Goal: Task Accomplishment & Management: Manage account settings

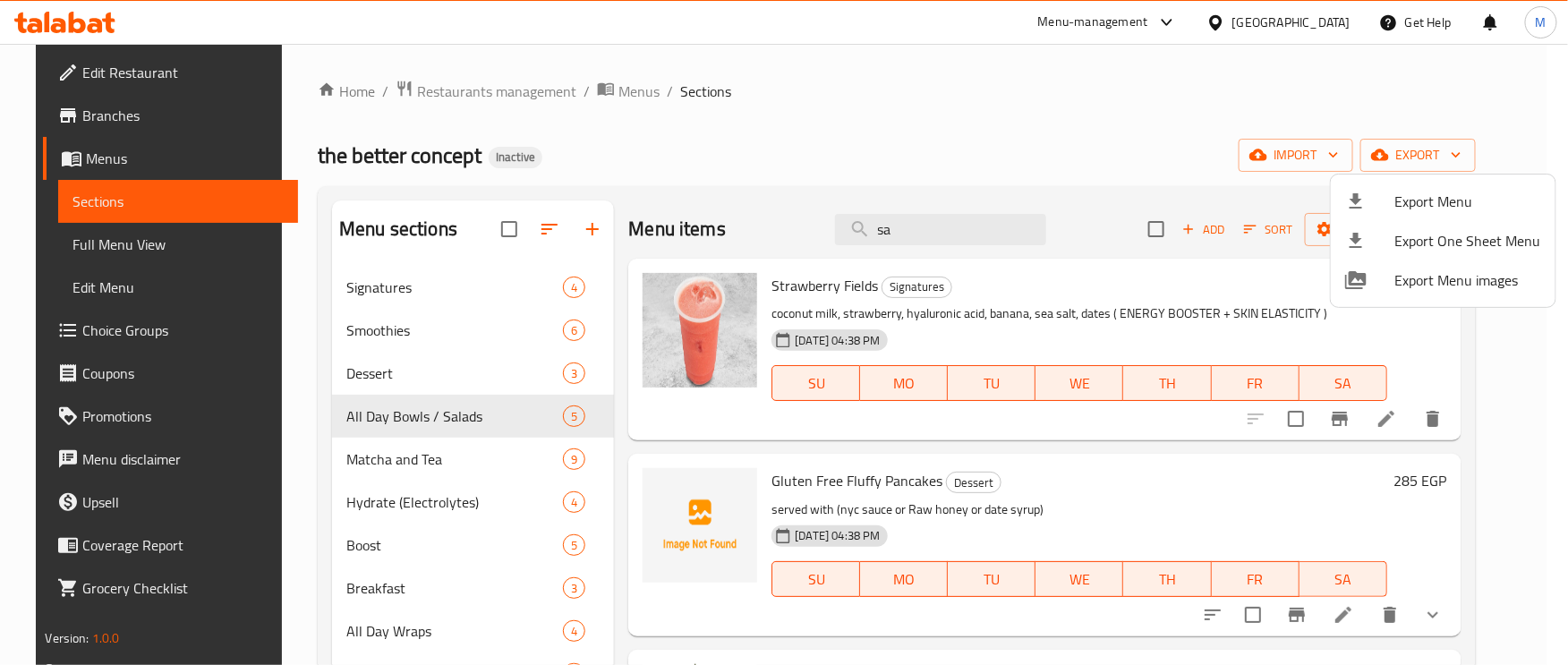
click at [397, 291] on div at bounding box center [784, 332] width 1568 height 665
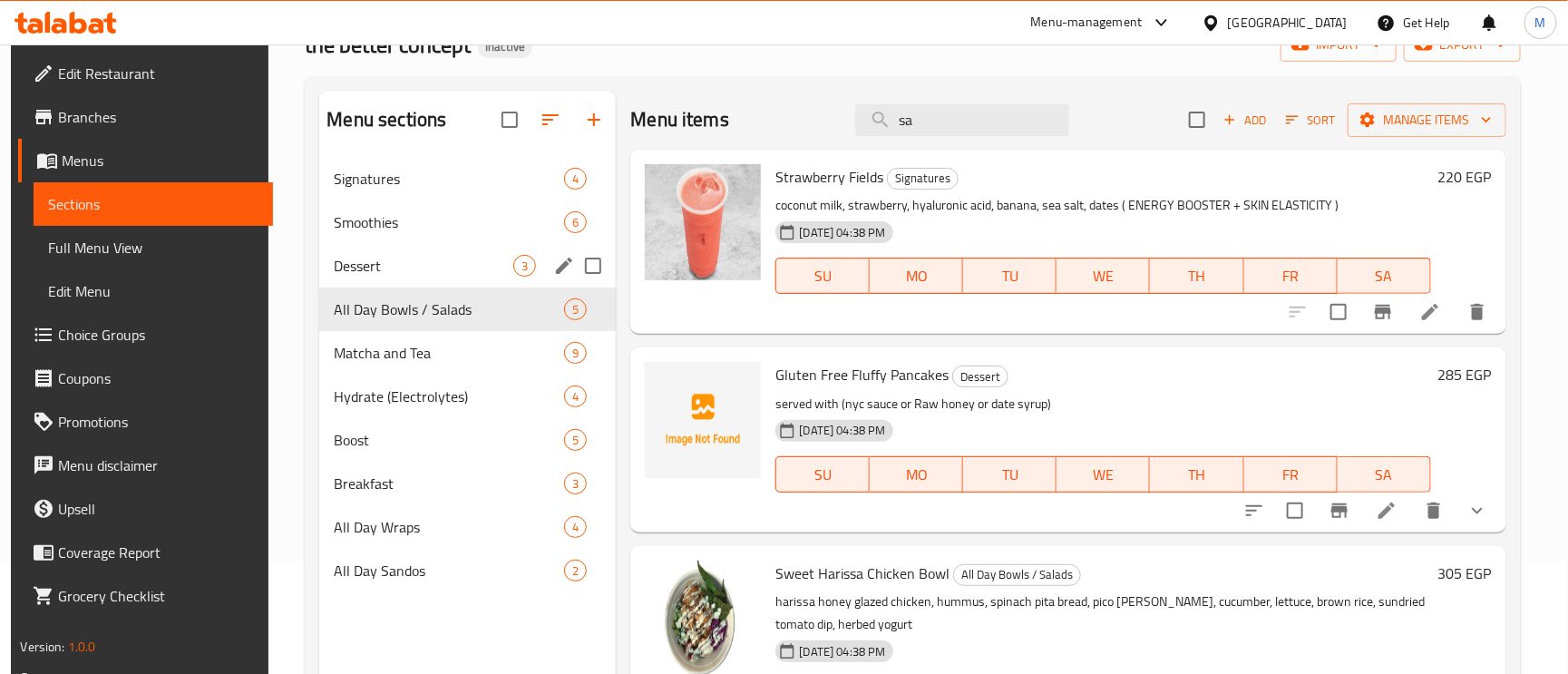
scroll to position [256, 0]
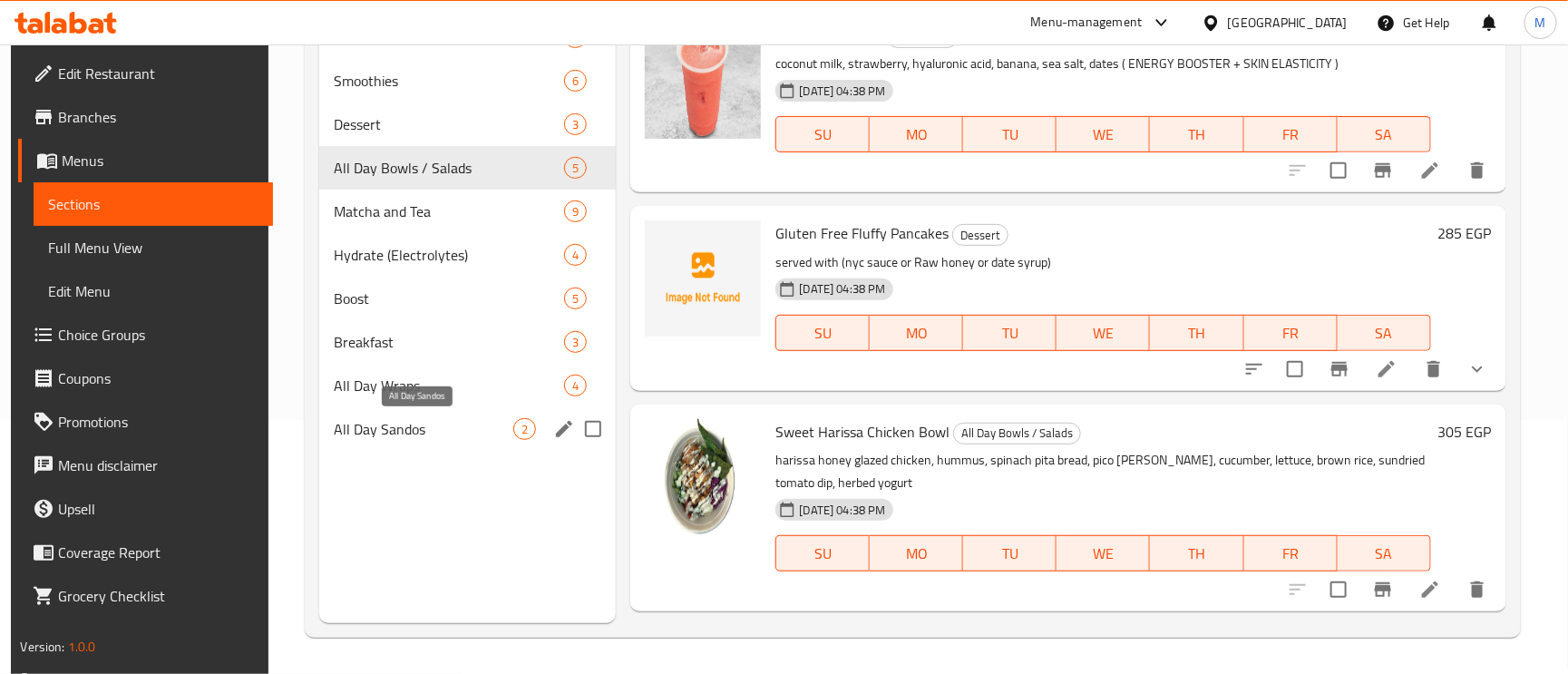
click at [379, 432] on span "All Day Sandos" at bounding box center [423, 429] width 179 height 22
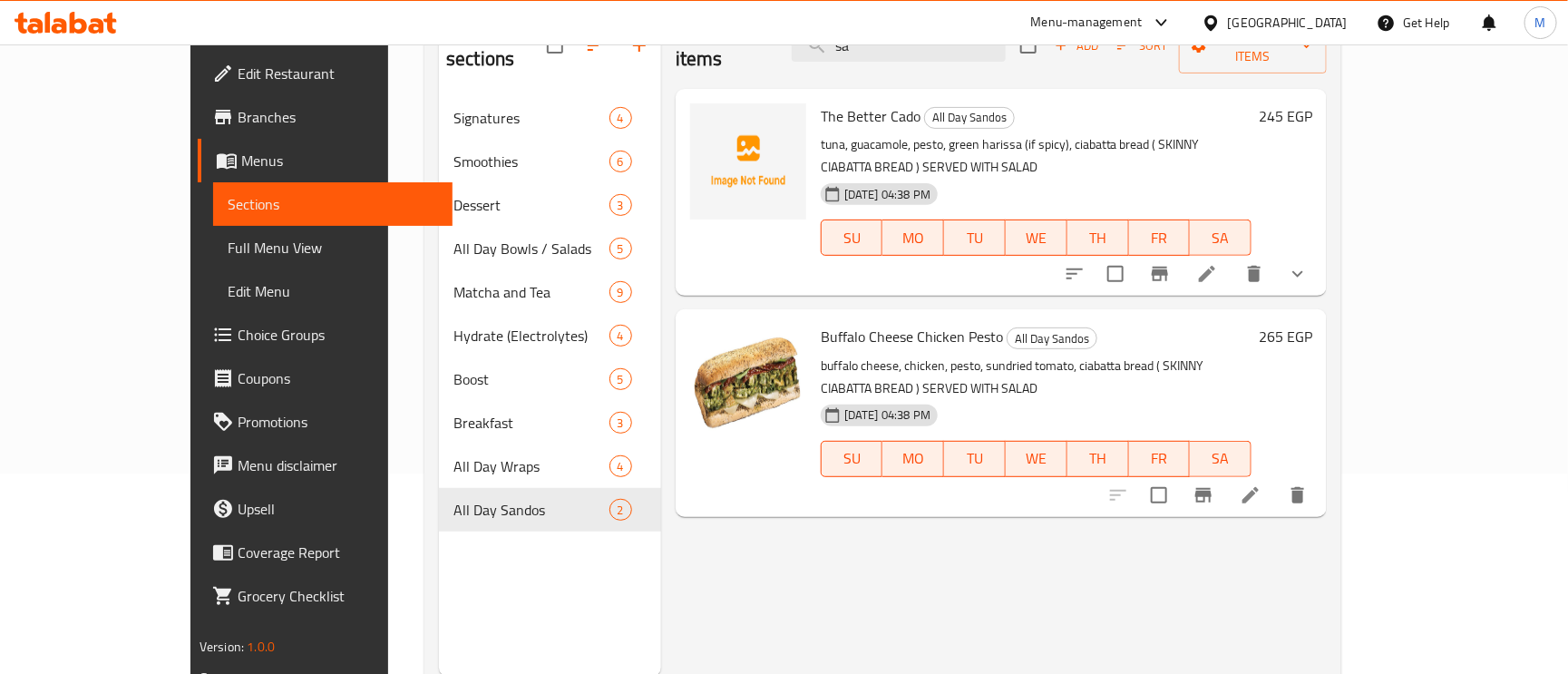
scroll to position [120, 0]
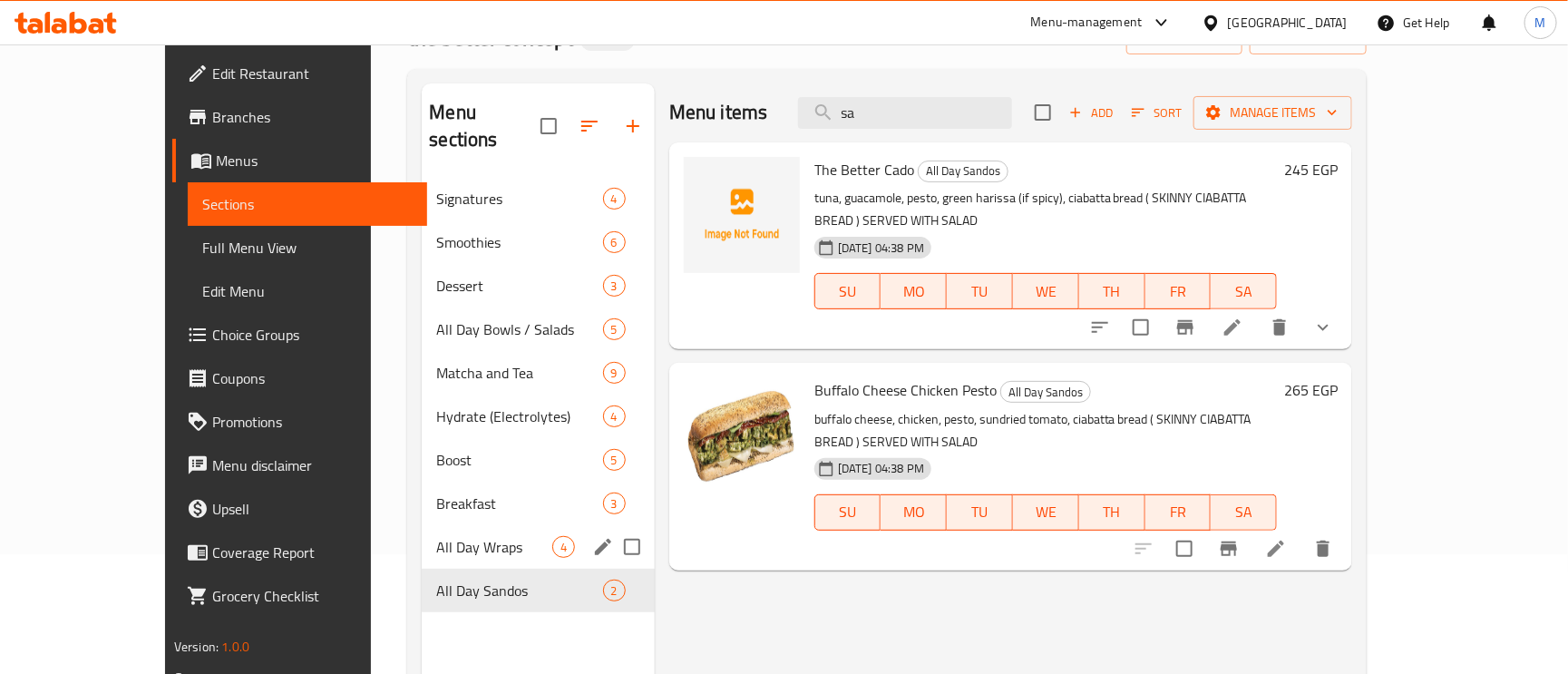
click at [421, 525] on div "All Day Wraps 4" at bounding box center [538, 547] width 232 height 44
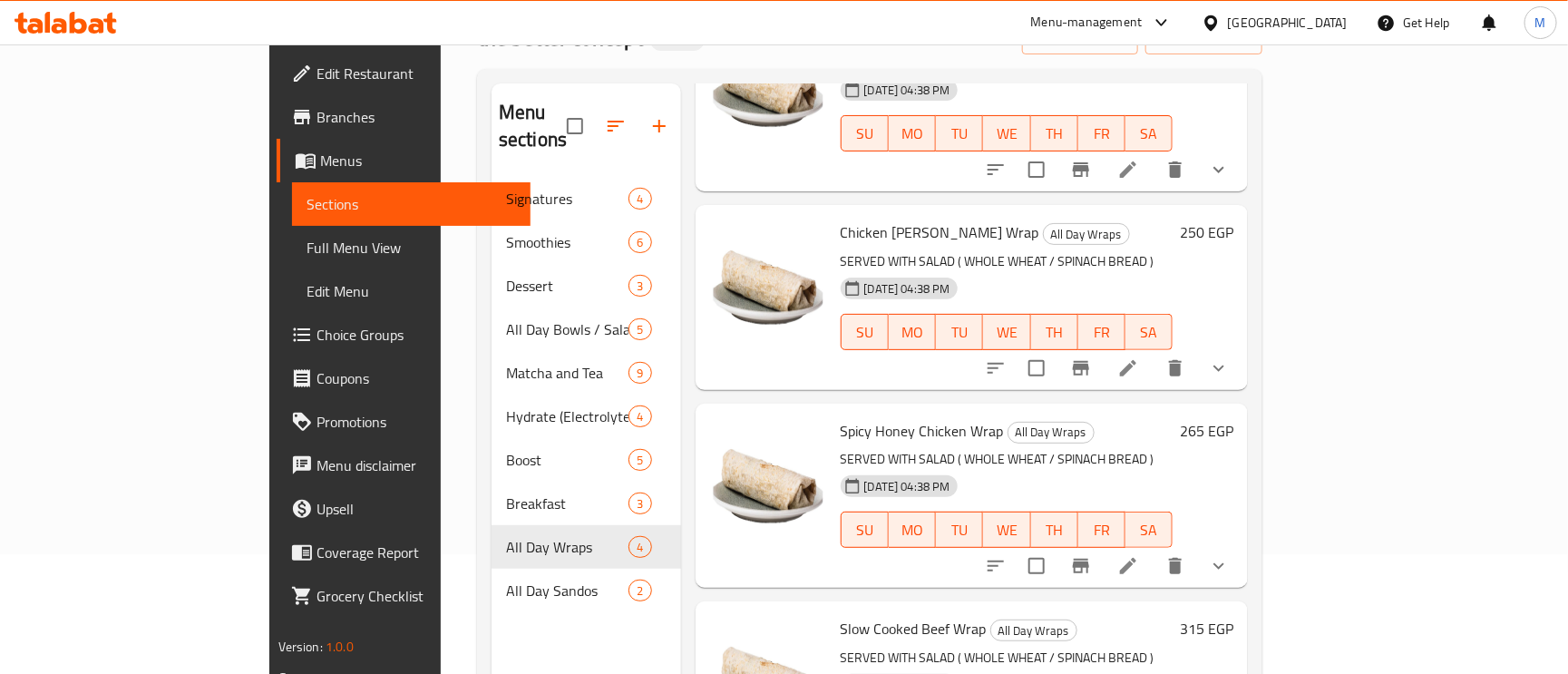
scroll to position [256, 0]
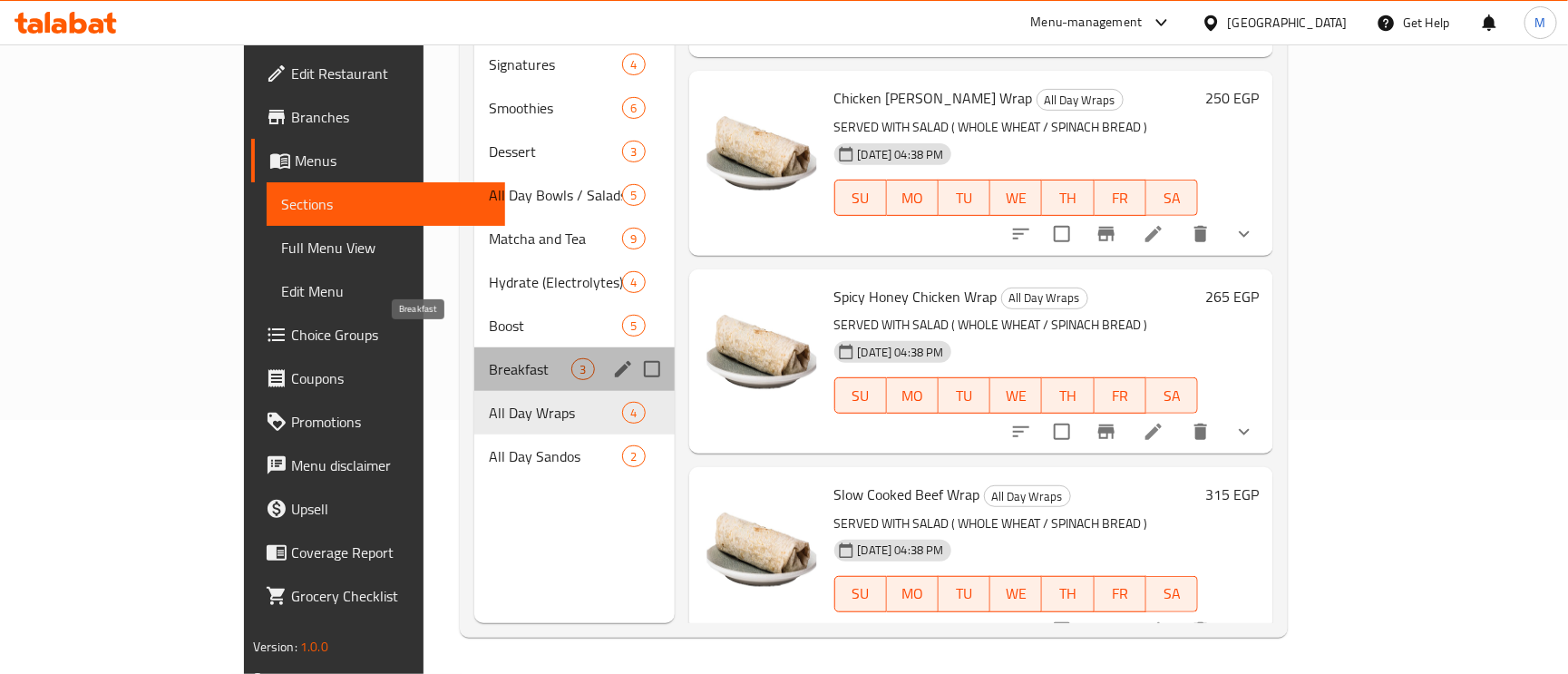
click at [489, 358] on span "Breakfast" at bounding box center [530, 369] width 82 height 22
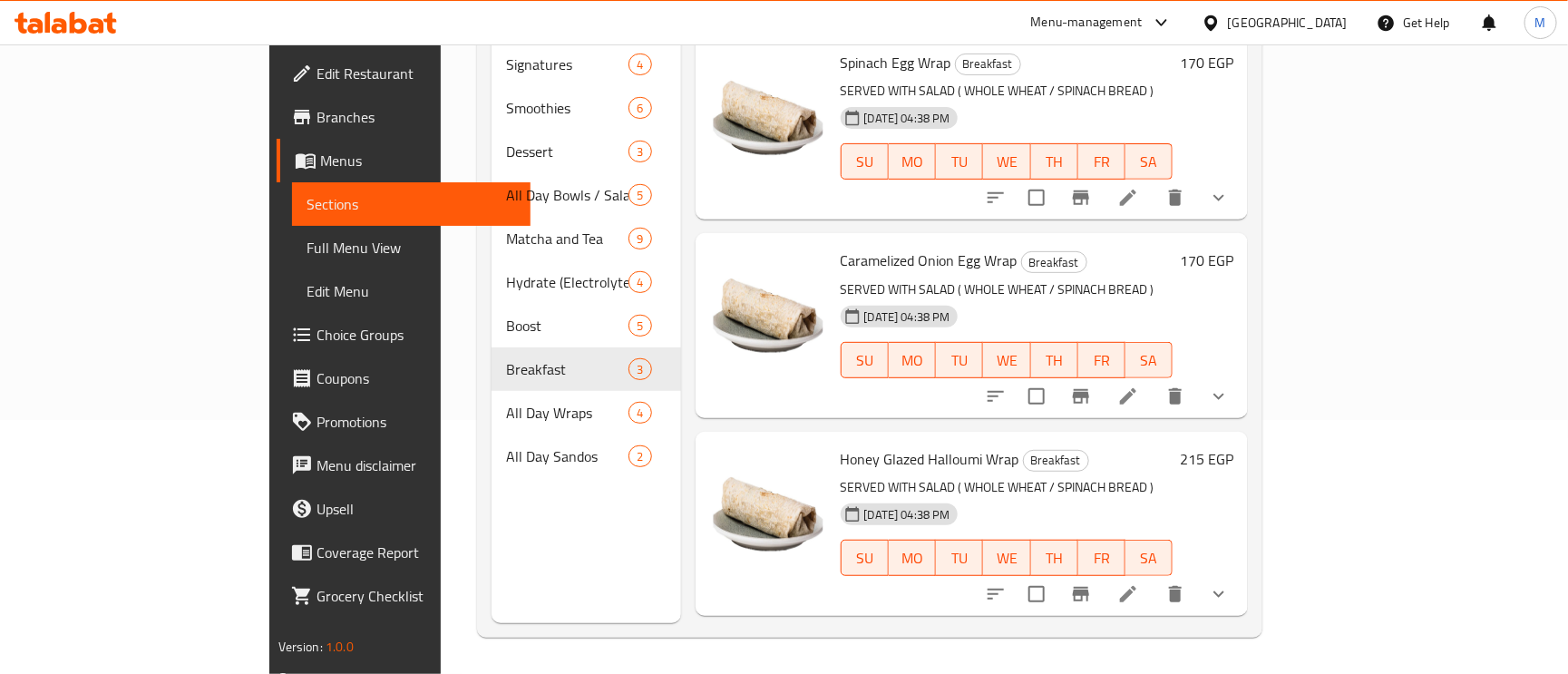
drag, startPoint x: 357, startPoint y: 284, endPoint x: 1072, endPoint y: 279, distance: 715.0
click at [1072, 298] on div "[DATE] 04:38 PM SU MO TU WE TH FR SA" at bounding box center [1007, 347] width 347 height 98
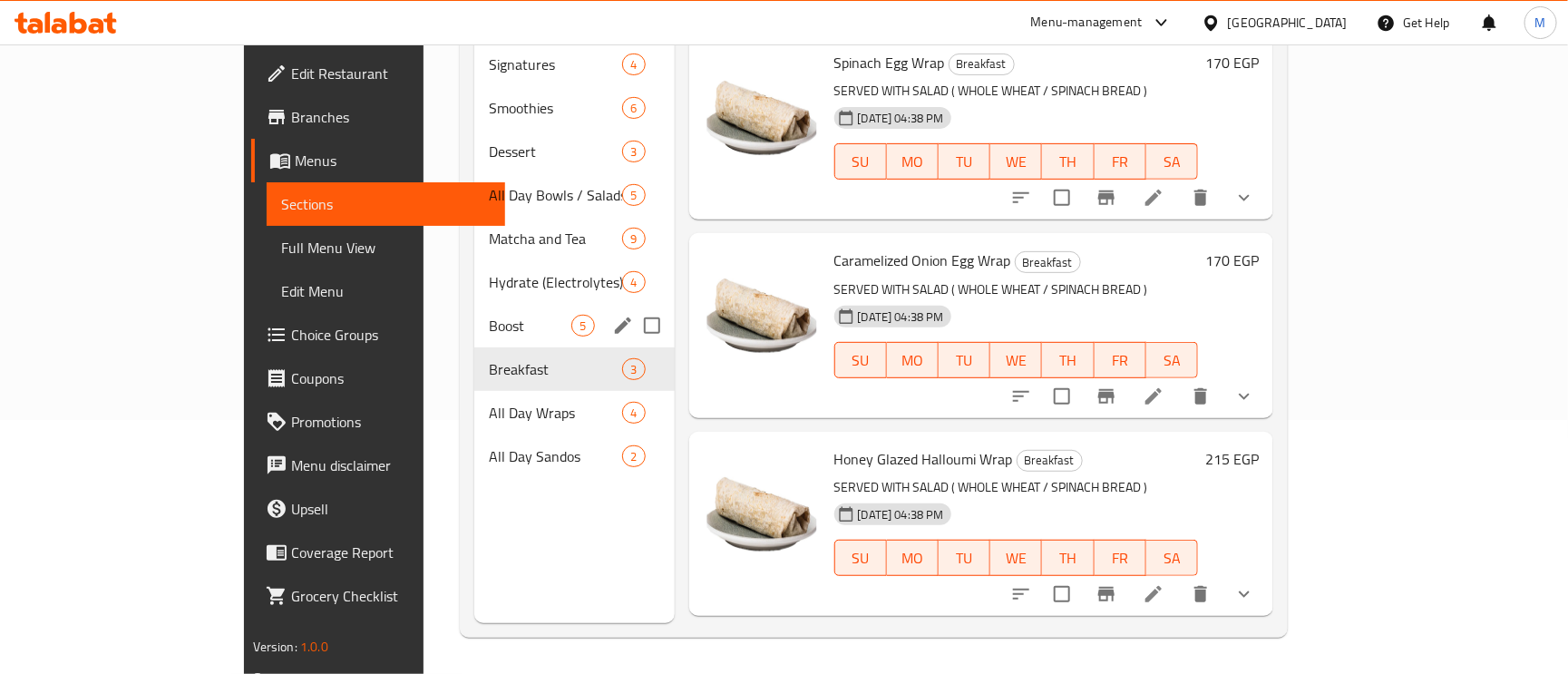
click at [489, 315] on span "Boost" at bounding box center [530, 326] width 82 height 22
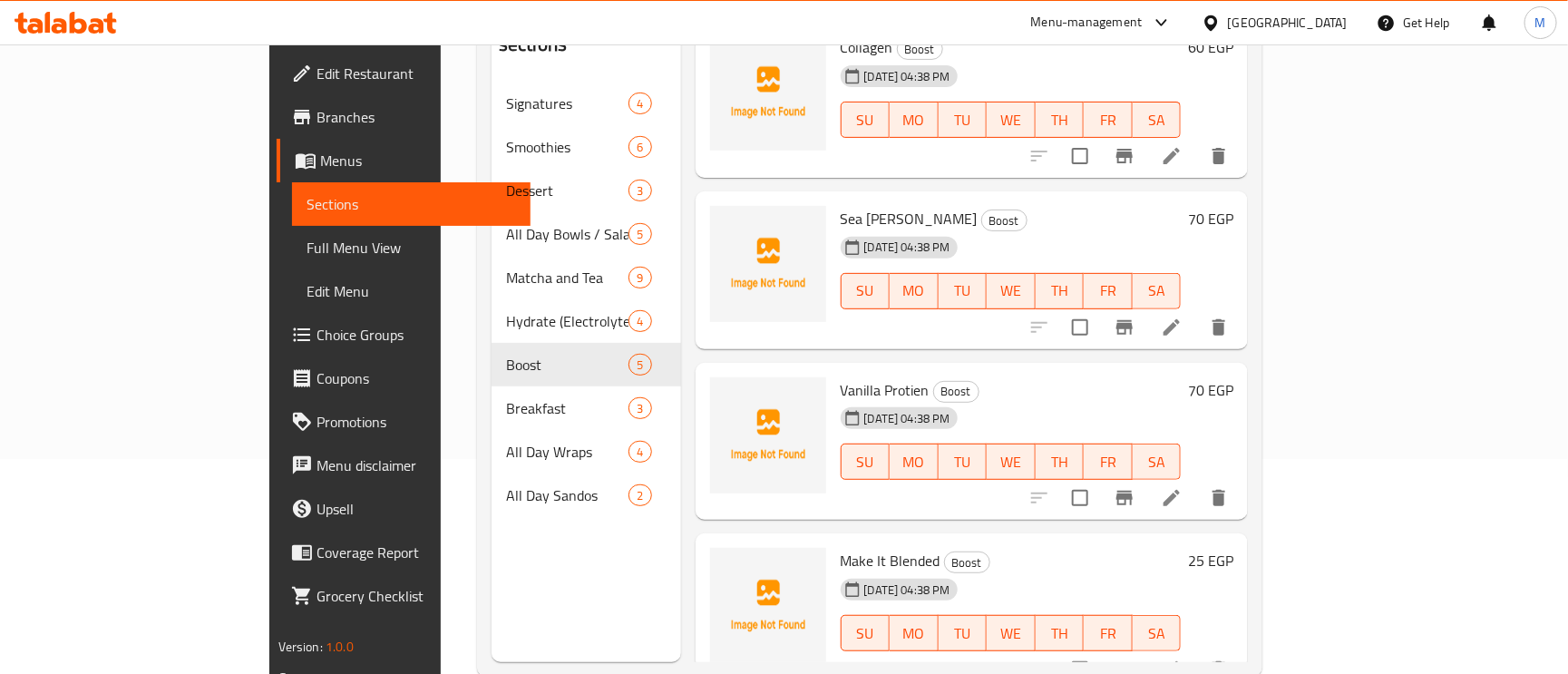
scroll to position [256, 0]
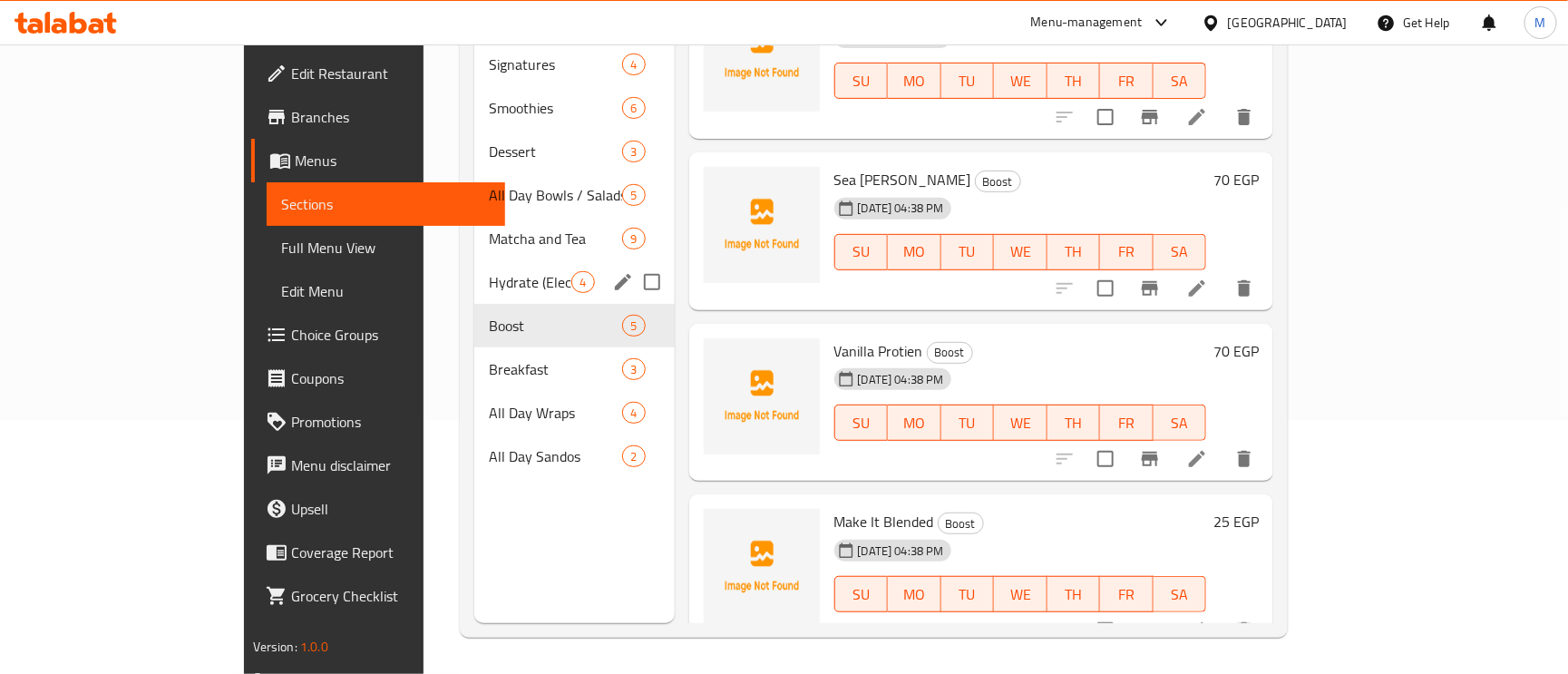
click at [489, 272] on span "Hydrate (Electrolytes)" at bounding box center [530, 283] width 82 height 22
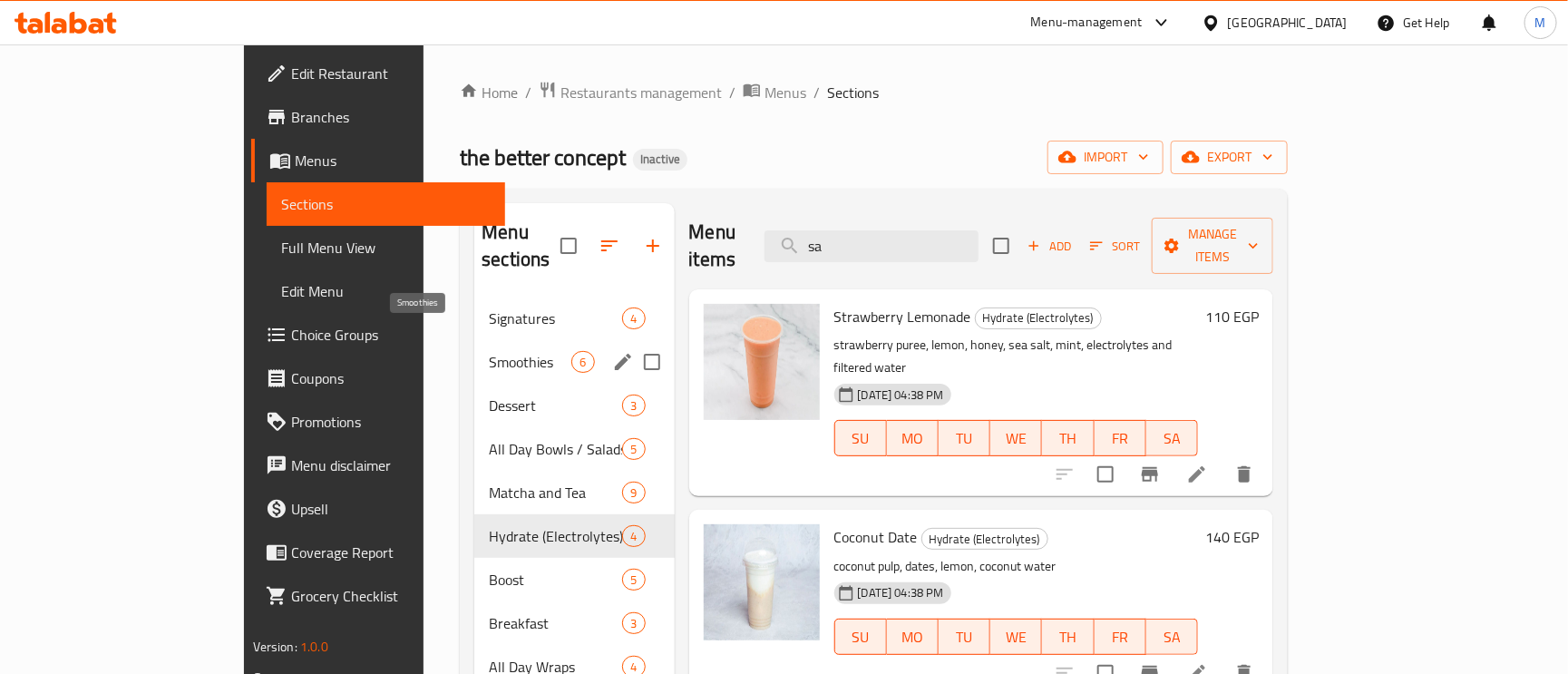
click at [489, 351] on span "Smoothies" at bounding box center [530, 362] width 82 height 22
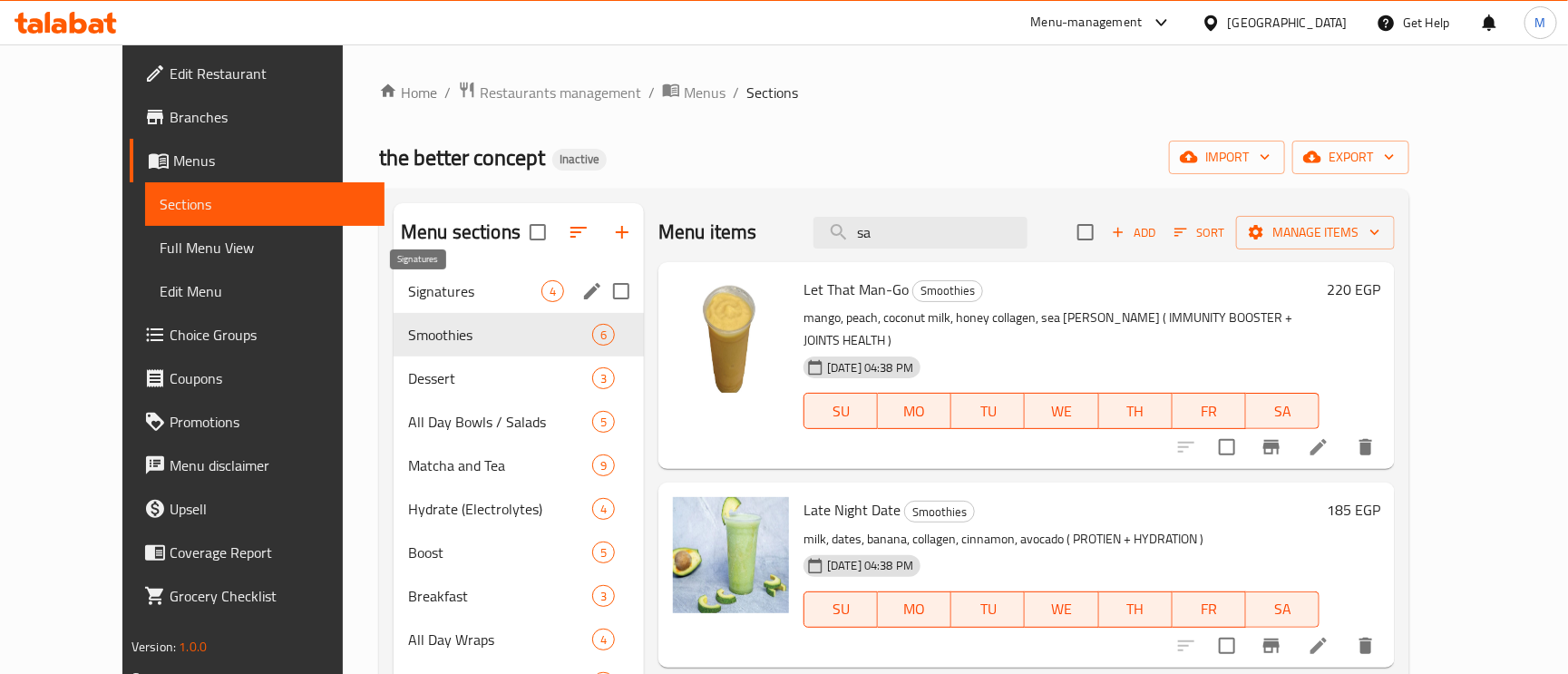
click at [408, 291] on span "Signatures" at bounding box center [475, 291] width 133 height 22
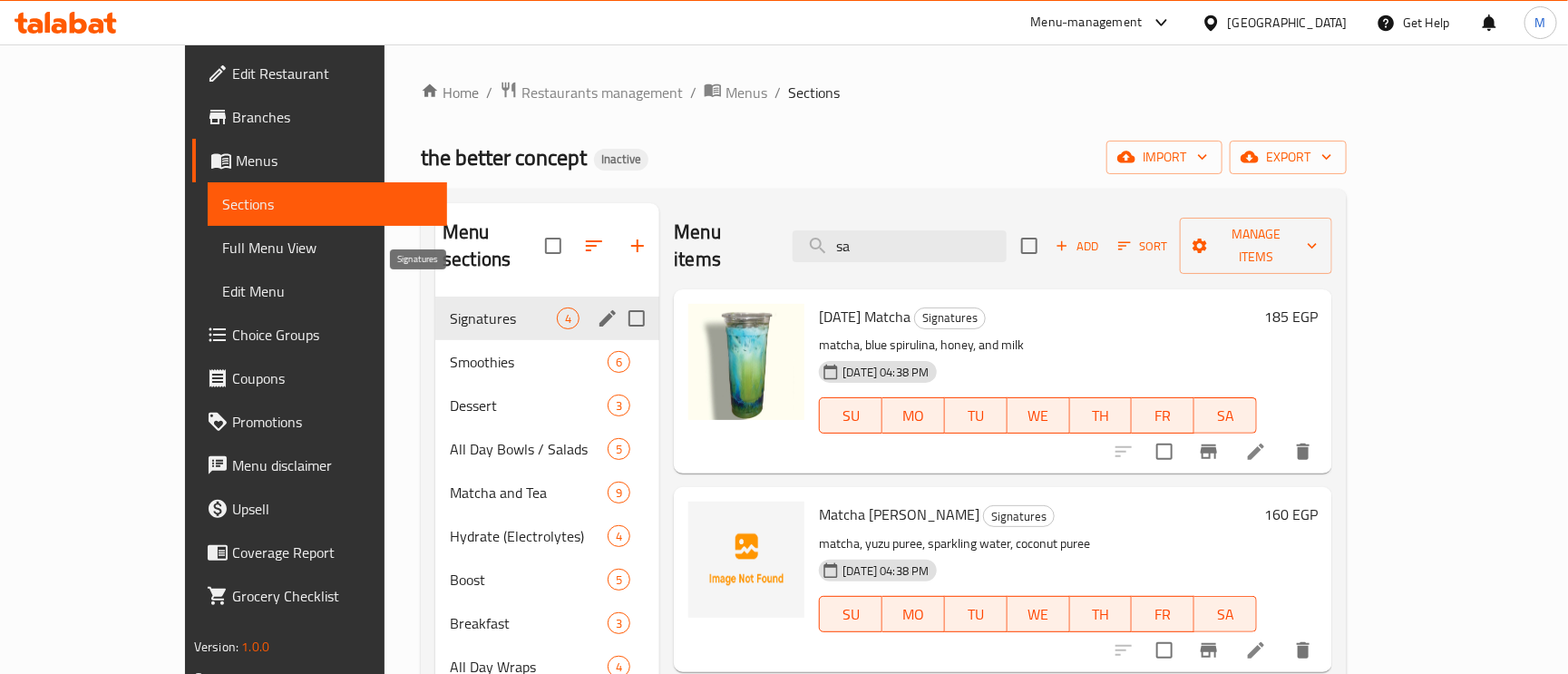
click at [450, 307] on span "Signatures" at bounding box center [503, 318] width 107 height 22
click at [450, 351] on span "Smoothies" at bounding box center [503, 362] width 107 height 22
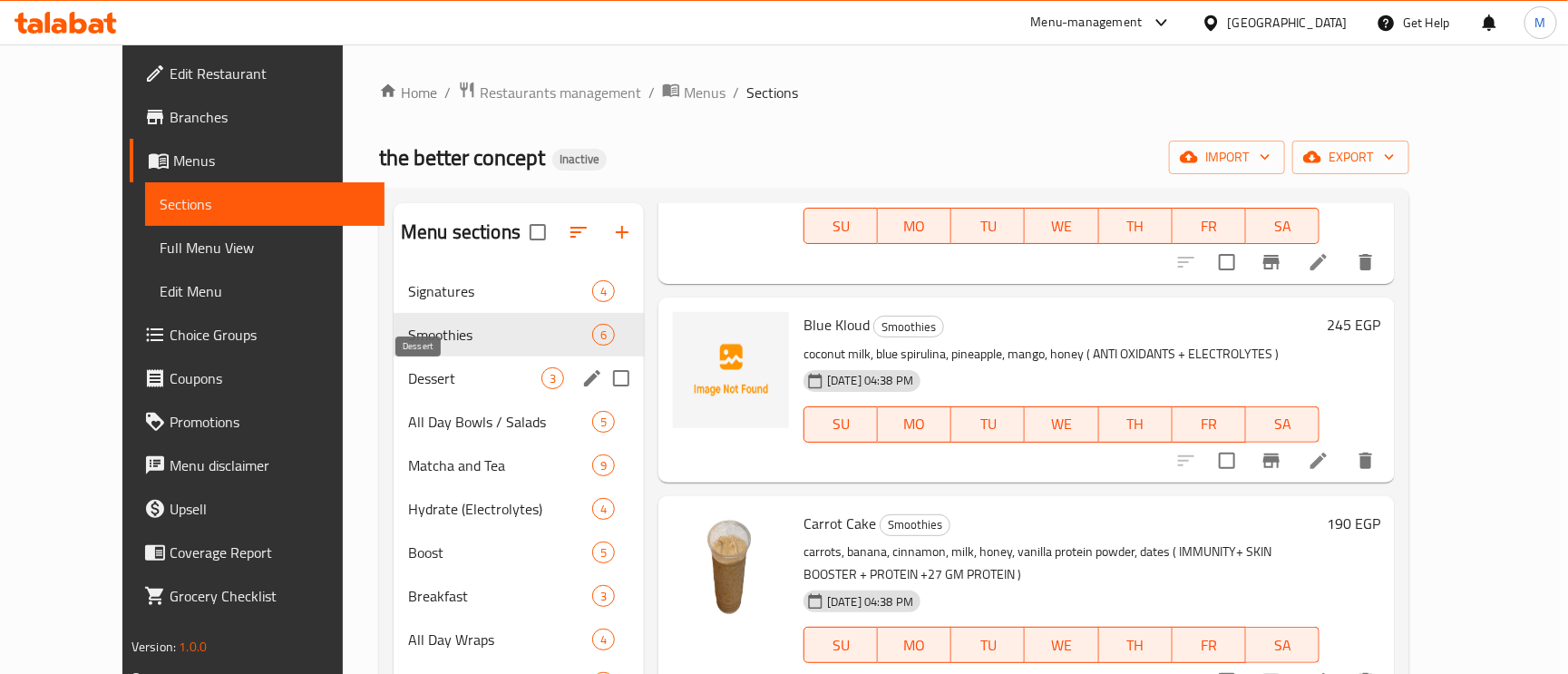
click at [408, 375] on span "Dessert" at bounding box center [475, 379] width 133 height 22
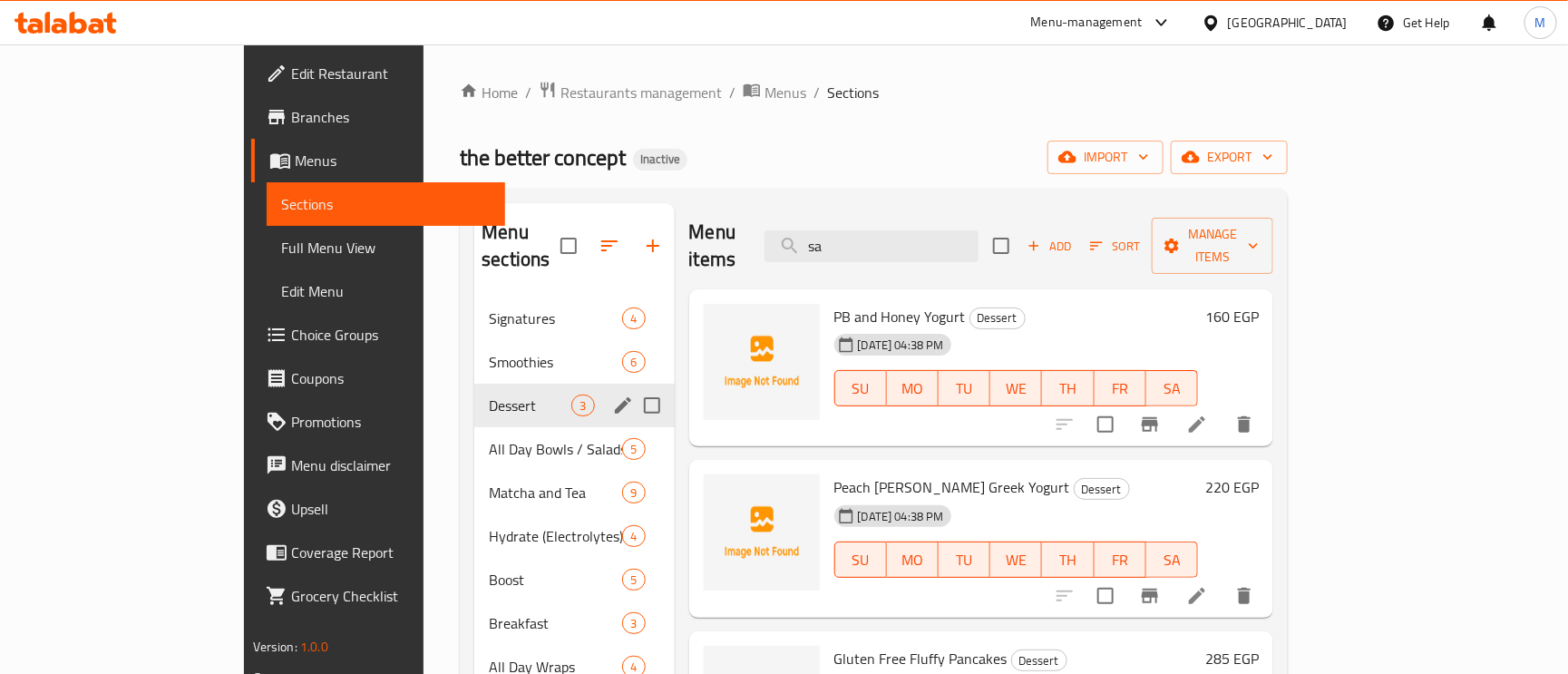
click at [489, 394] on span "Dessert" at bounding box center [530, 405] width 82 height 22
click at [489, 438] on span "All Day Bowls / Salads" at bounding box center [530, 449] width 82 height 22
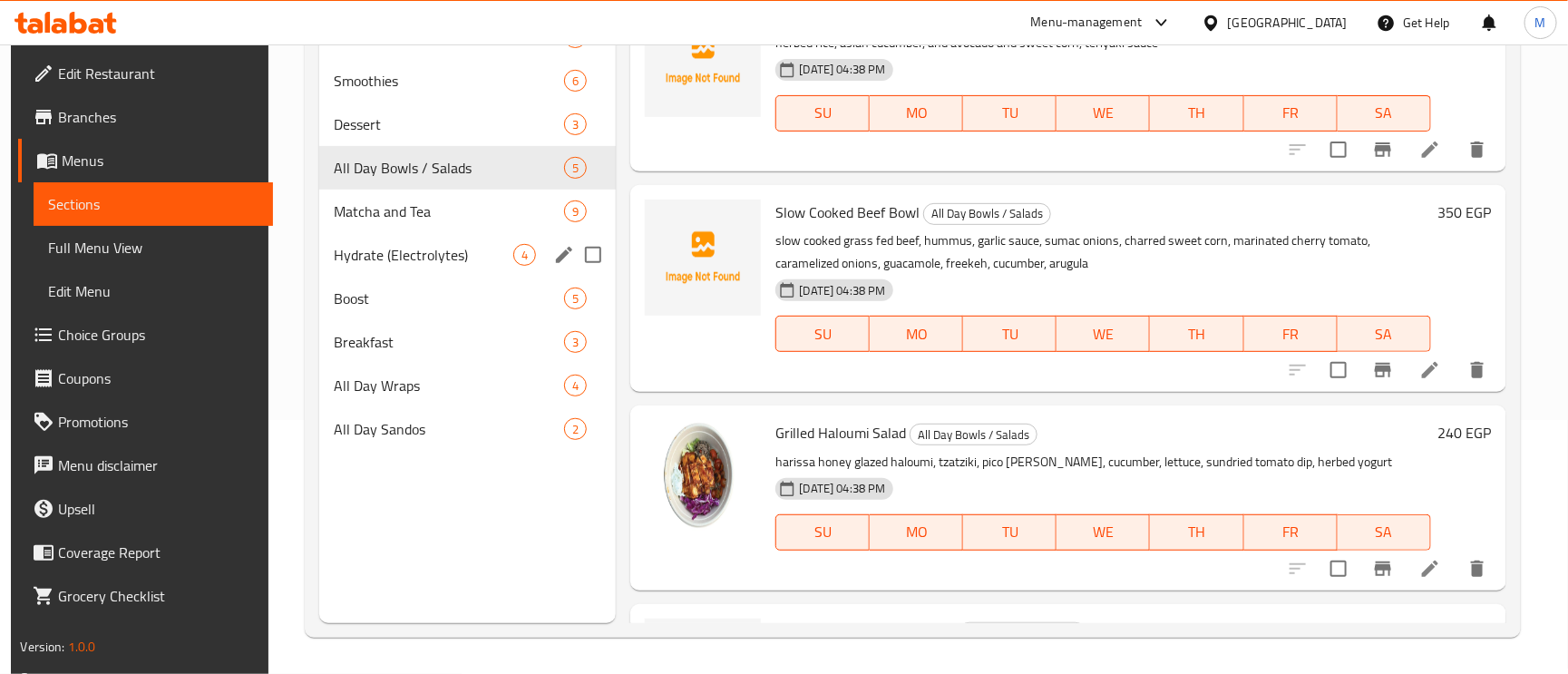
click at [417, 251] on span "Hydrate (Electrolytes)" at bounding box center [423, 255] width 179 height 22
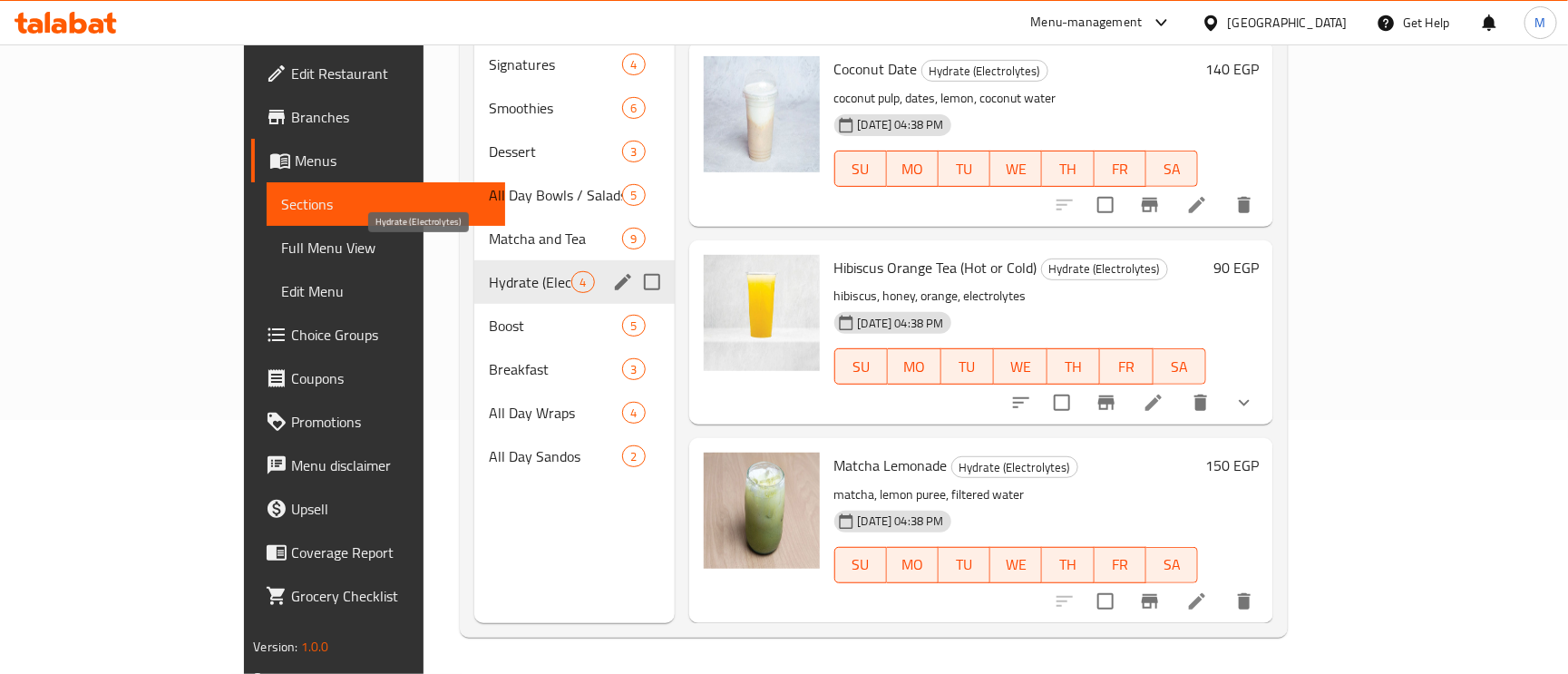
scroll to position [163, 0]
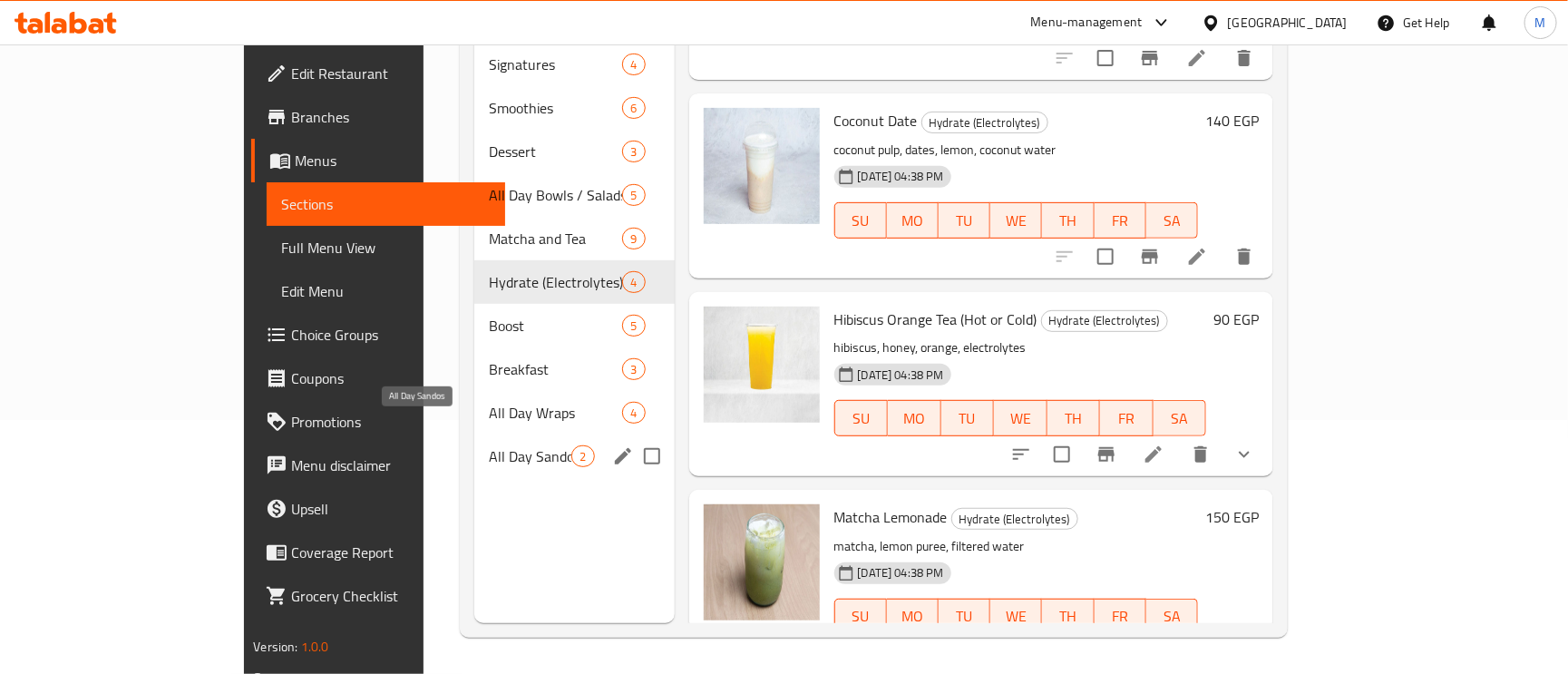
click at [489, 445] on span "All Day Sandos" at bounding box center [530, 456] width 82 height 22
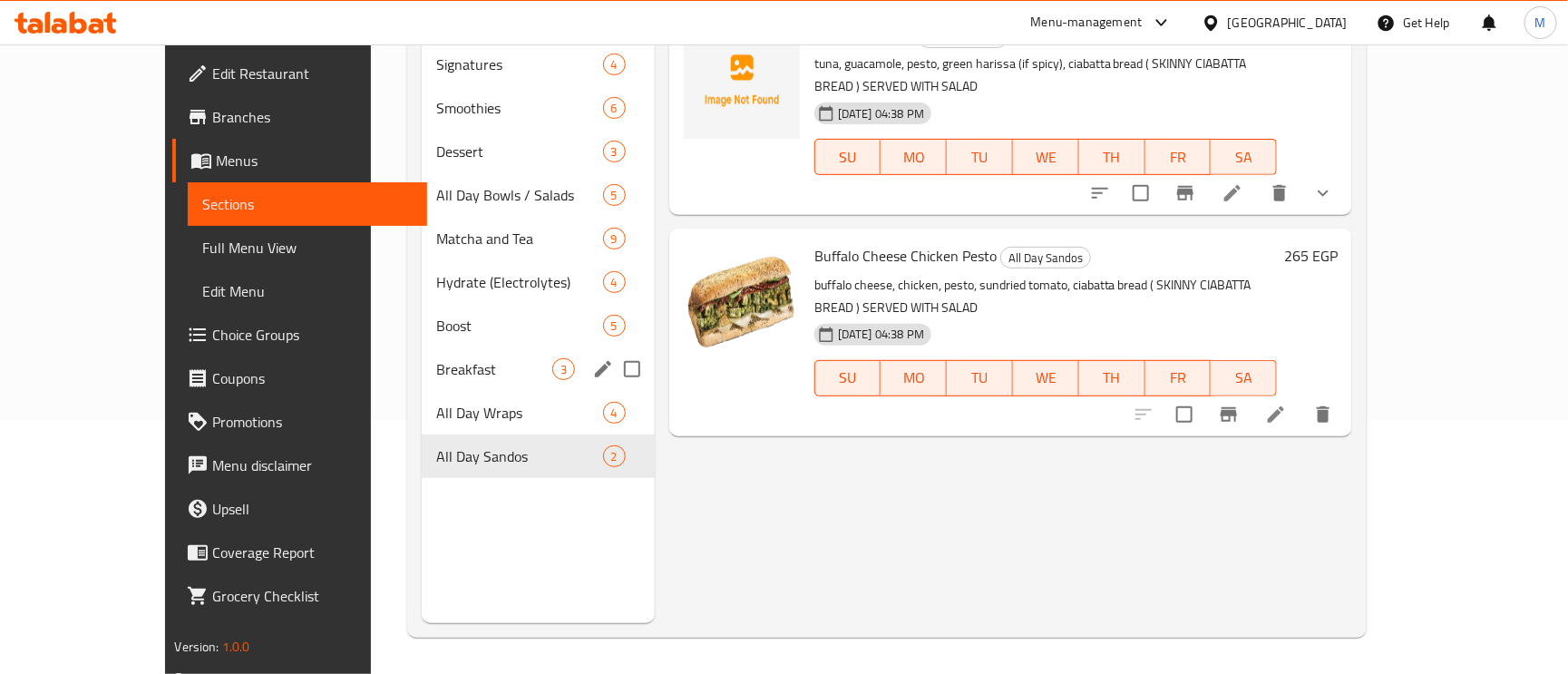
click at [421, 354] on div "Breakfast 3" at bounding box center [538, 369] width 232 height 44
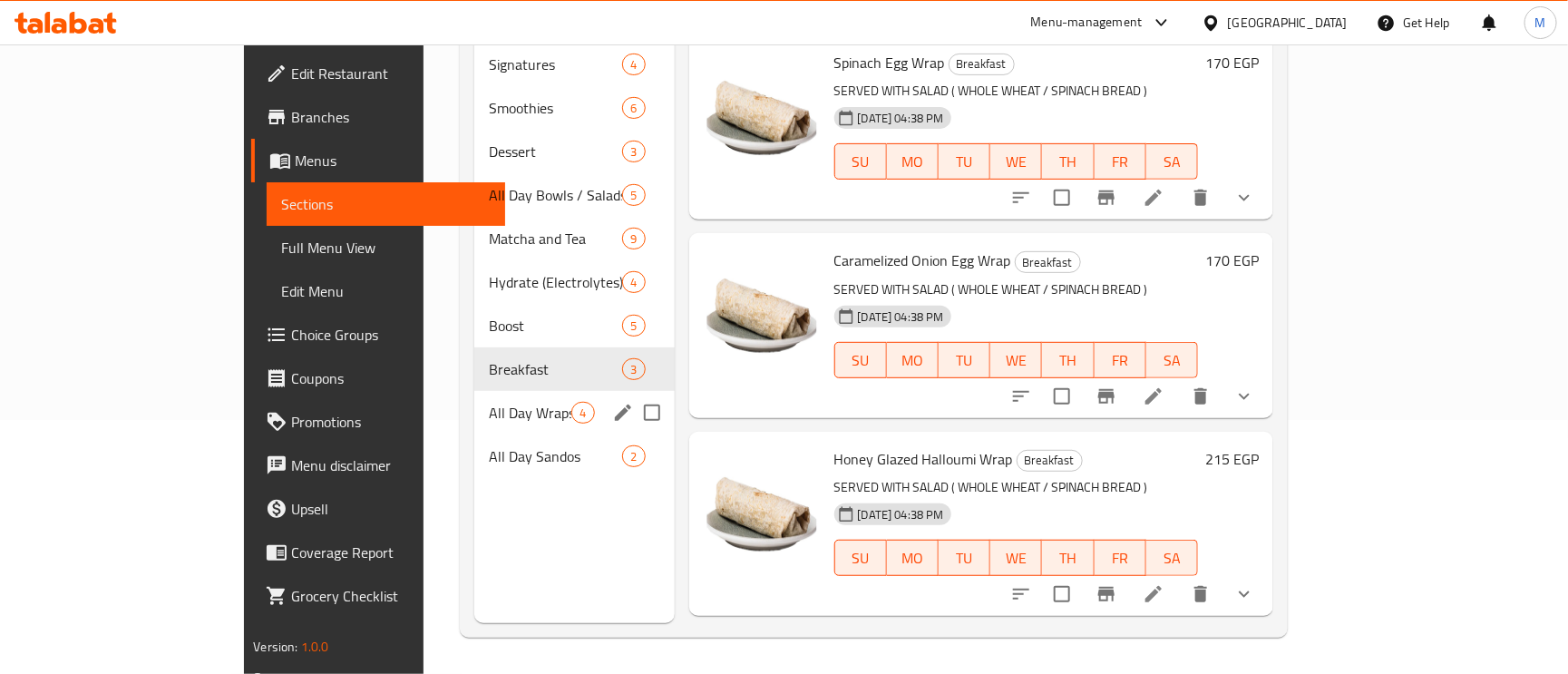
click at [475, 390] on div "All Day Wraps 4" at bounding box center [574, 412] width 199 height 44
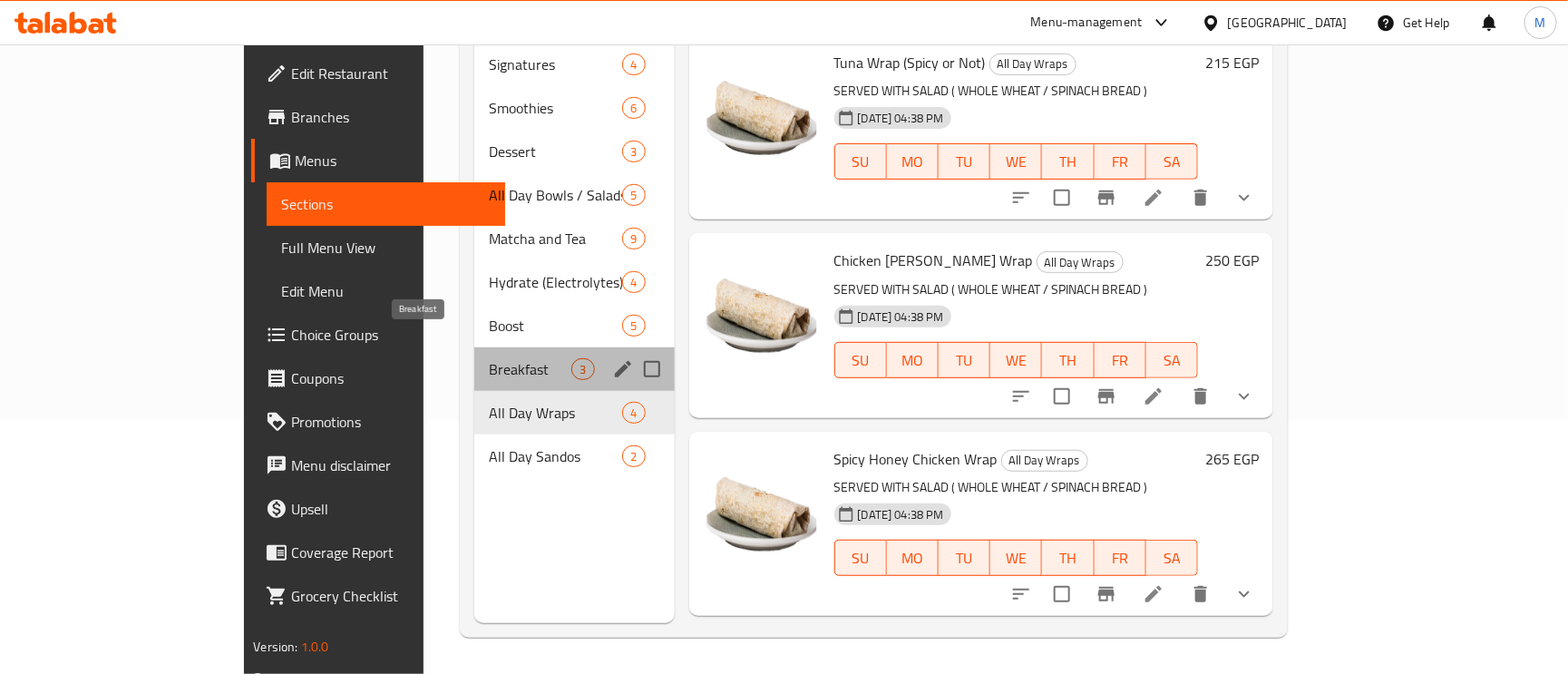
click at [489, 358] on span "Breakfast" at bounding box center [530, 369] width 82 height 22
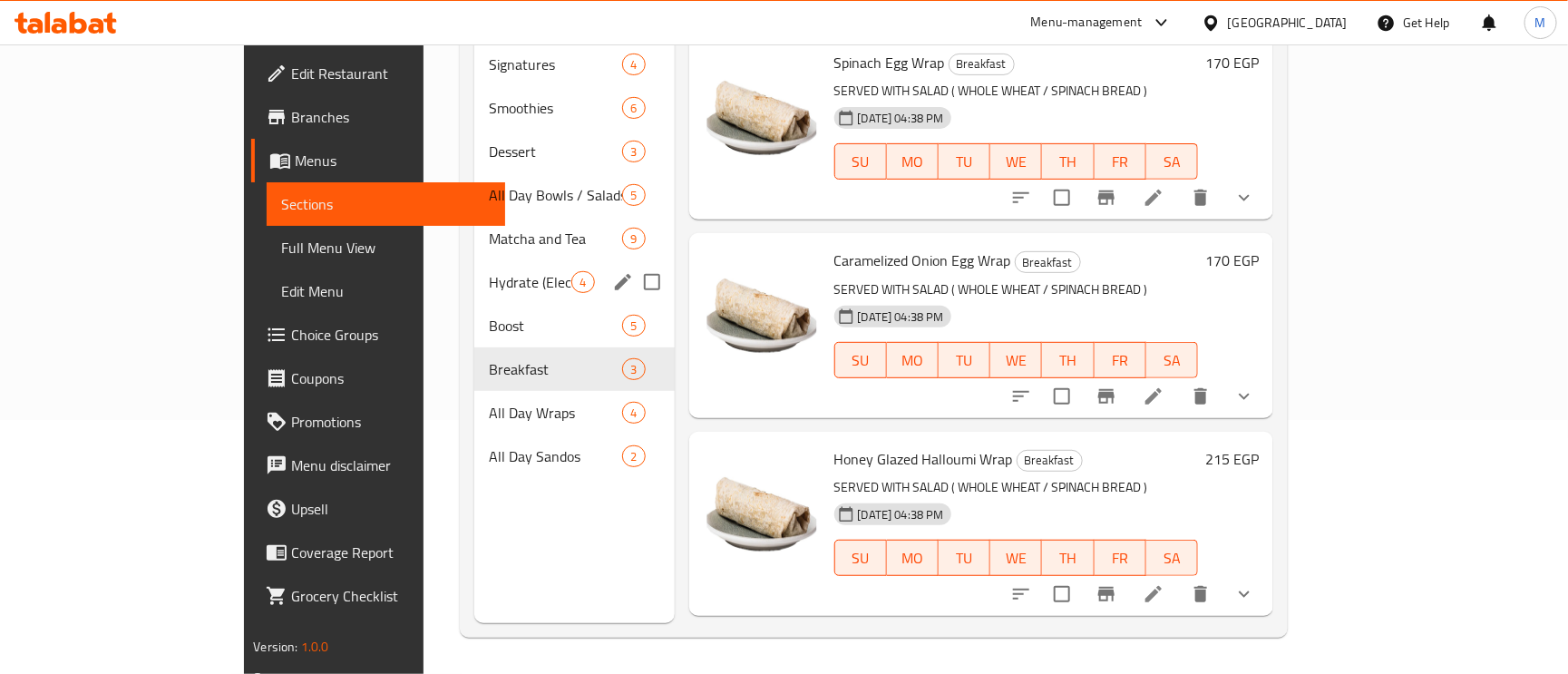
click at [475, 268] on div "Hydrate (Electrolytes) 4" at bounding box center [574, 283] width 199 height 44
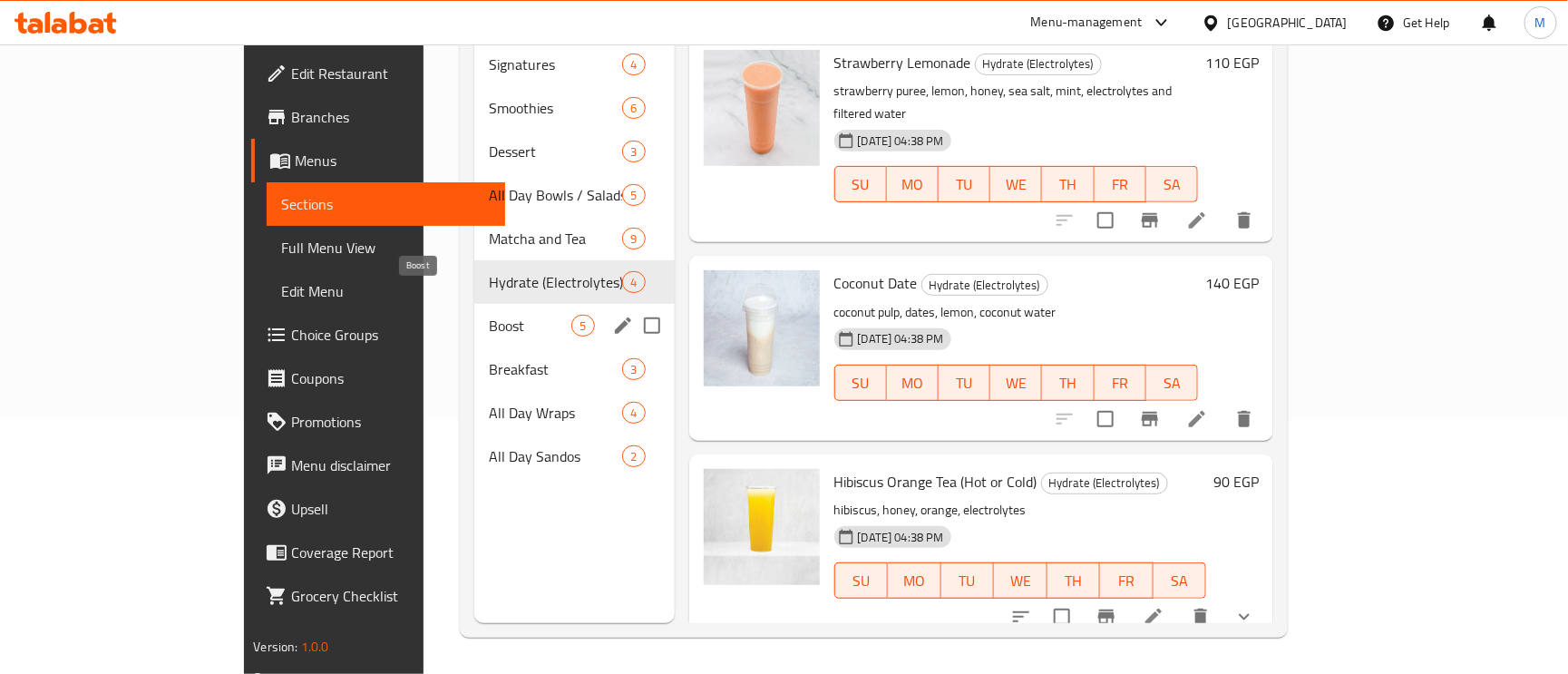
click at [489, 315] on span "Boost" at bounding box center [530, 326] width 82 height 22
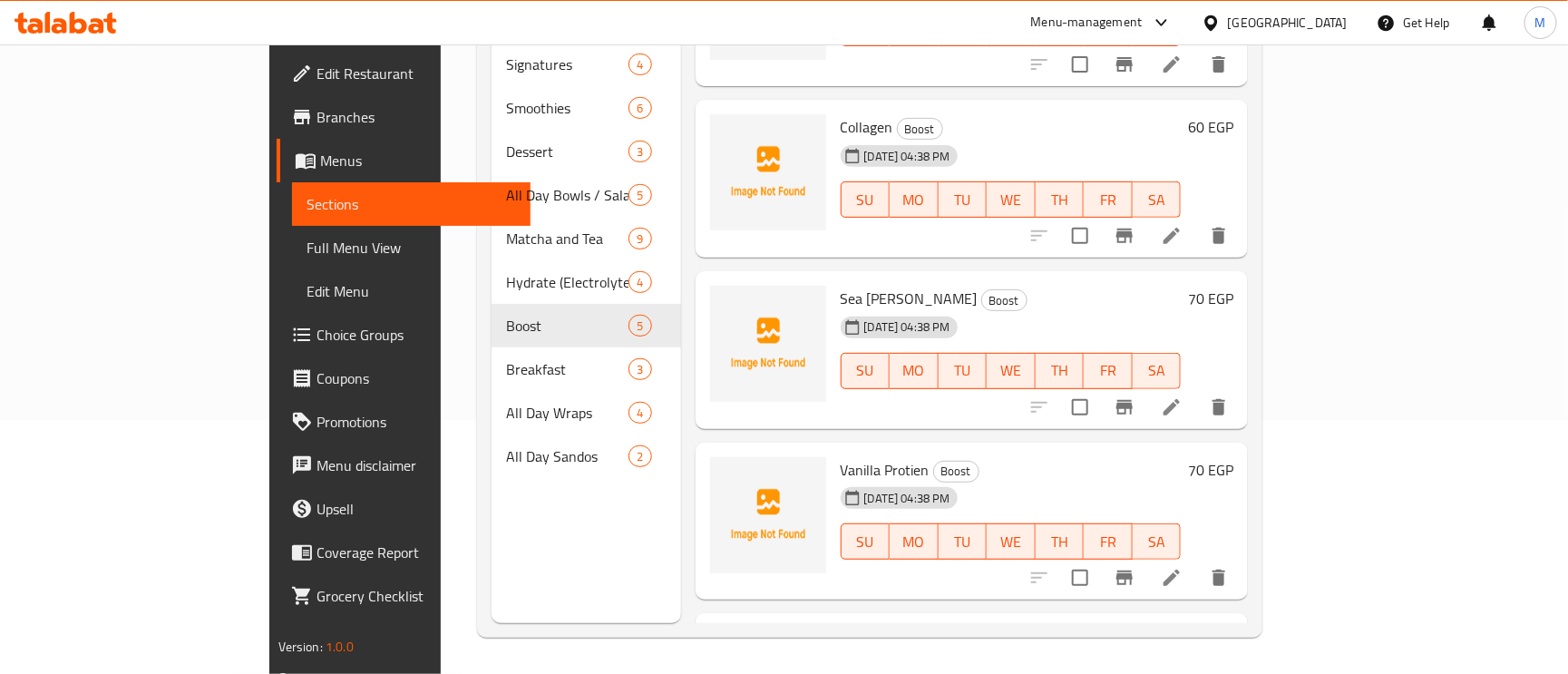
scroll to position [225, 0]
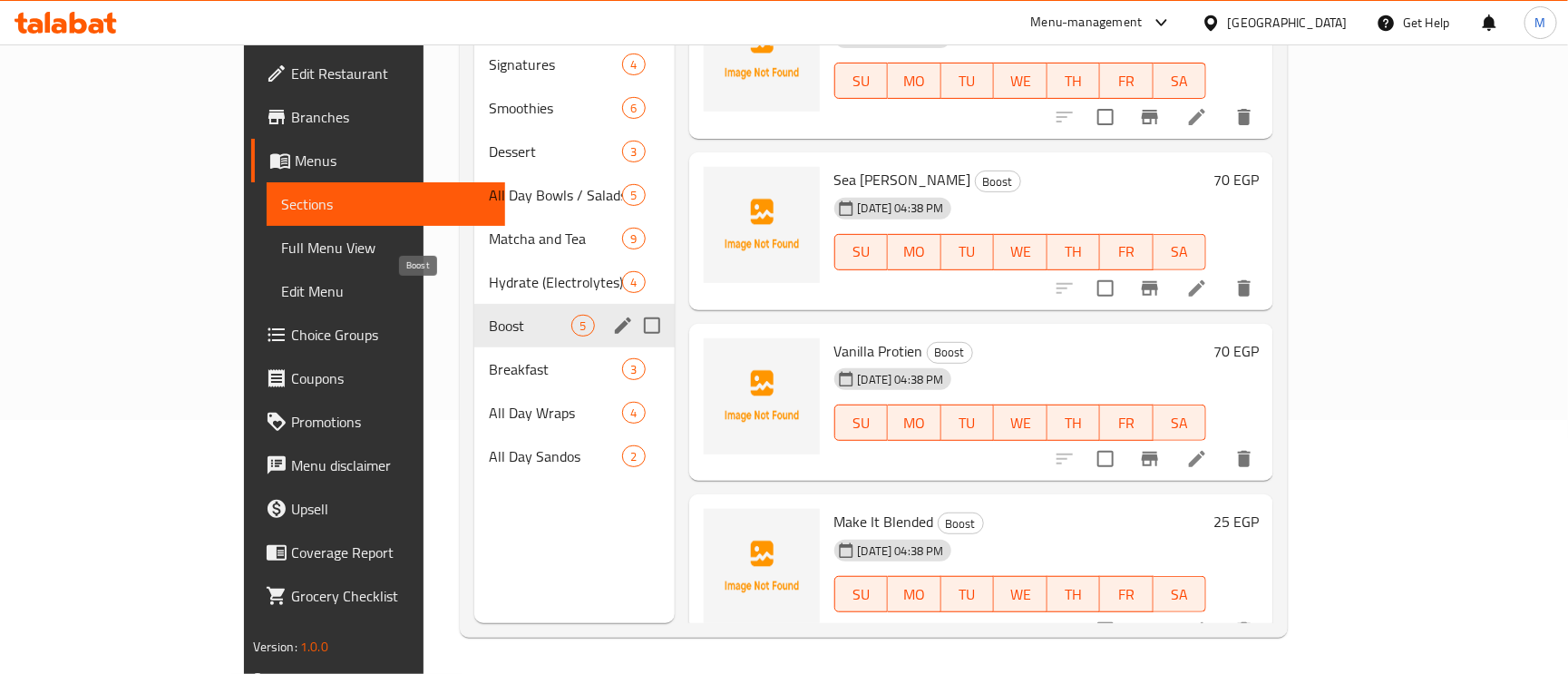
click at [489, 315] on span "Boost" at bounding box center [530, 326] width 82 height 22
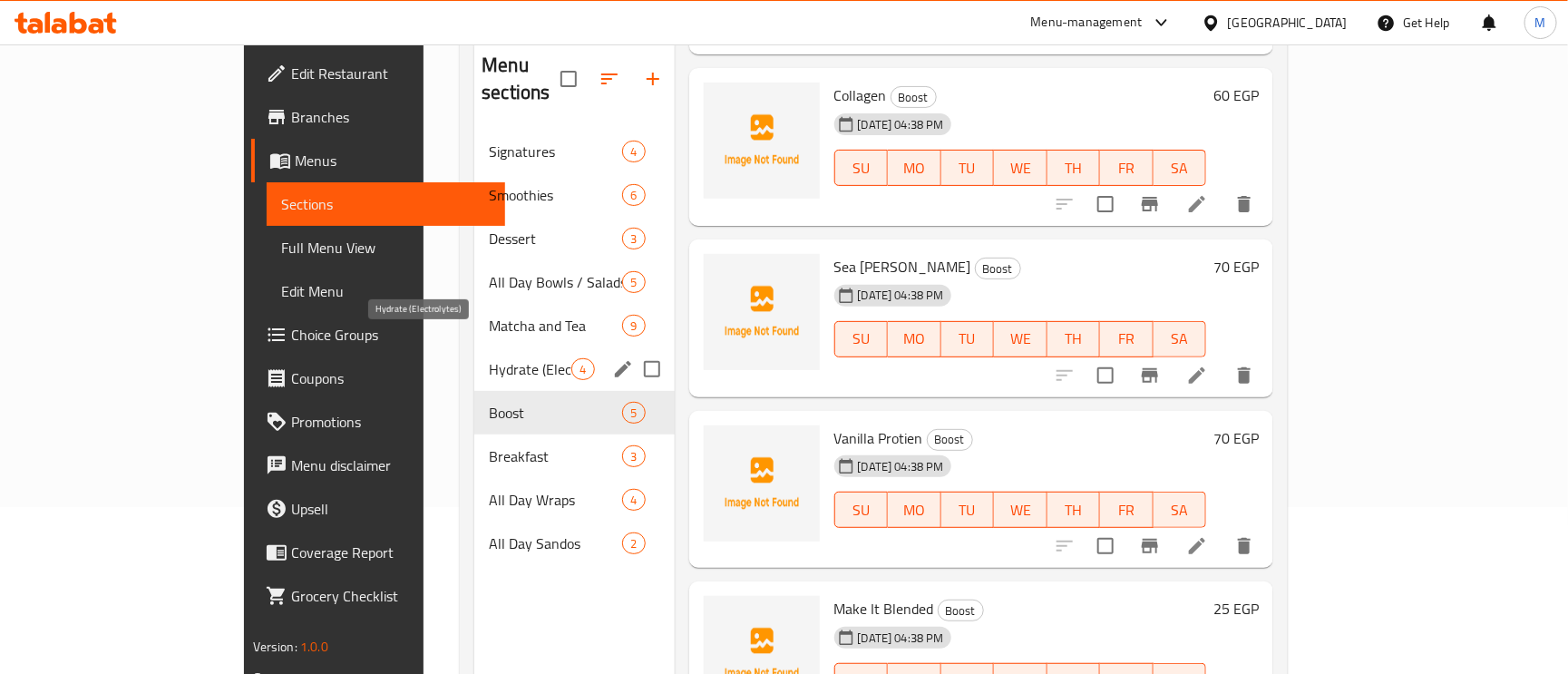
scroll to position [120, 0]
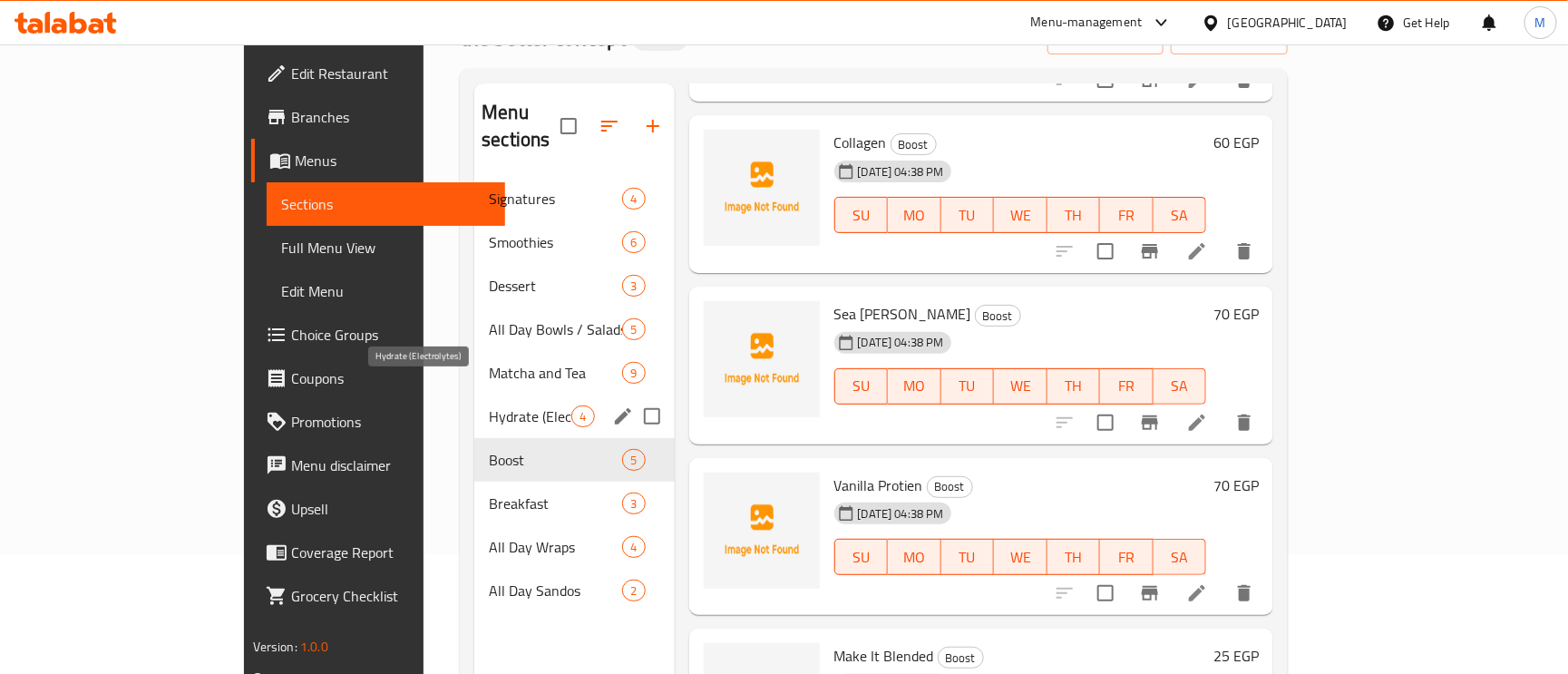
click at [489, 405] on span "Hydrate (Electrolytes)" at bounding box center [530, 416] width 82 height 22
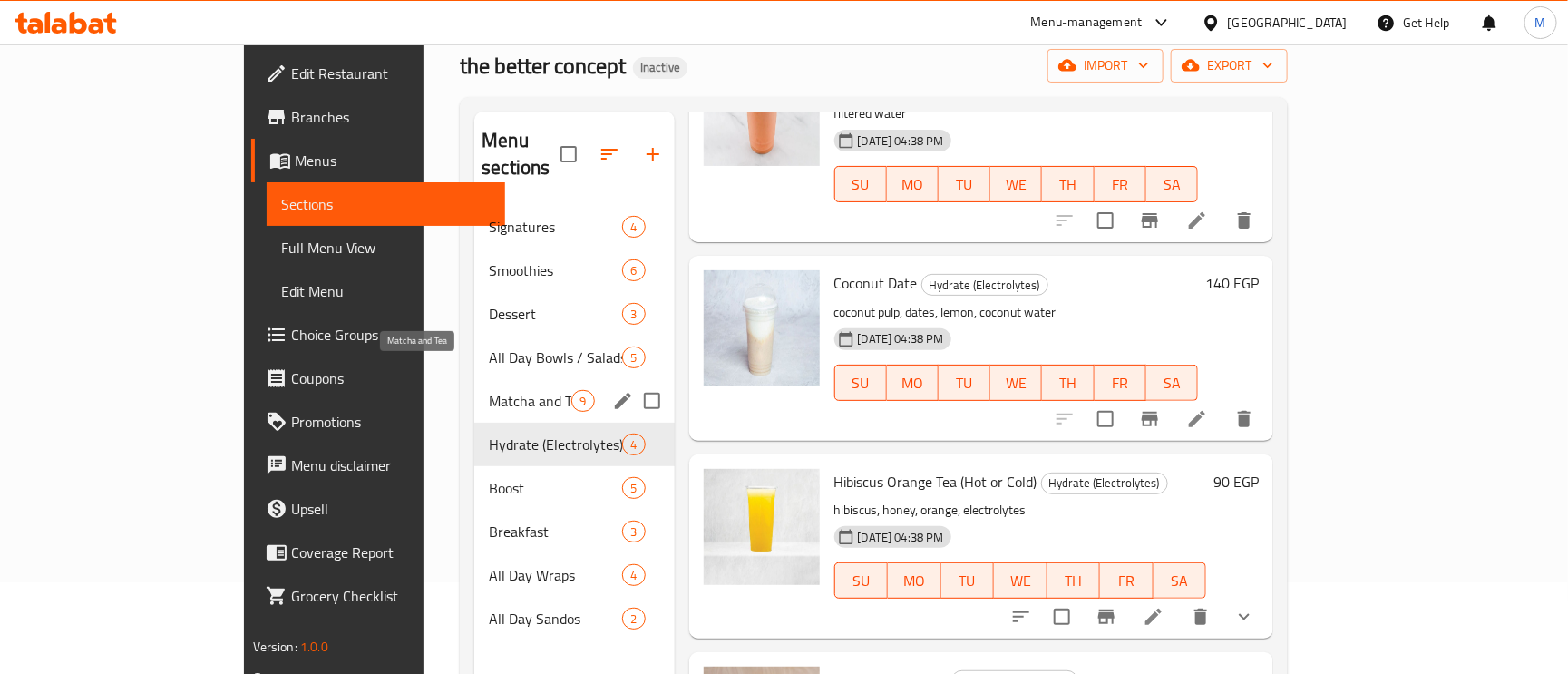
scroll to position [1, 0]
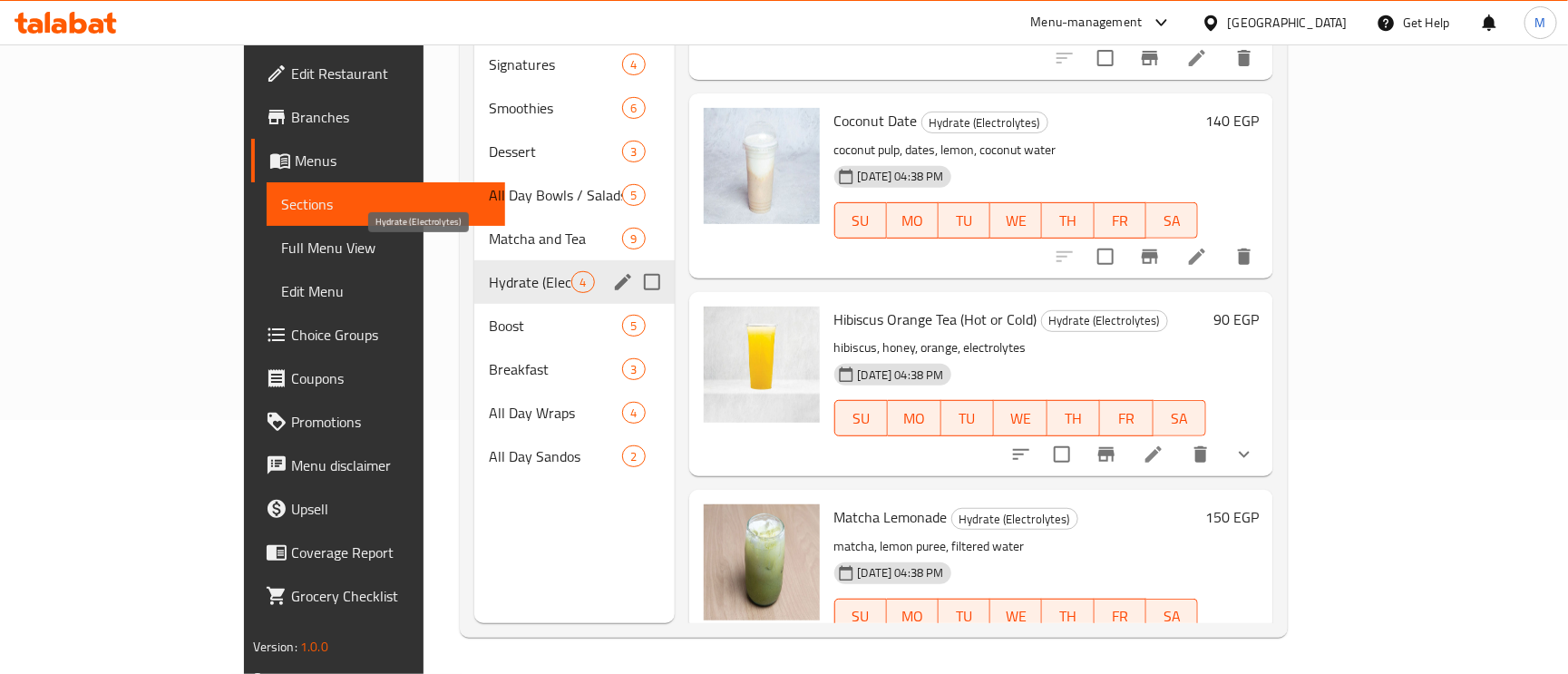
click at [489, 272] on span "Hydrate (Electrolytes)" at bounding box center [530, 283] width 82 height 22
click at [489, 228] on span "Matcha and Tea" at bounding box center [530, 239] width 82 height 22
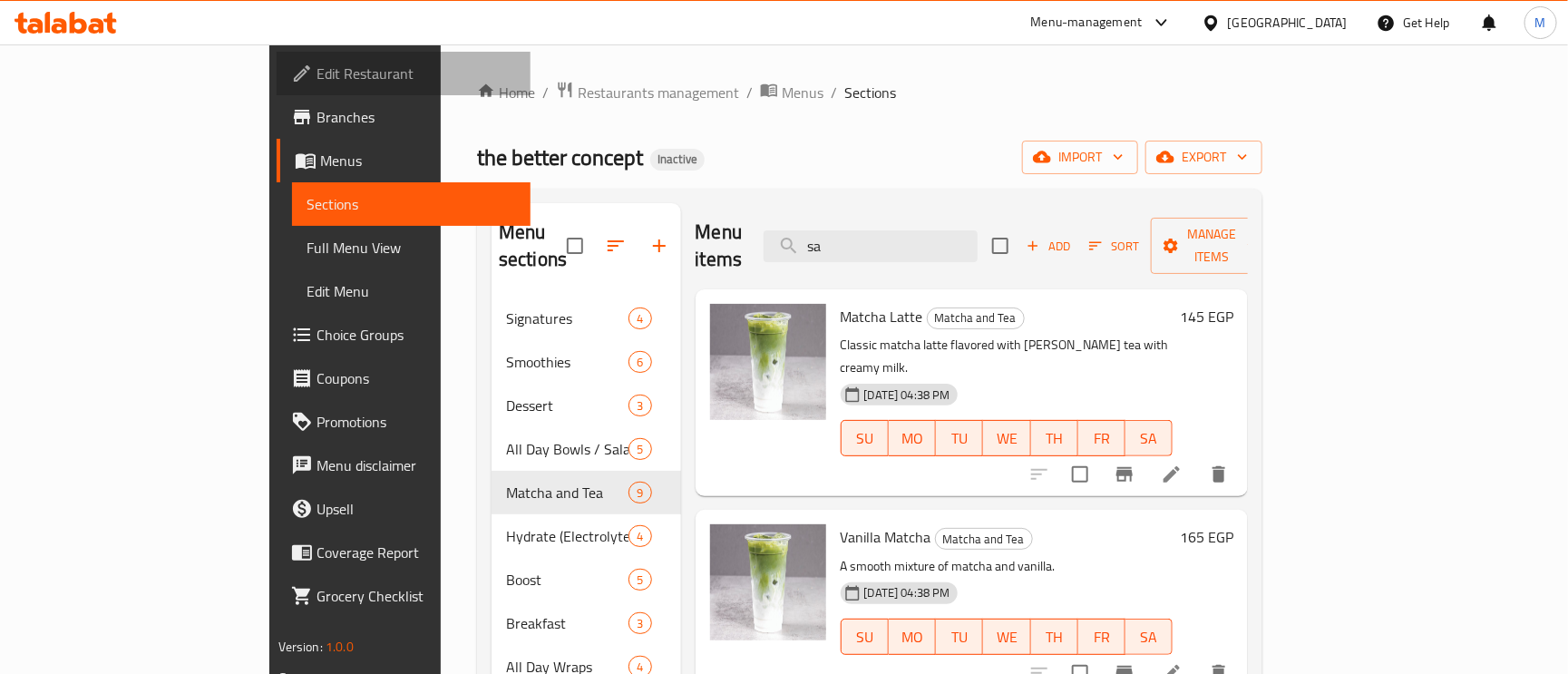
click at [277, 57] on link "Edit Restaurant" at bounding box center [404, 74] width 255 height 44
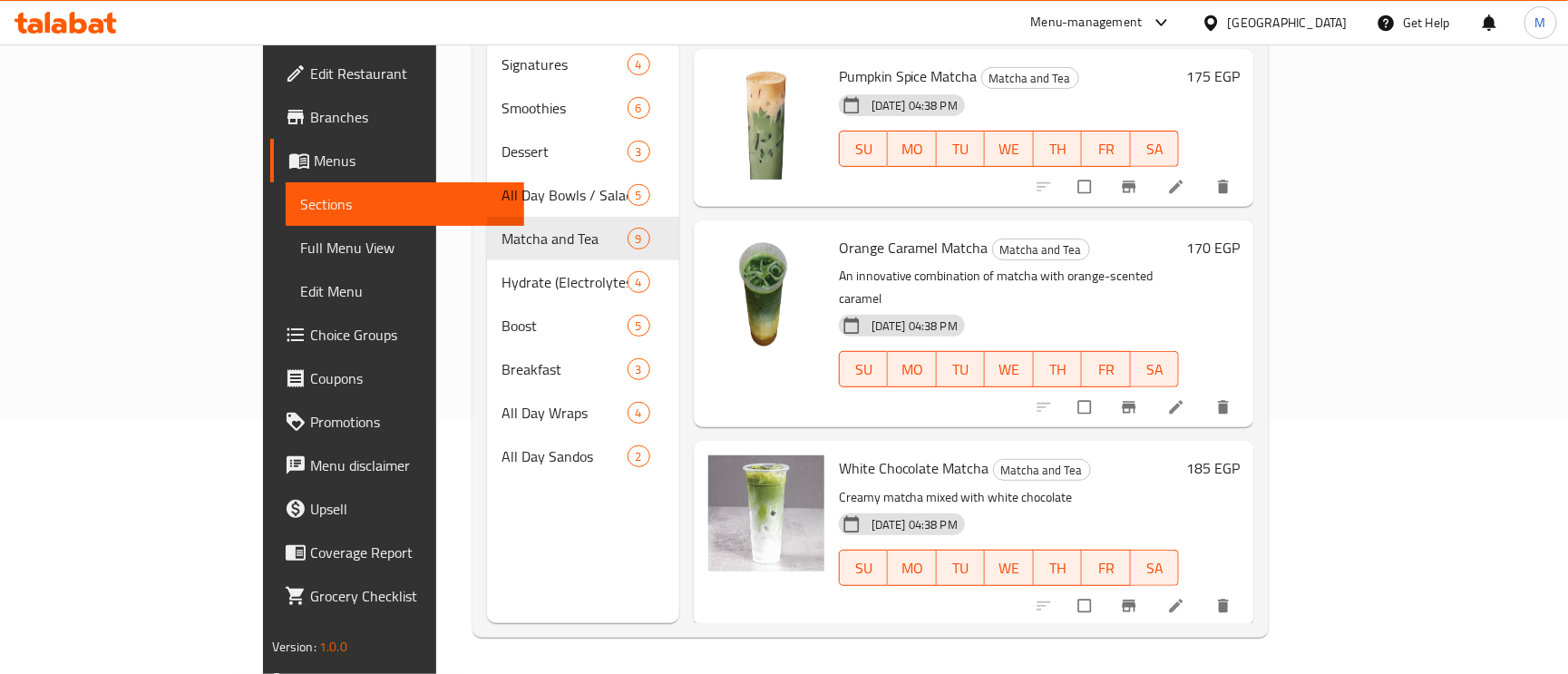
scroll to position [1098, 0]
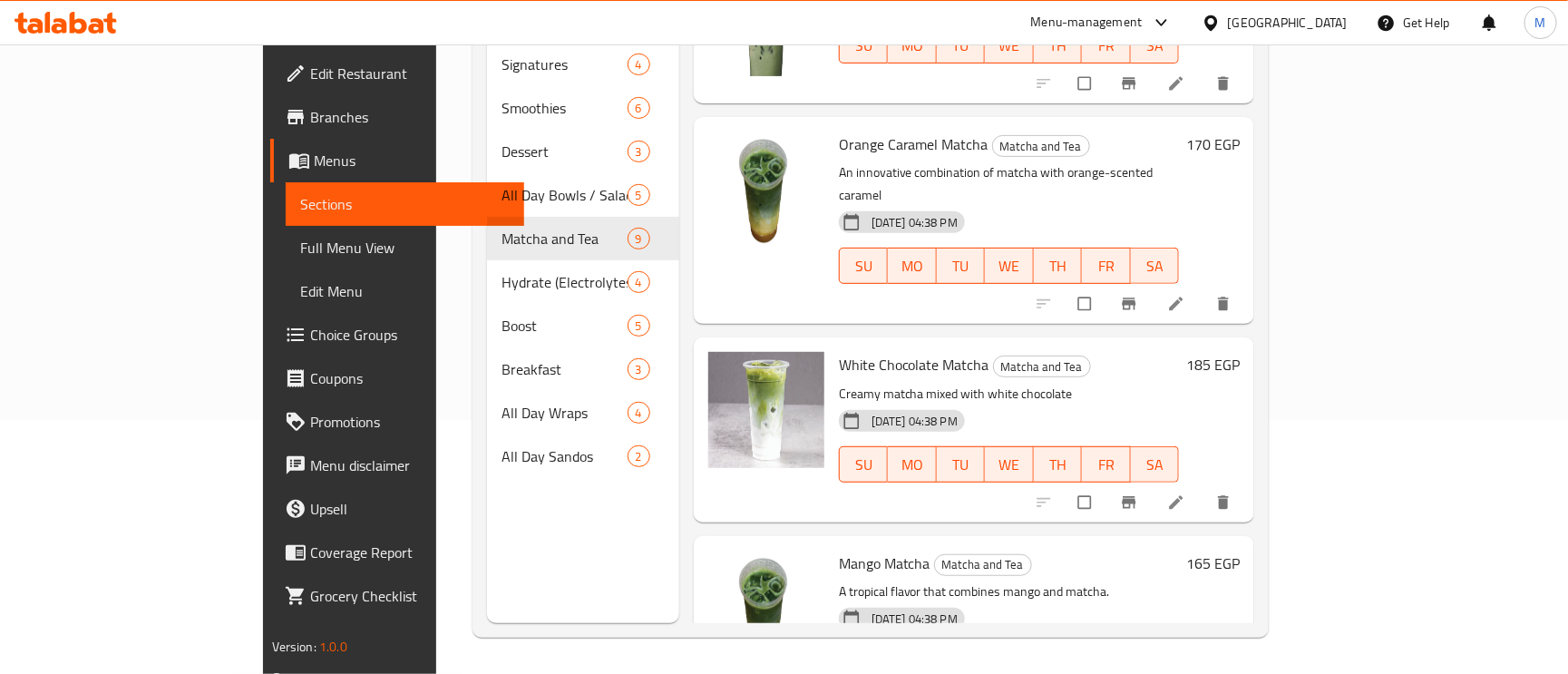
click at [300, 249] on span "Full Menu View" at bounding box center [405, 248] width 210 height 22
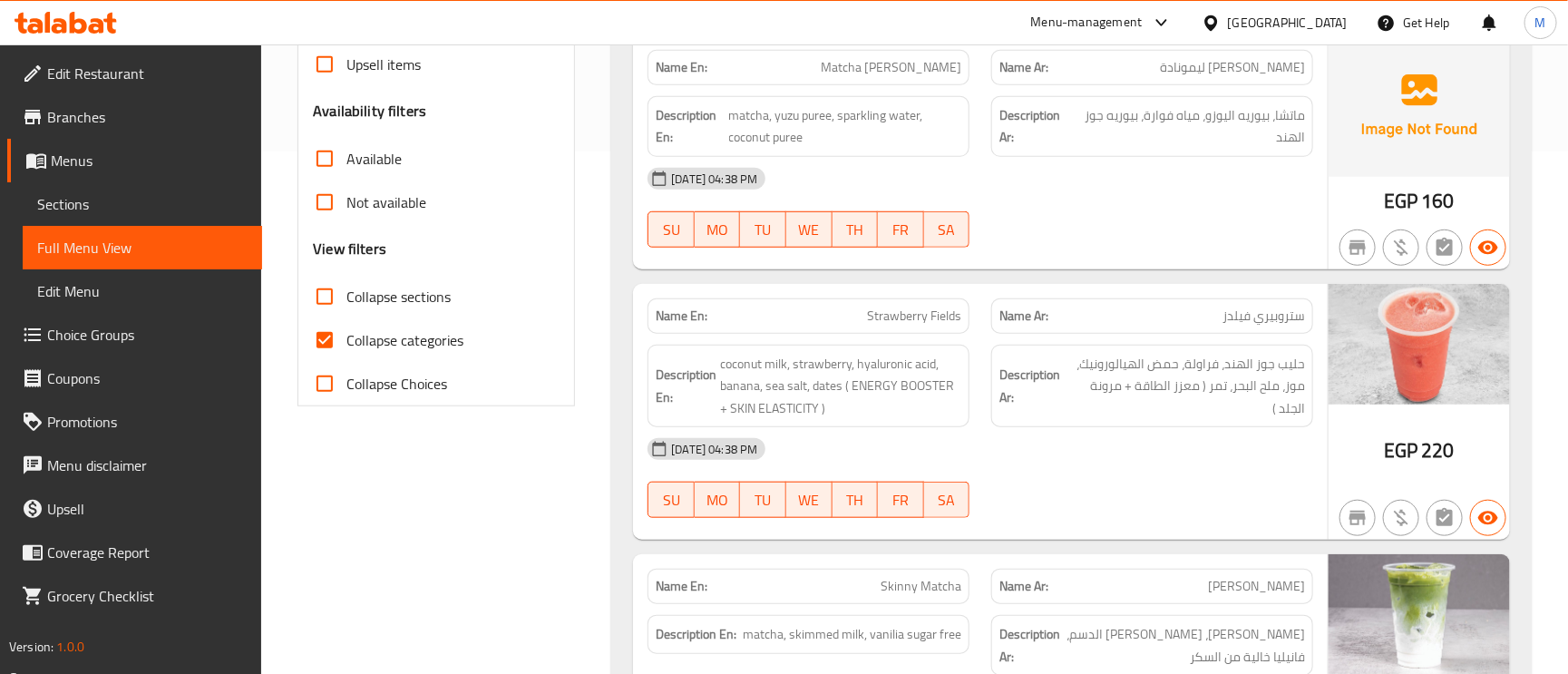
scroll to position [664, 0]
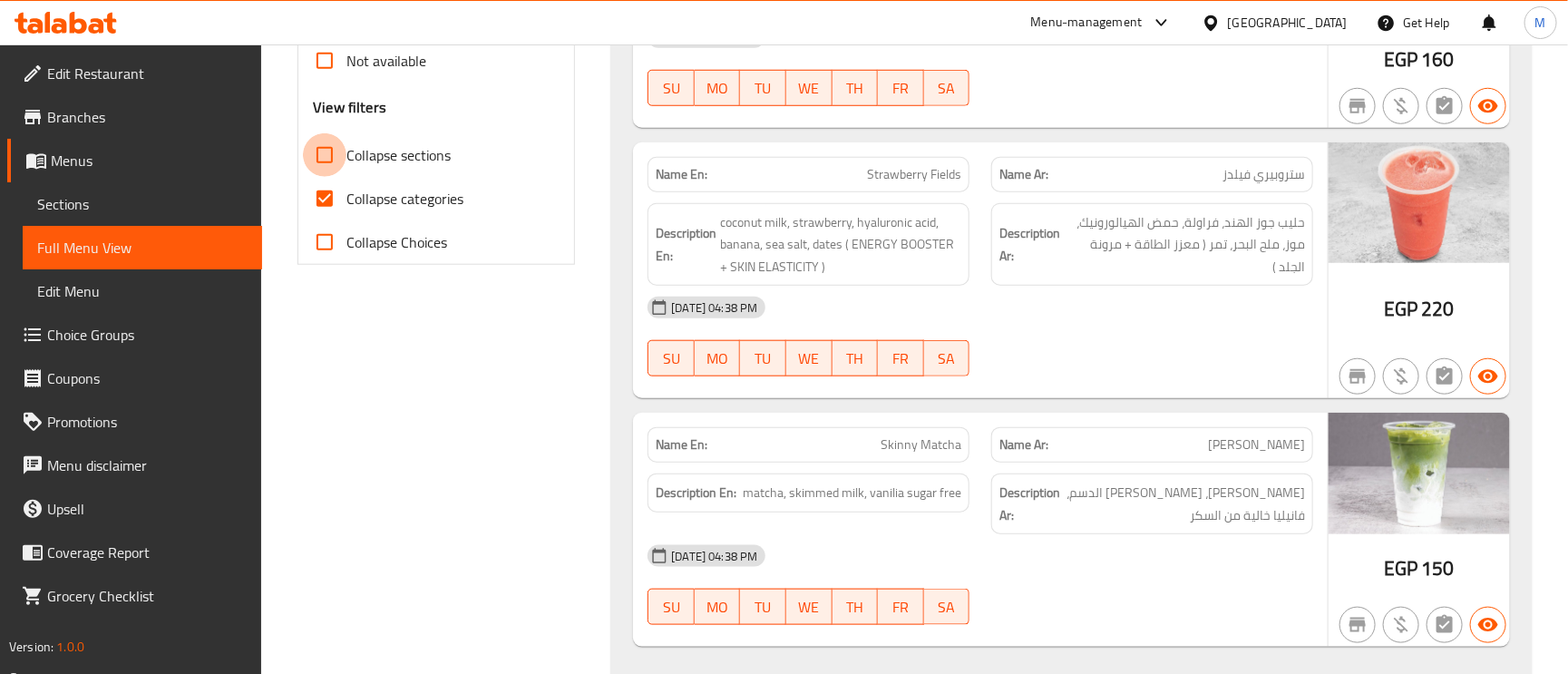
click at [325, 152] on input "Collapse sections" at bounding box center [325, 155] width 44 height 44
checkbox input "true"
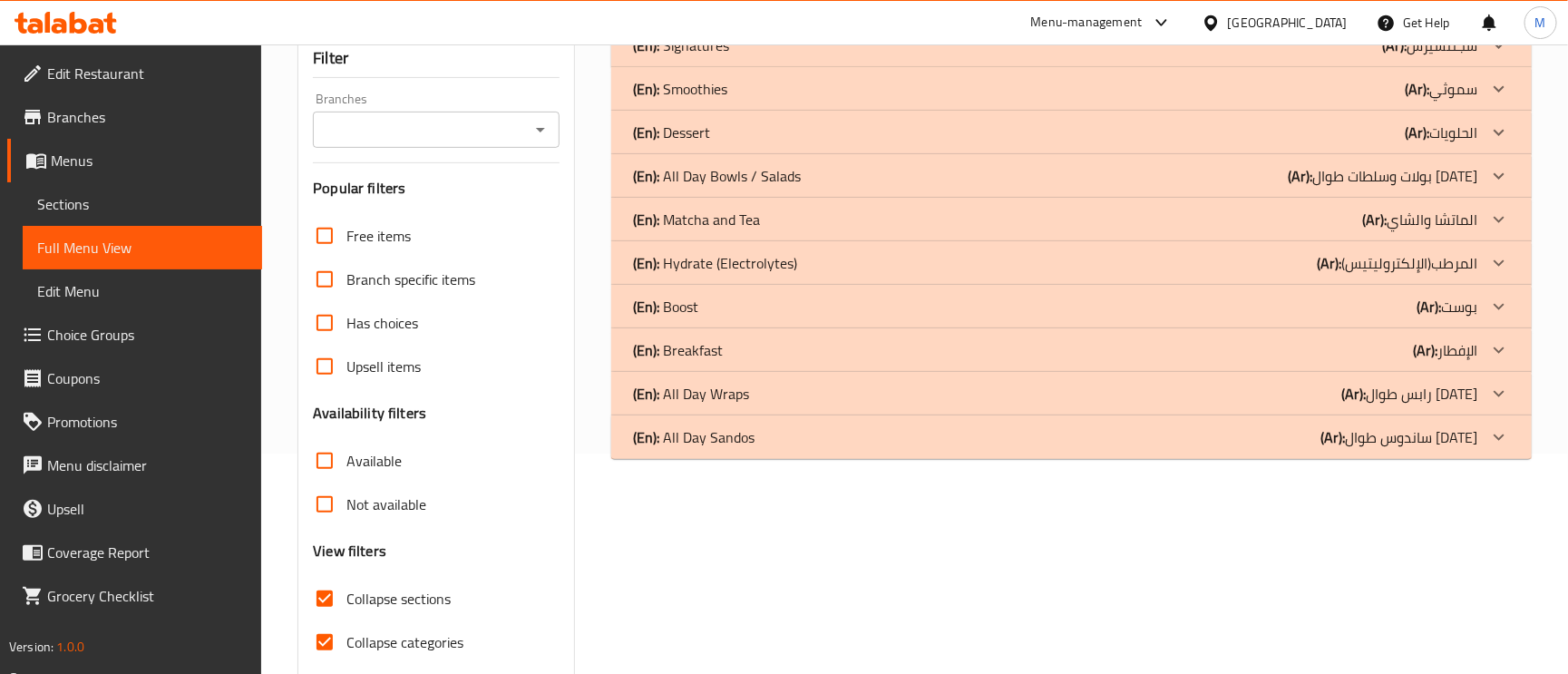
scroll to position [157, 0]
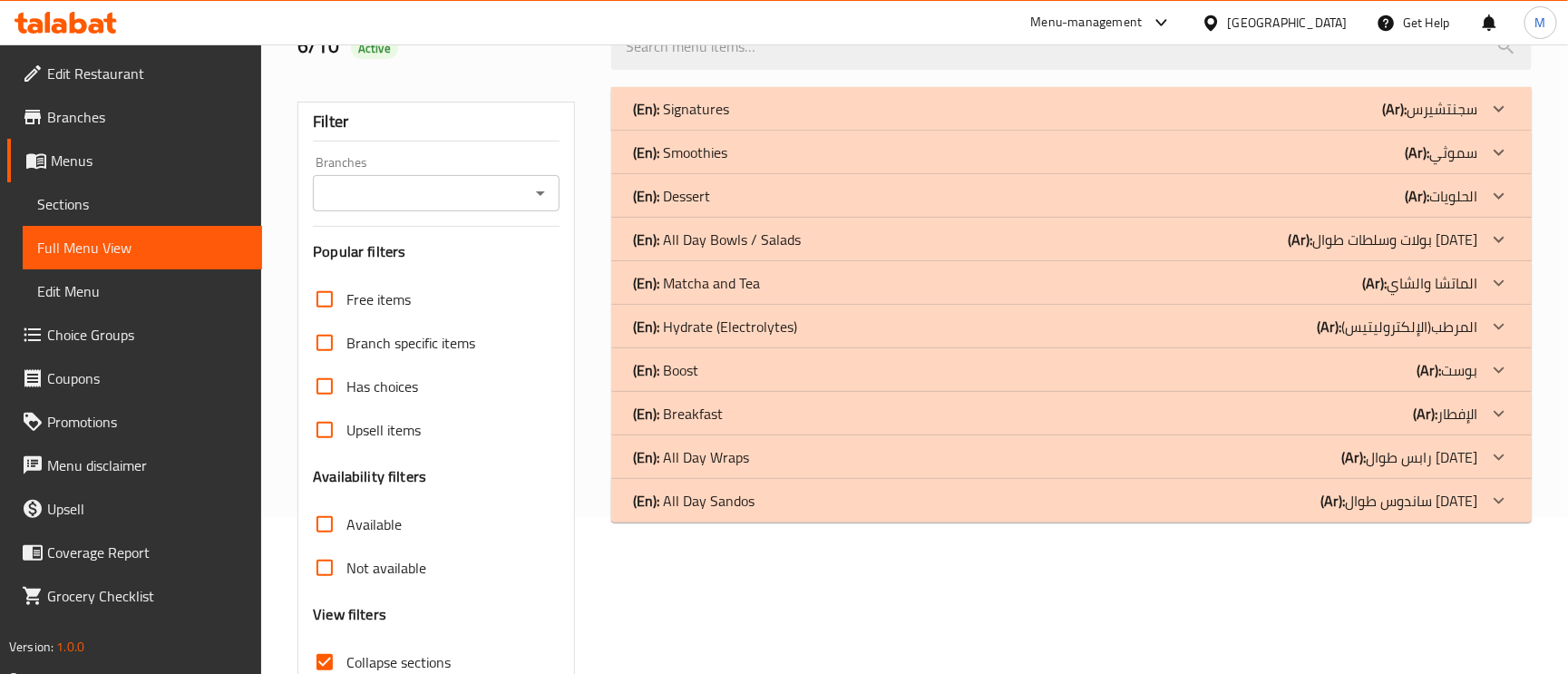
click at [748, 496] on p "(En): All Day Sandos" at bounding box center [693, 501] width 122 height 22
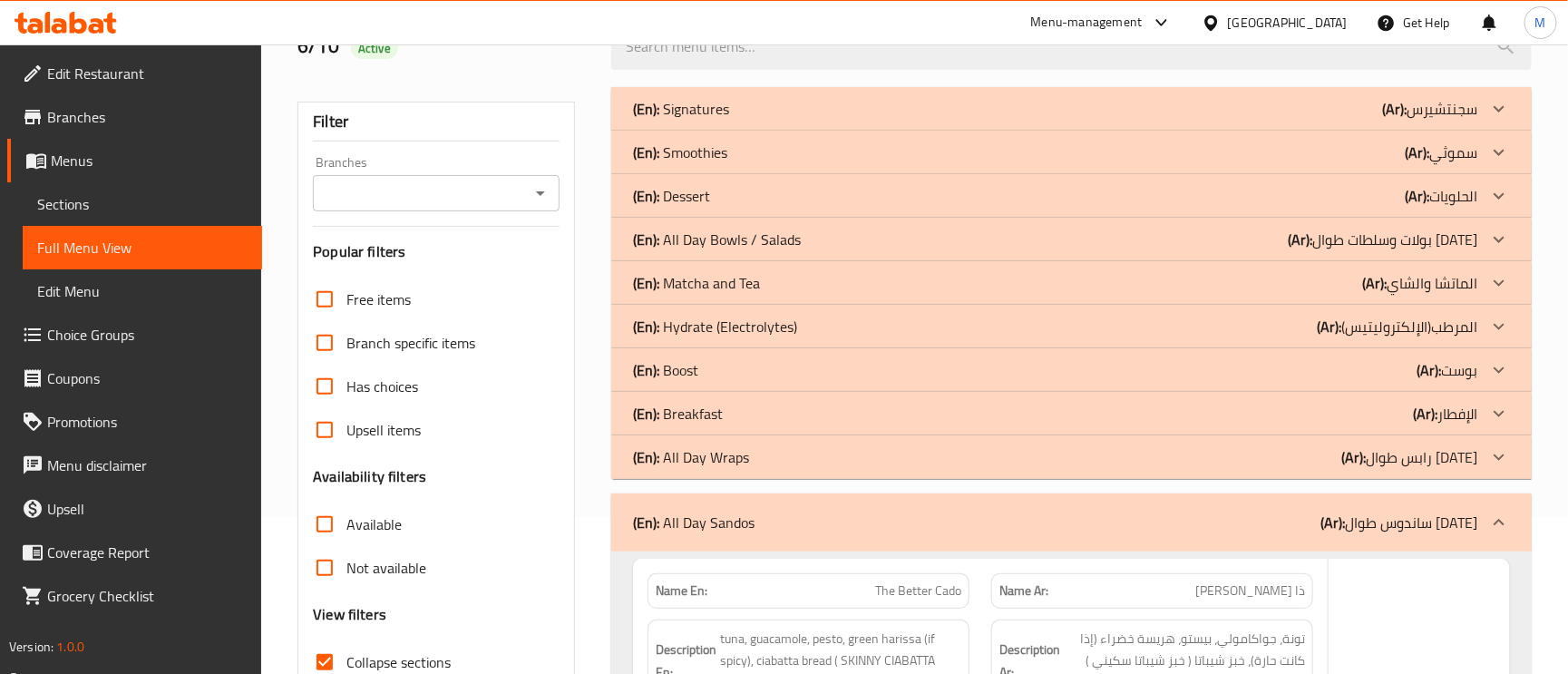
click at [748, 511] on p "(En): All Day Sandos" at bounding box center [693, 522] width 122 height 22
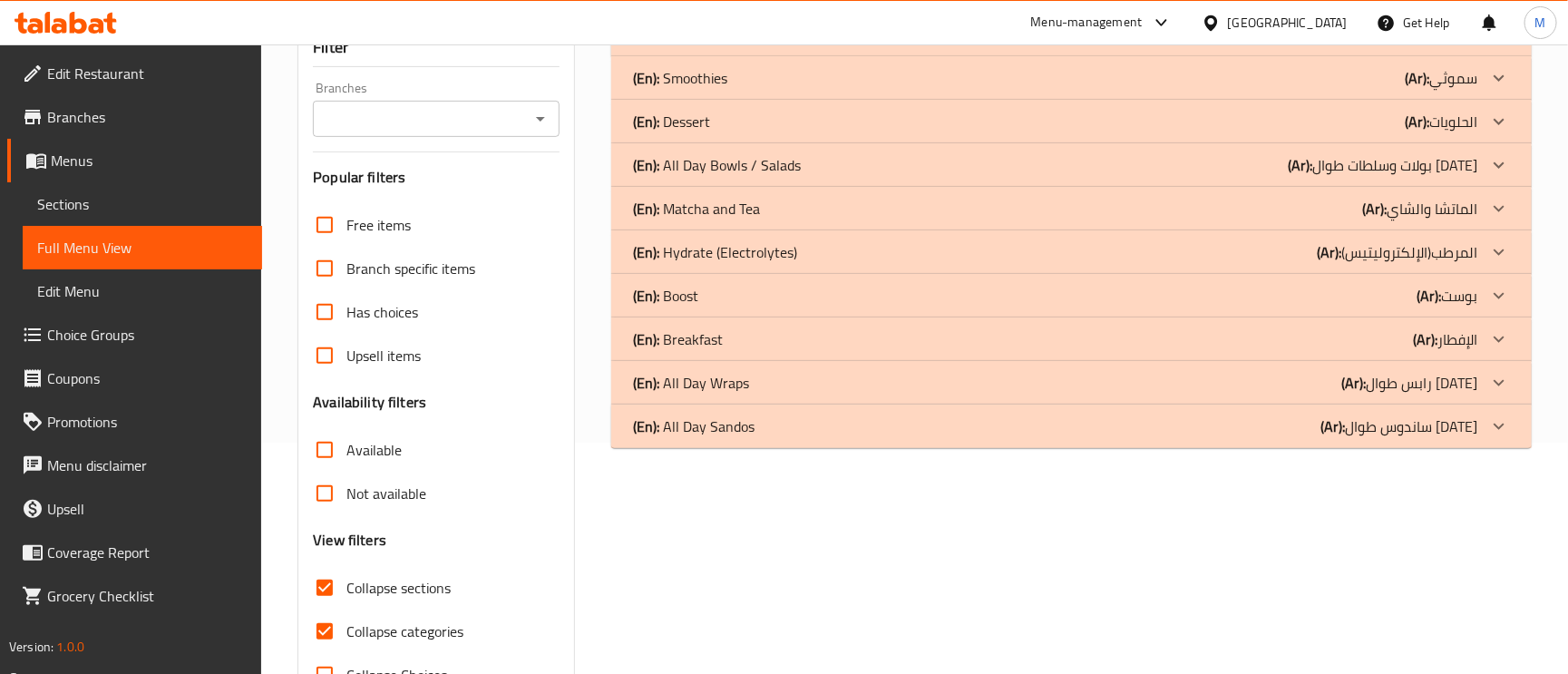
scroll to position [293, 0]
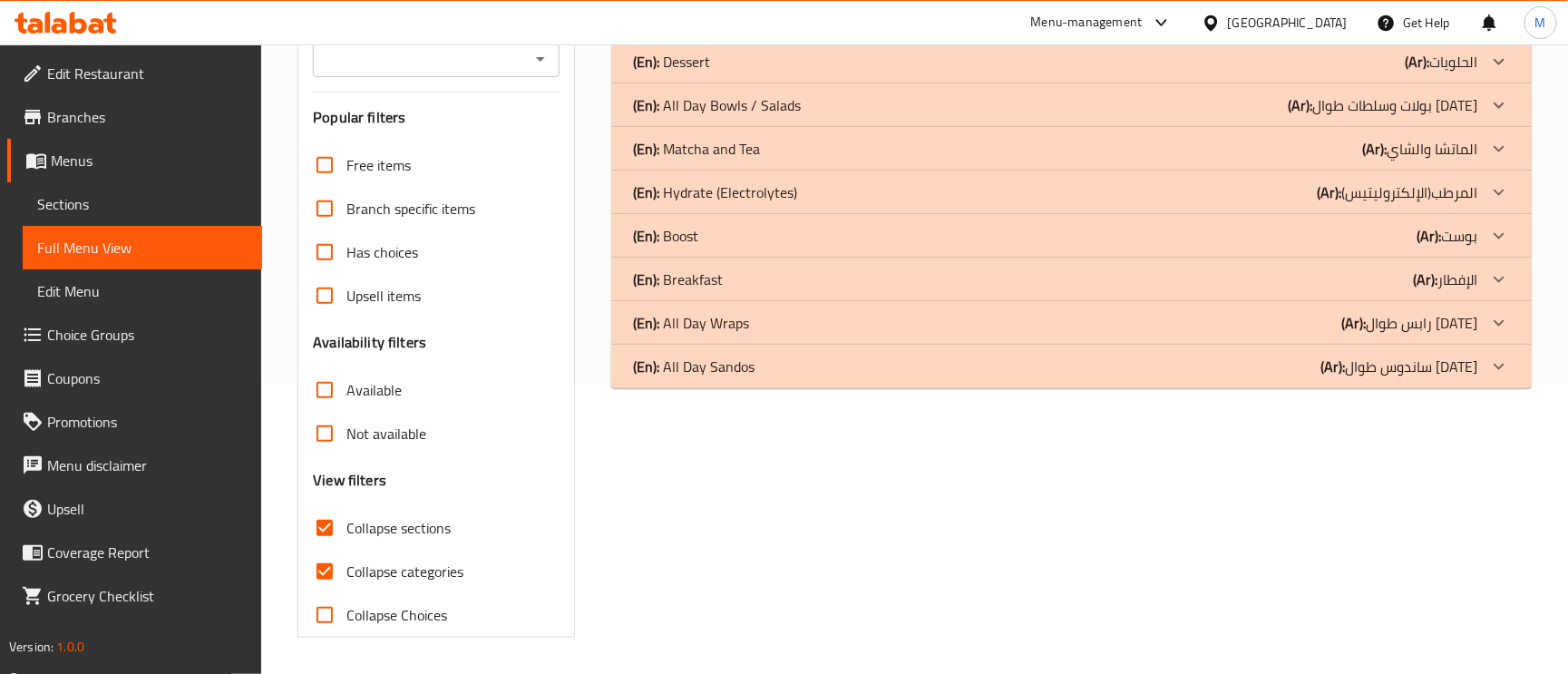
click at [761, 379] on div "(En): All Day Sandos (Ar): ساندوس طوال اليوم" at bounding box center [1071, 367] width 921 height 44
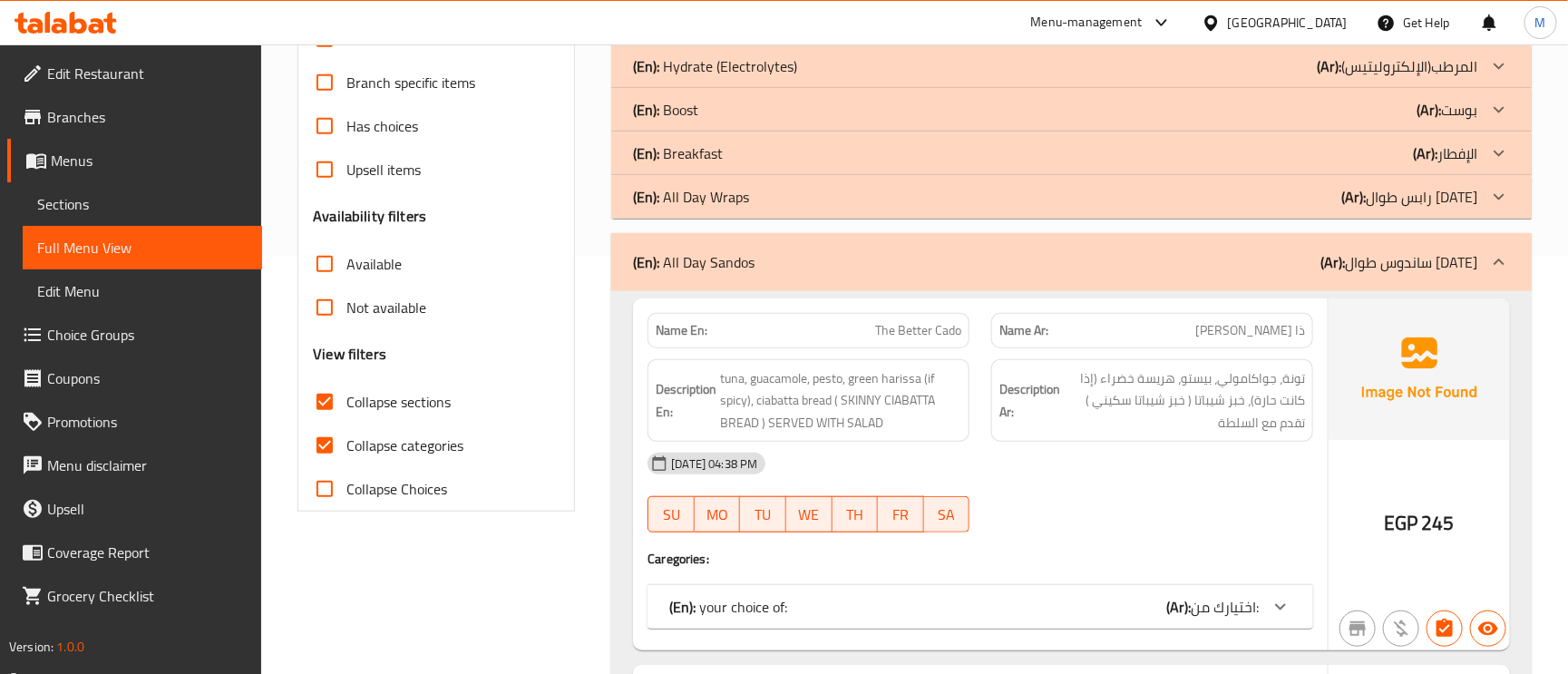
scroll to position [195, 0]
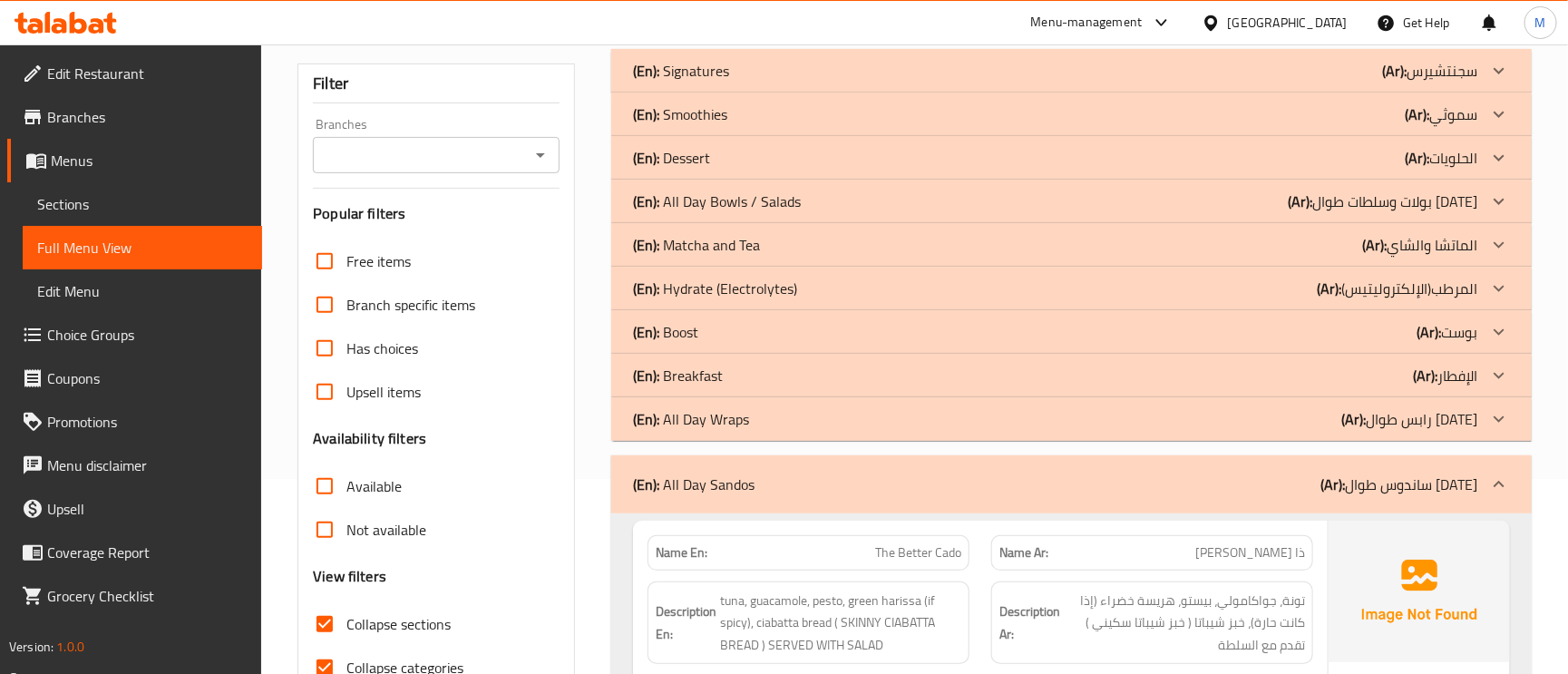
click at [1304, 424] on div "(En): All Day Wraps (Ar): رابس طوال اليوم" at bounding box center [1054, 419] width 844 height 22
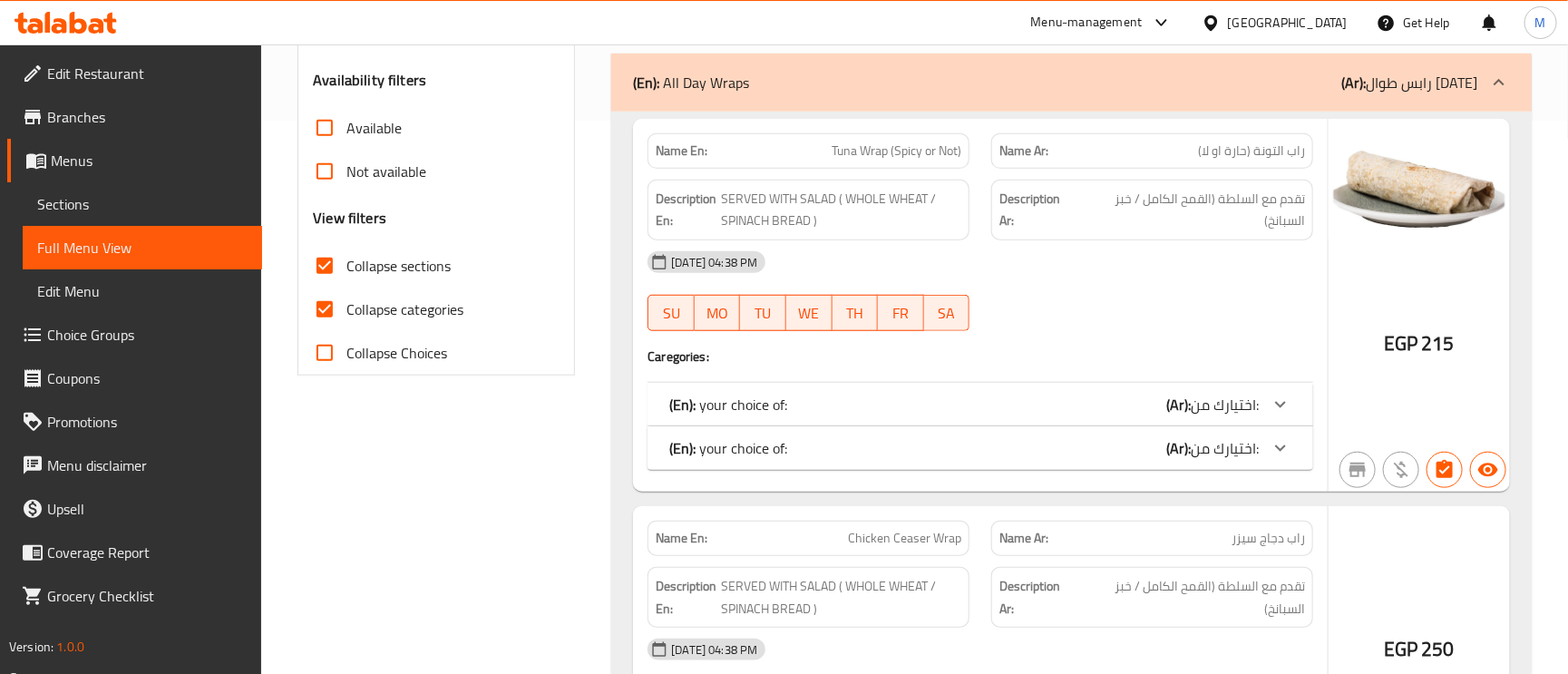
scroll to position [604, 0]
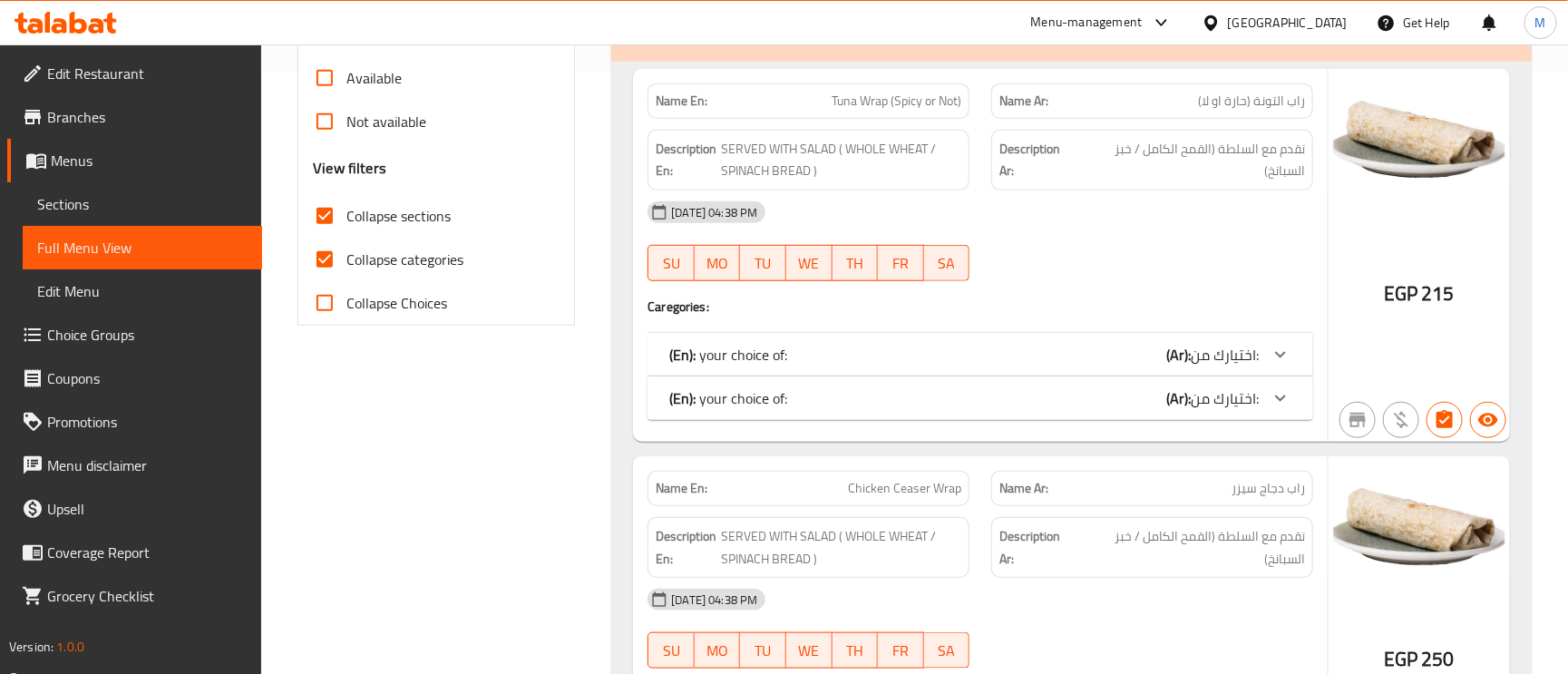
click at [1198, 385] on span "اختيارك من:" at bounding box center [1224, 399] width 68 height 27
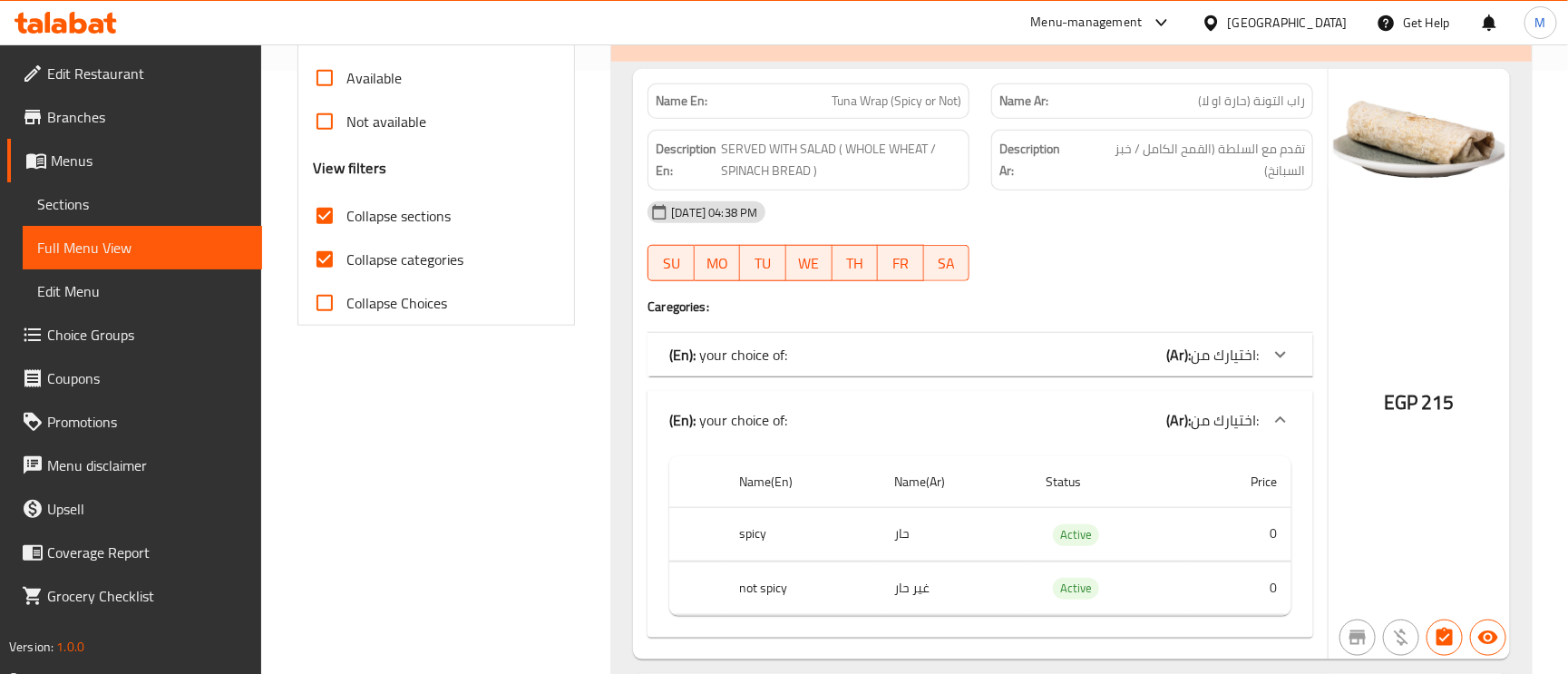
click at [1248, 358] on span "اختيارك من:" at bounding box center [1224, 355] width 68 height 27
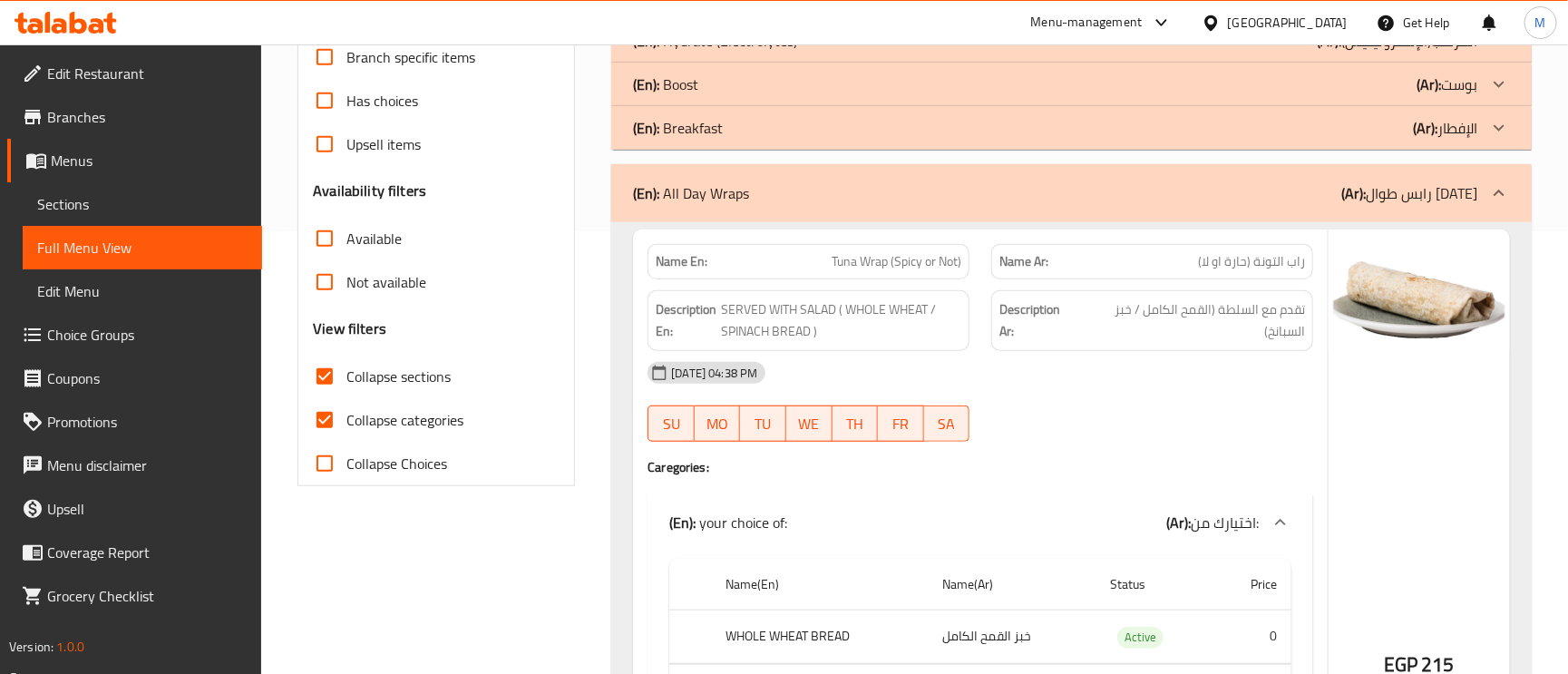
scroll to position [331, 0]
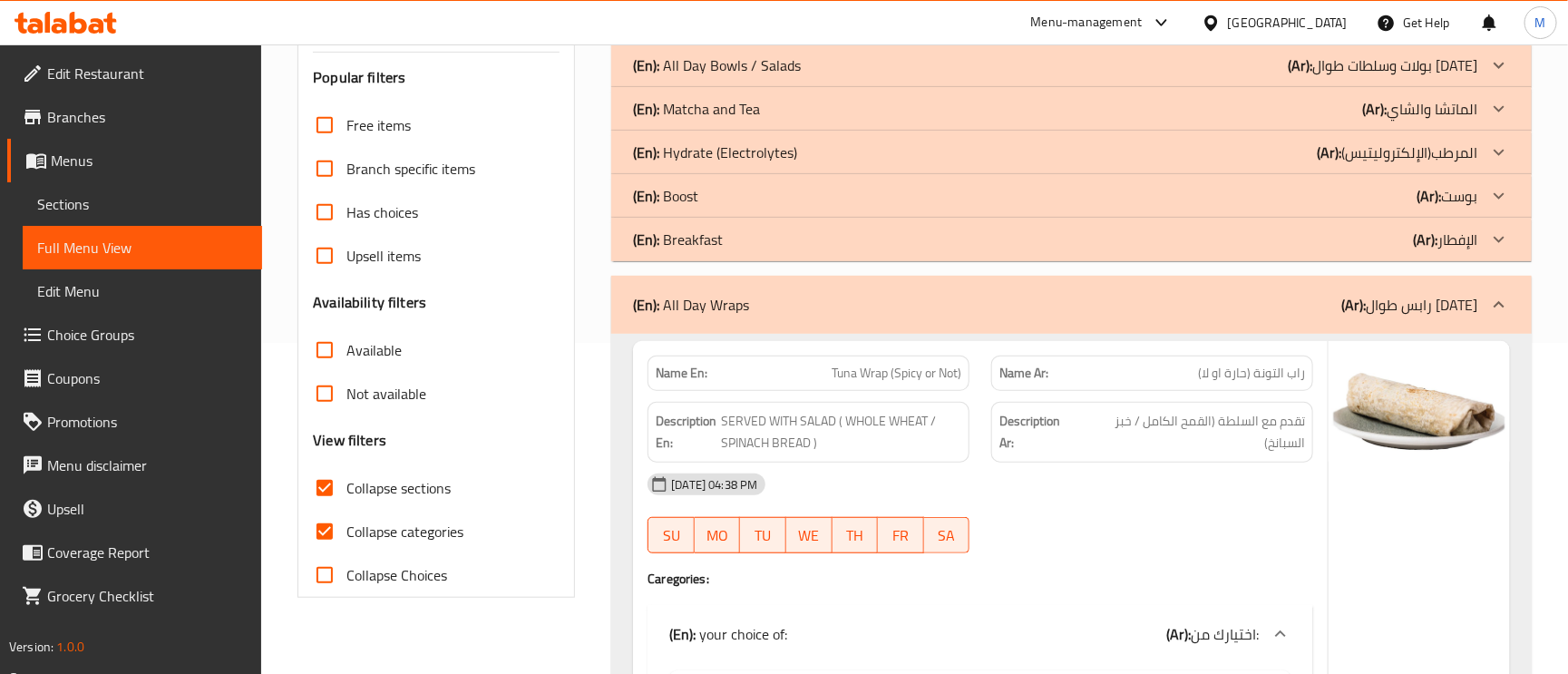
click at [1349, 240] on div "(En): Breakfast (Ar): الإفطار" at bounding box center [1054, 240] width 844 height 22
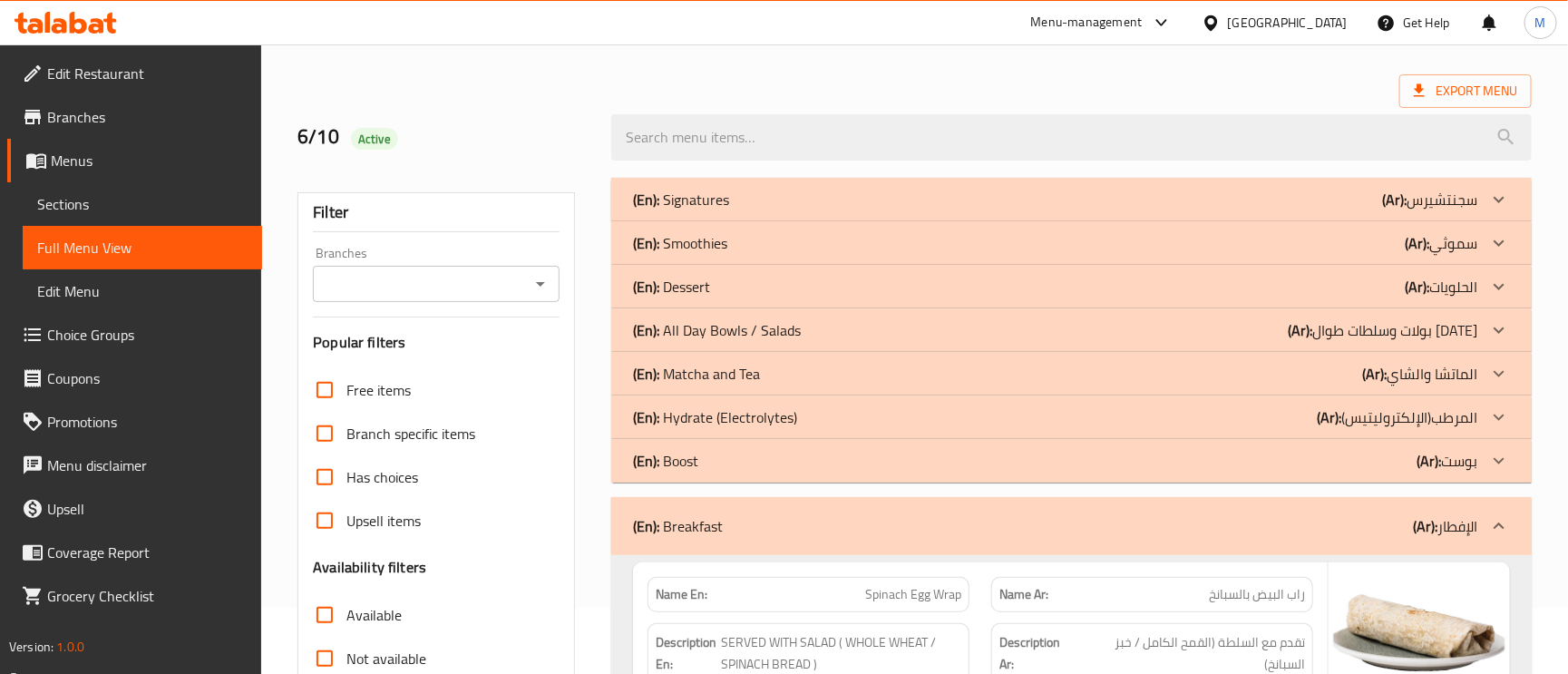
scroll to position [59, 0]
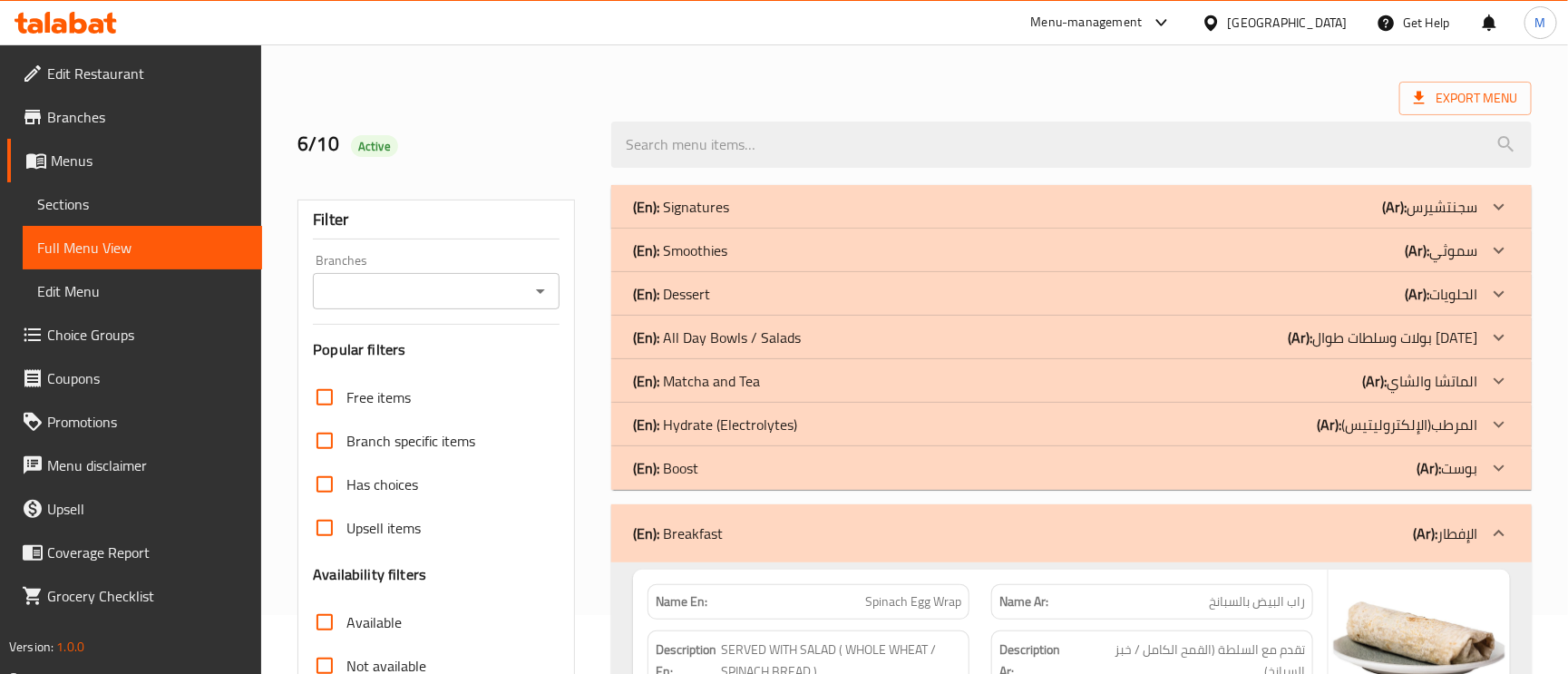
click at [1460, 326] on p "(Ar): بولات وسلطات طوال اليوم" at bounding box center [1381, 337] width 189 height 22
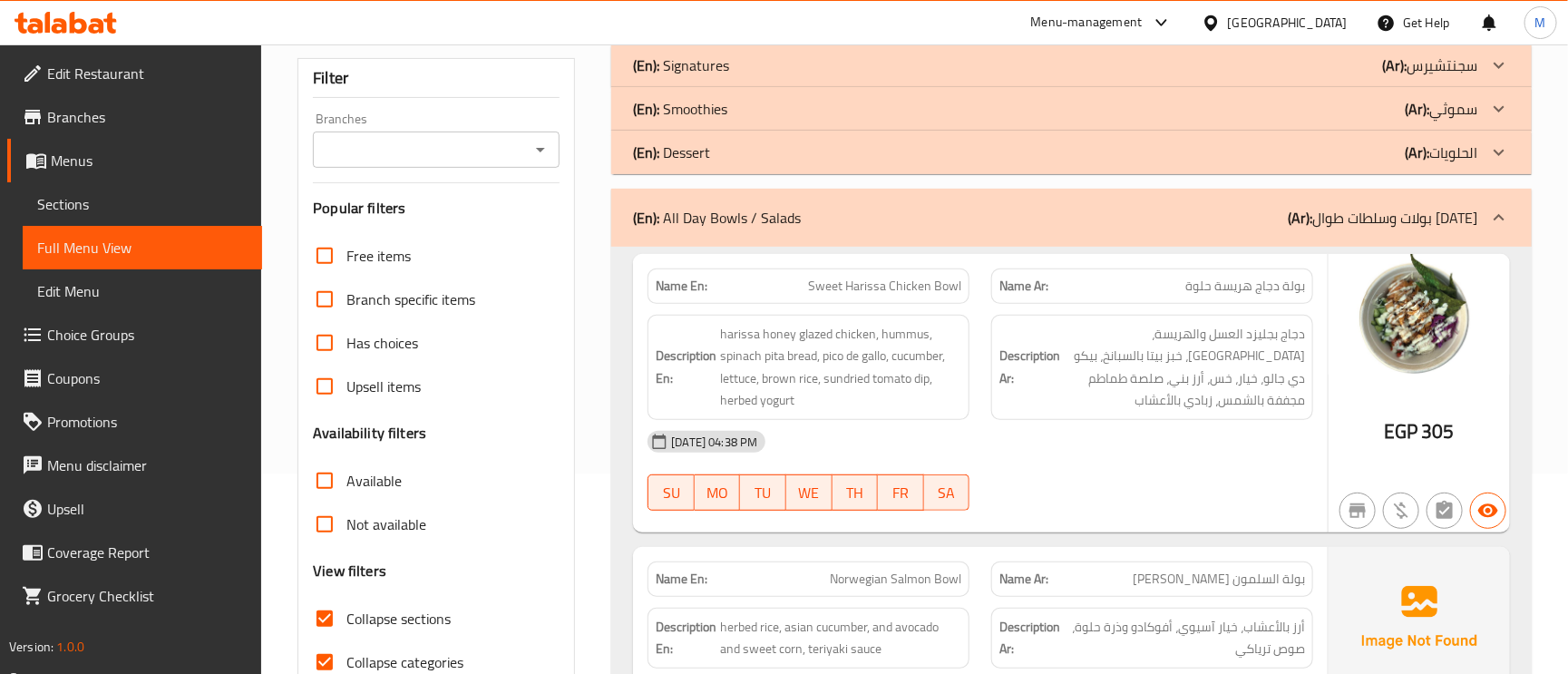
scroll to position [0, 0]
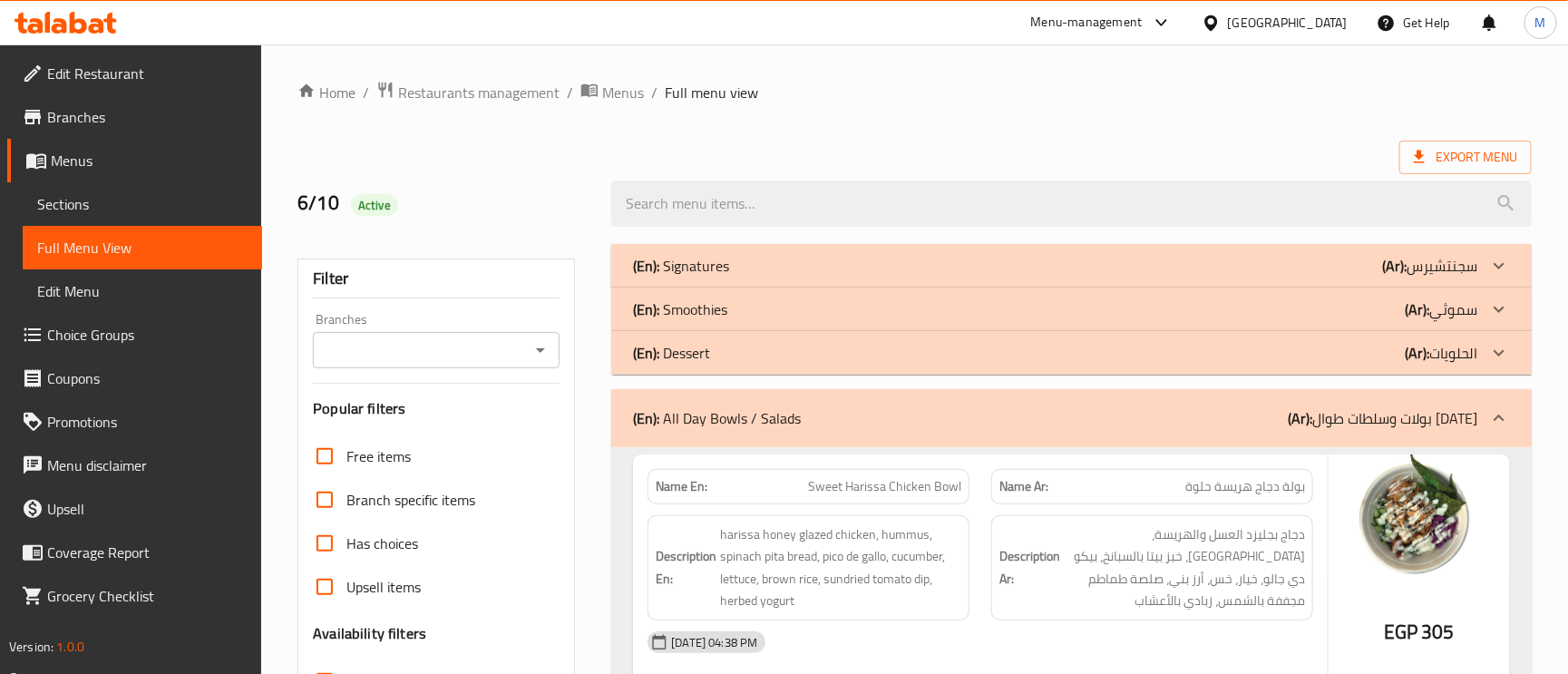
click at [126, 210] on span "Sections" at bounding box center [143, 204] width 210 height 22
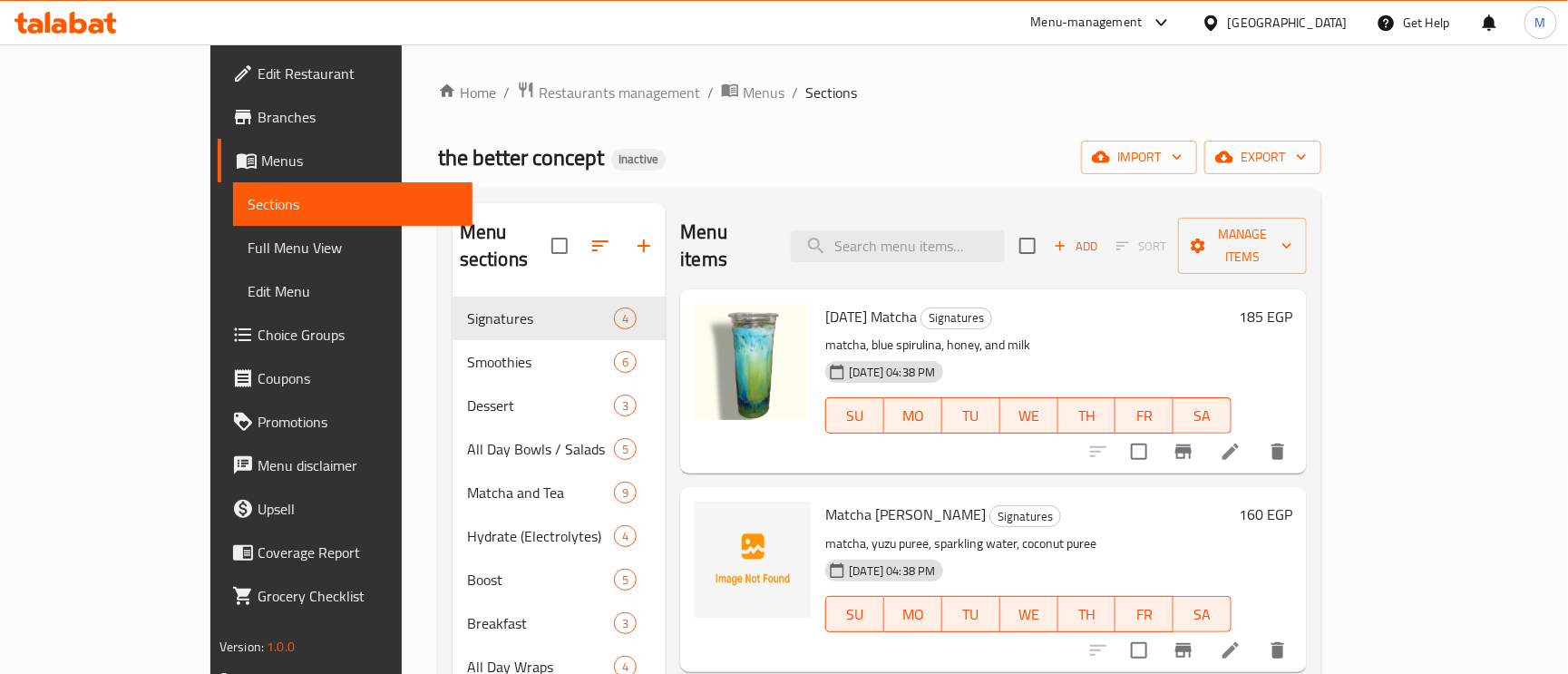
click at [979, 251] on div "Menu items Add Sort Manage items" at bounding box center [993, 246] width 626 height 86
paste input "COLD BREW"
click at [983, 249] on input "COLD BREW" at bounding box center [898, 246] width 214 height 32
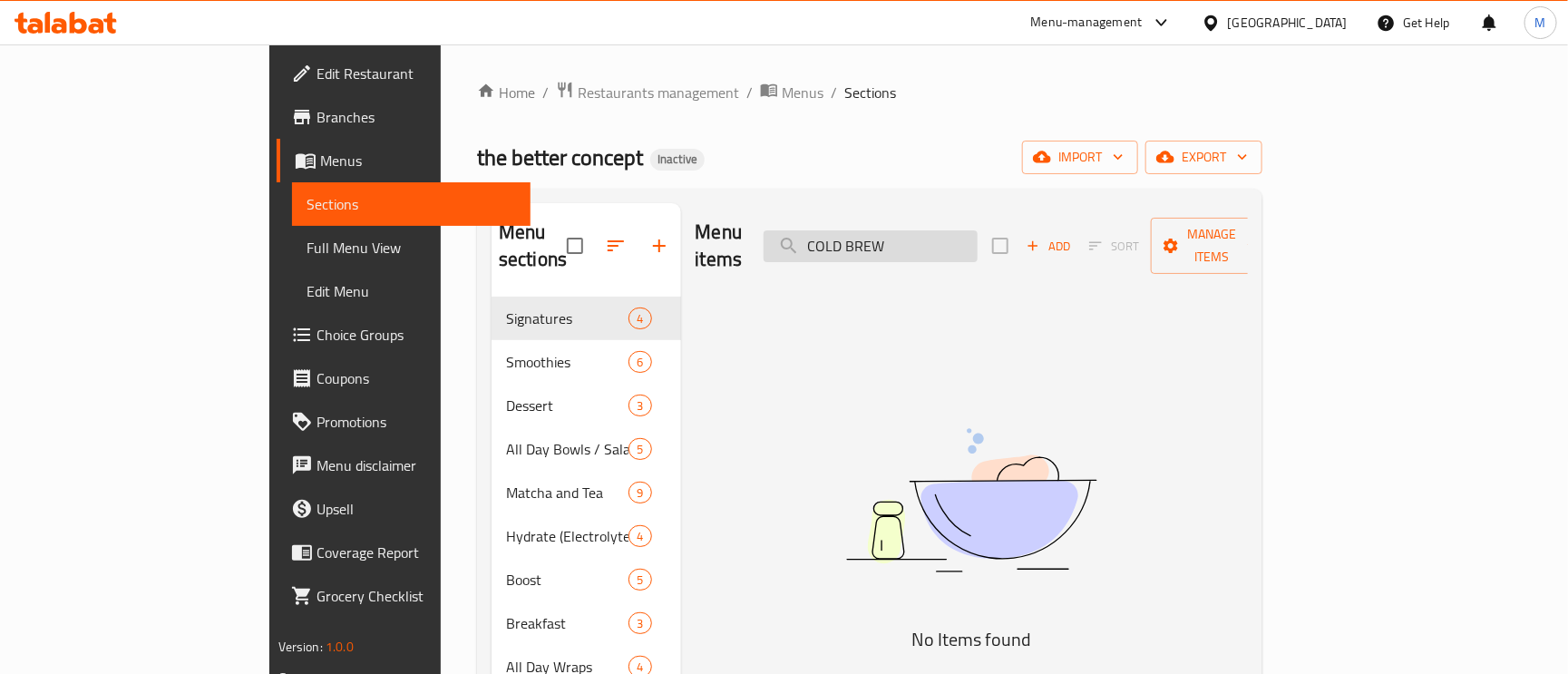
click at [957, 239] on input "COLD BREW" at bounding box center [870, 246] width 214 height 32
click at [958, 239] on input "COLD BREW" at bounding box center [870, 246] width 214 height 32
paste input "CREAMY"
click at [977, 230] on input "CREAMY COLD BREW" at bounding box center [870, 246] width 214 height 32
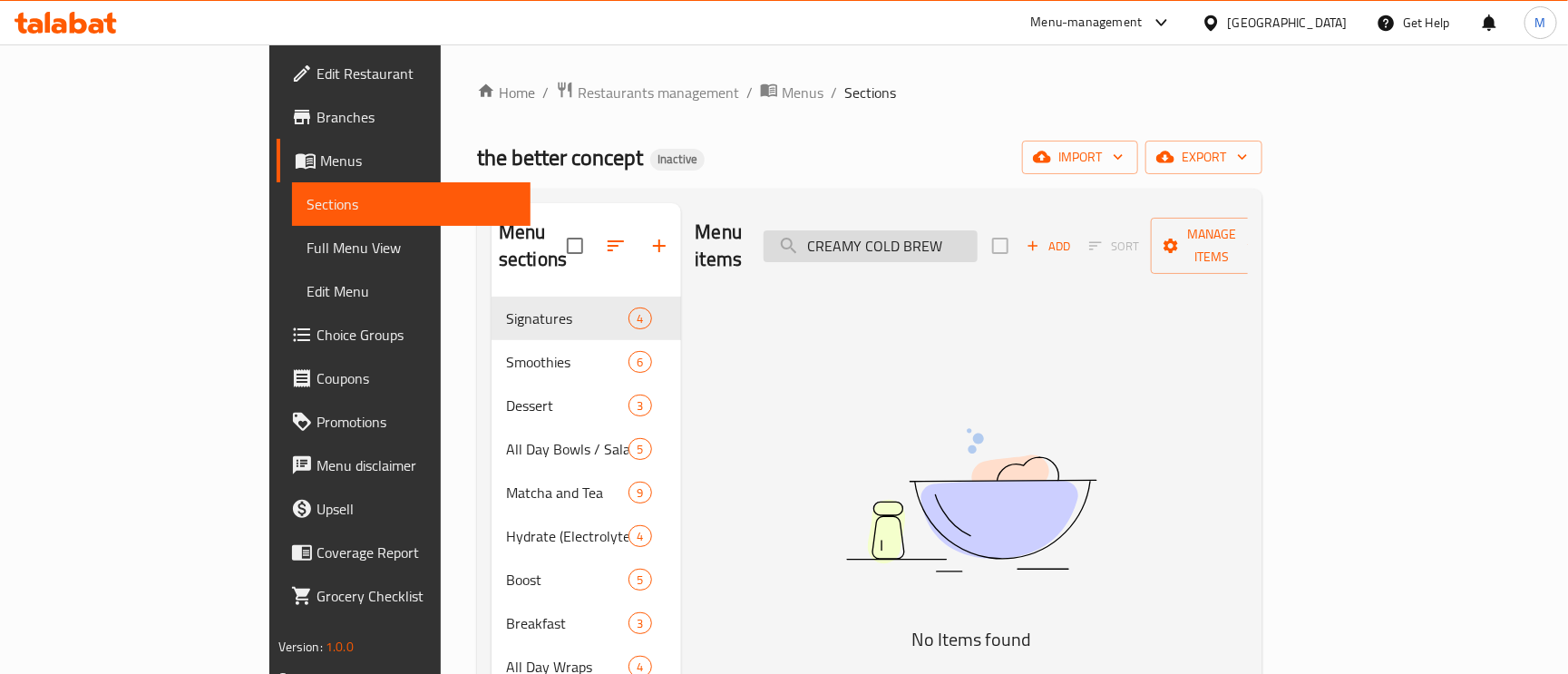
click at [977, 230] on input "CREAMY COLD BREW" at bounding box center [870, 246] width 214 height 32
paste input "Grass Fed Beef Fillet Bowl"
type input "Grass Fed Beef Fillet Bowl"
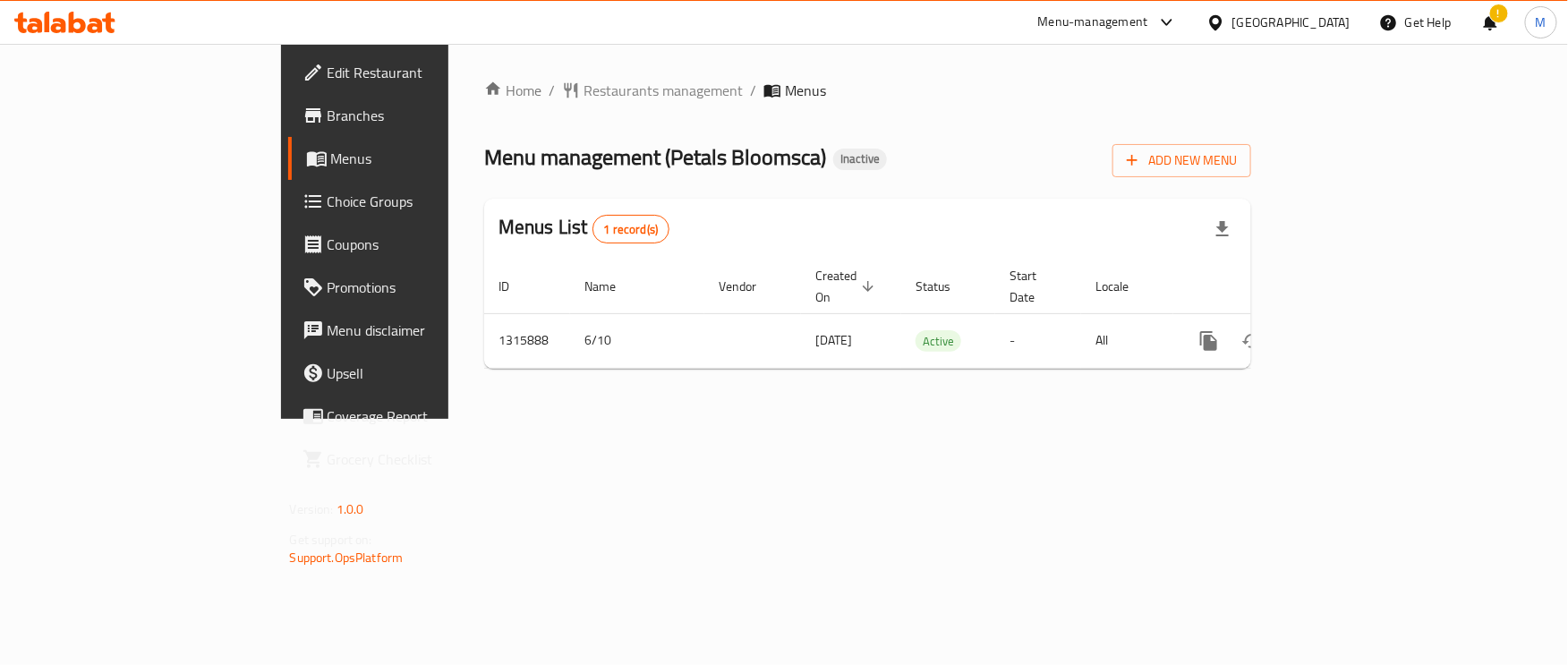
click at [1310, 20] on div "United Arab Emirates" at bounding box center [1291, 23] width 118 height 20
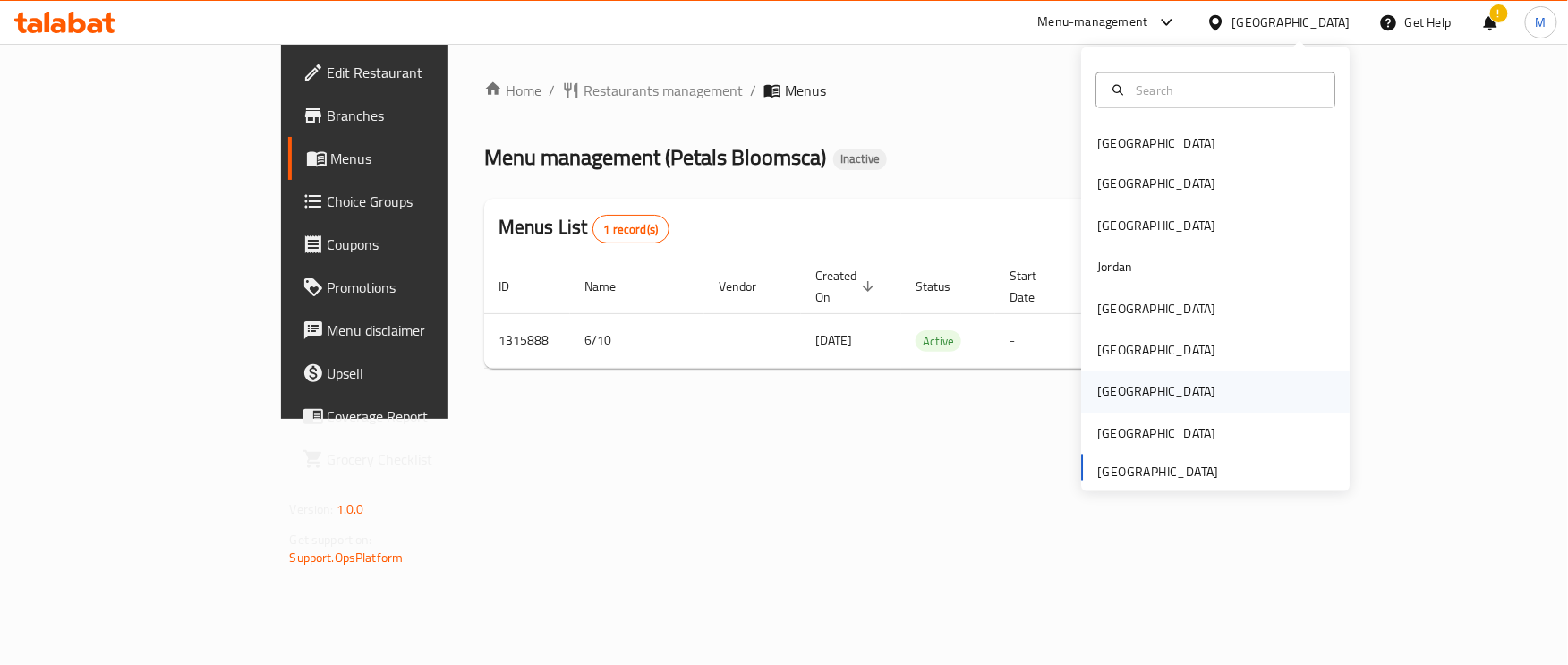
click at [1097, 383] on div "Qatar" at bounding box center [1156, 393] width 118 height 20
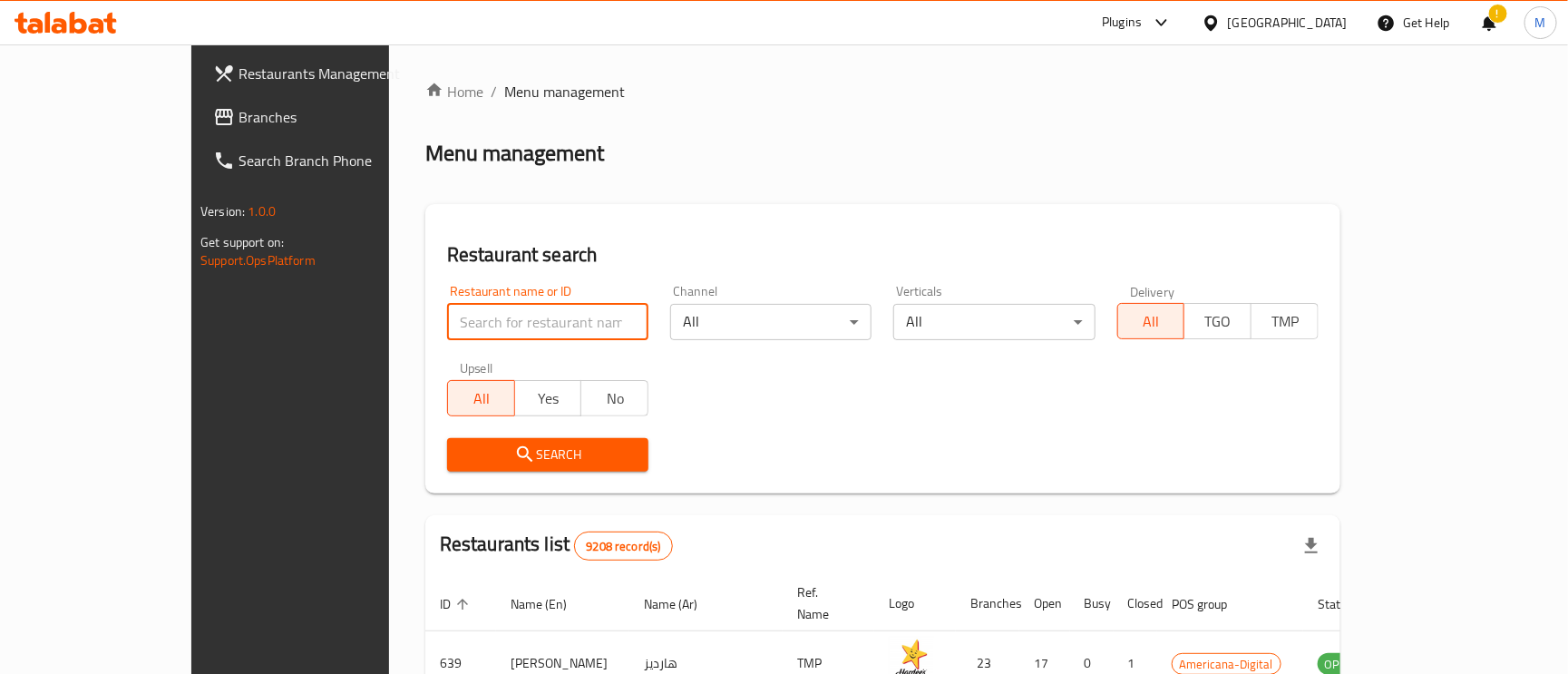
click at [447, 321] on input "search" at bounding box center [548, 322] width 201 height 37
paste input "restaurant lasan"
type input "restaurant lasan"
click button "Search" at bounding box center [548, 455] width 201 height 34
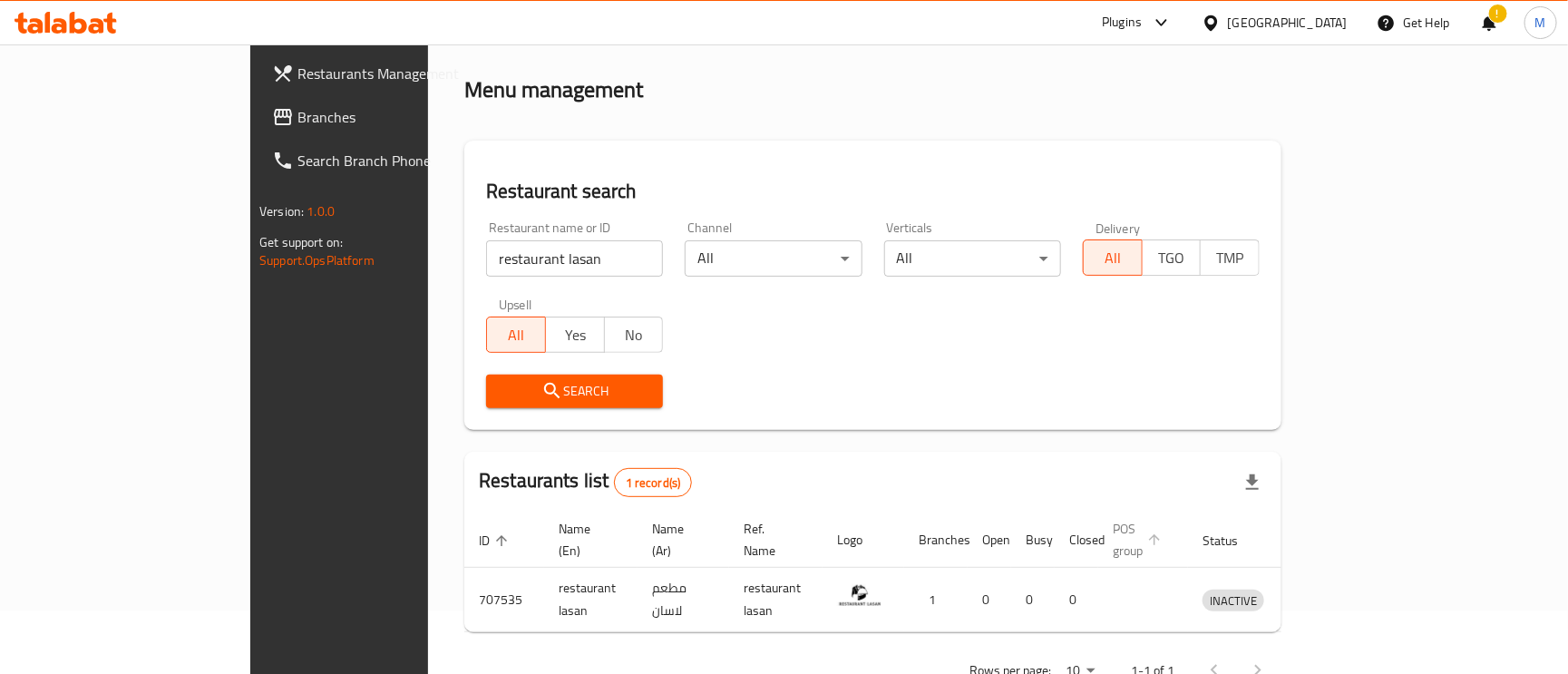
scroll to position [98, 0]
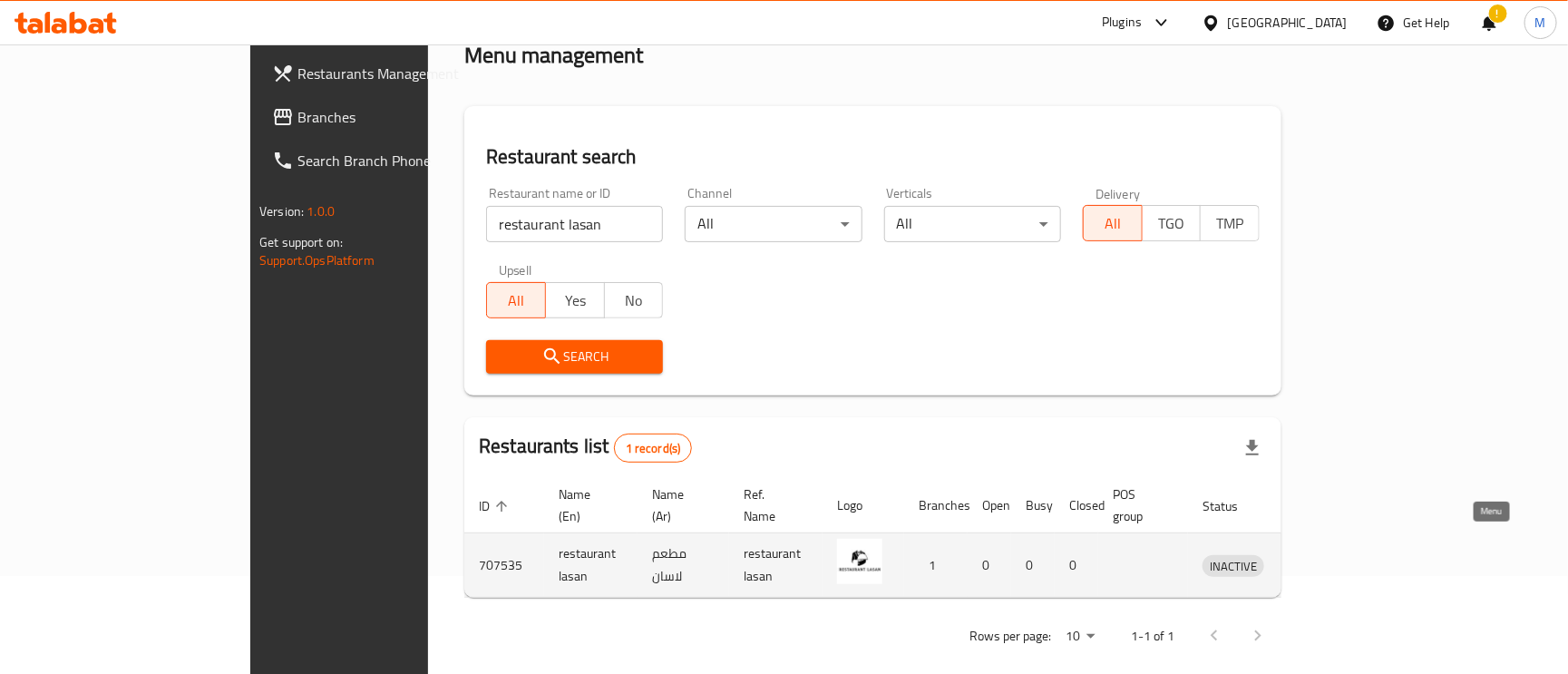
click at [1322, 554] on icon "enhanced table" at bounding box center [1311, 565] width 22 height 22
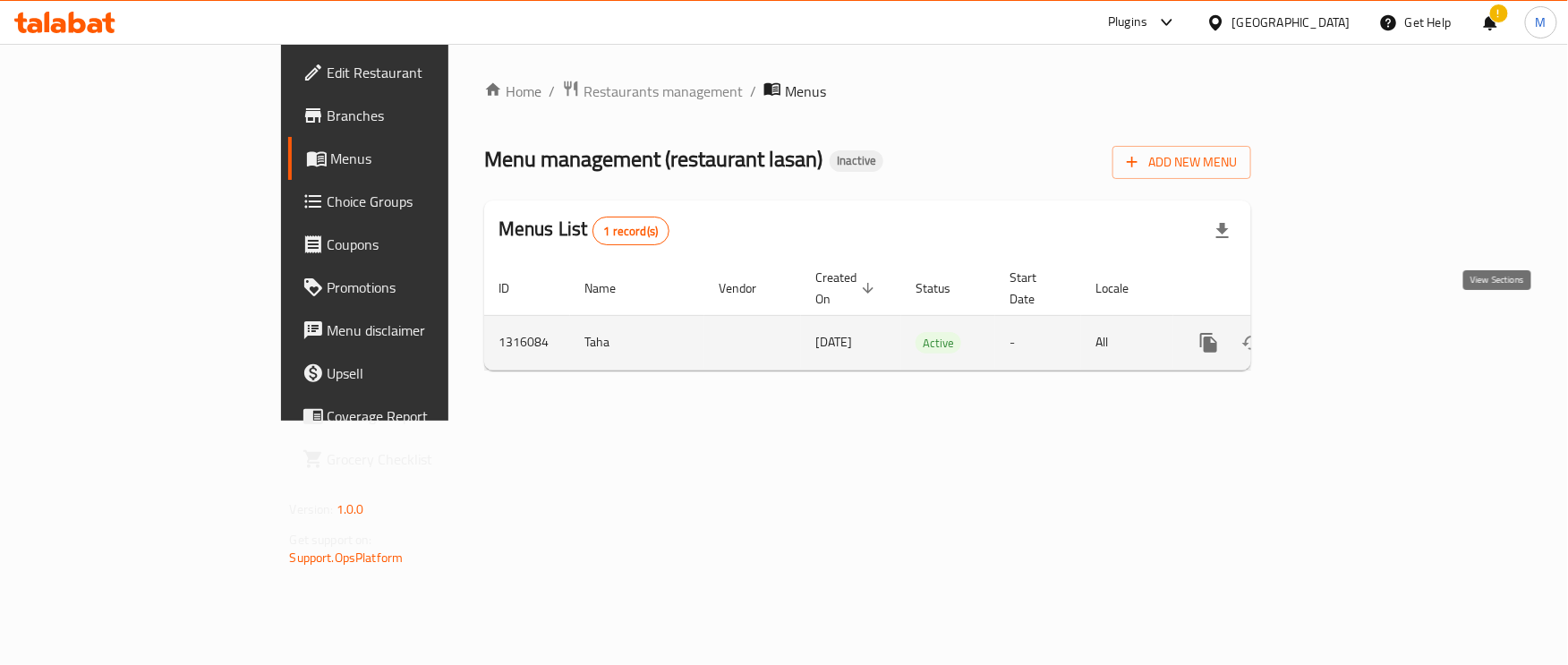
click at [1349, 332] on icon "enhanced table" at bounding box center [1338, 343] width 22 height 22
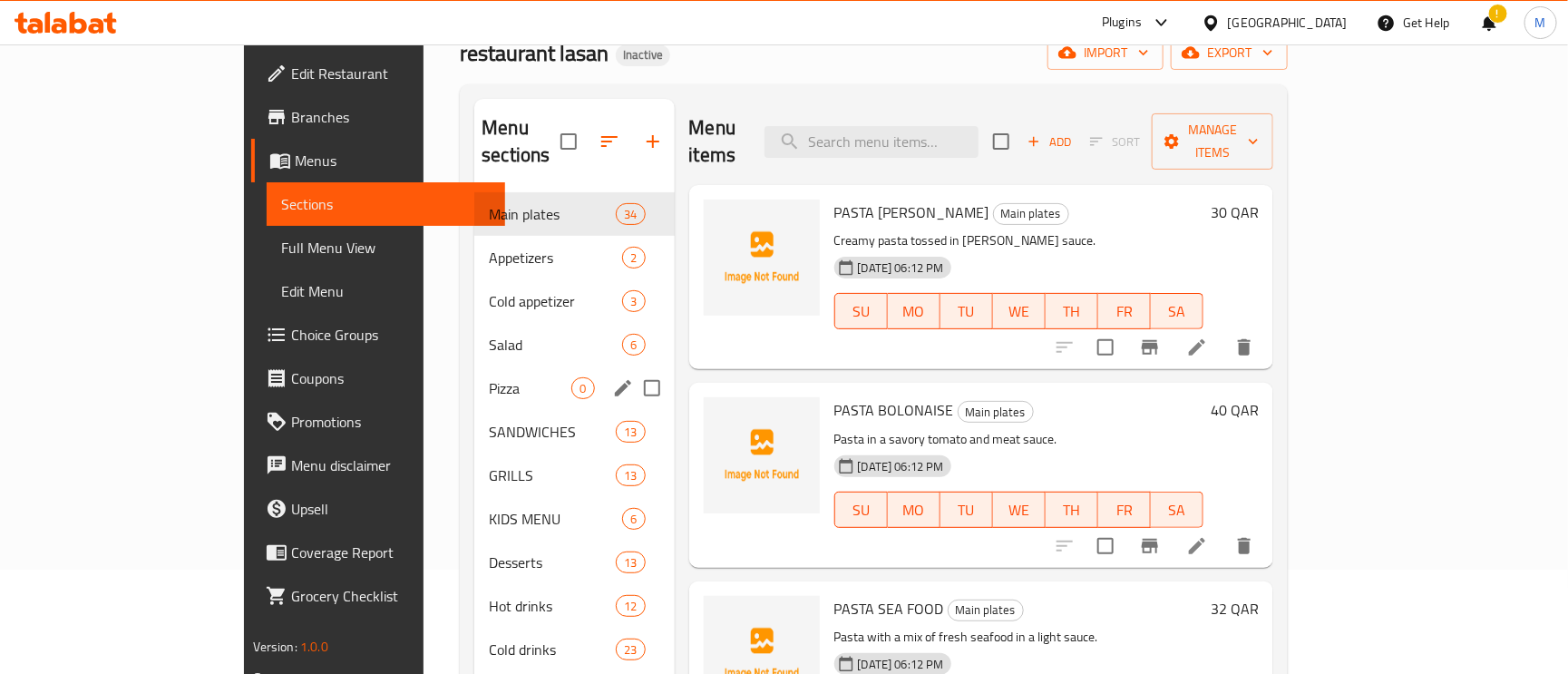
scroll to position [136, 0]
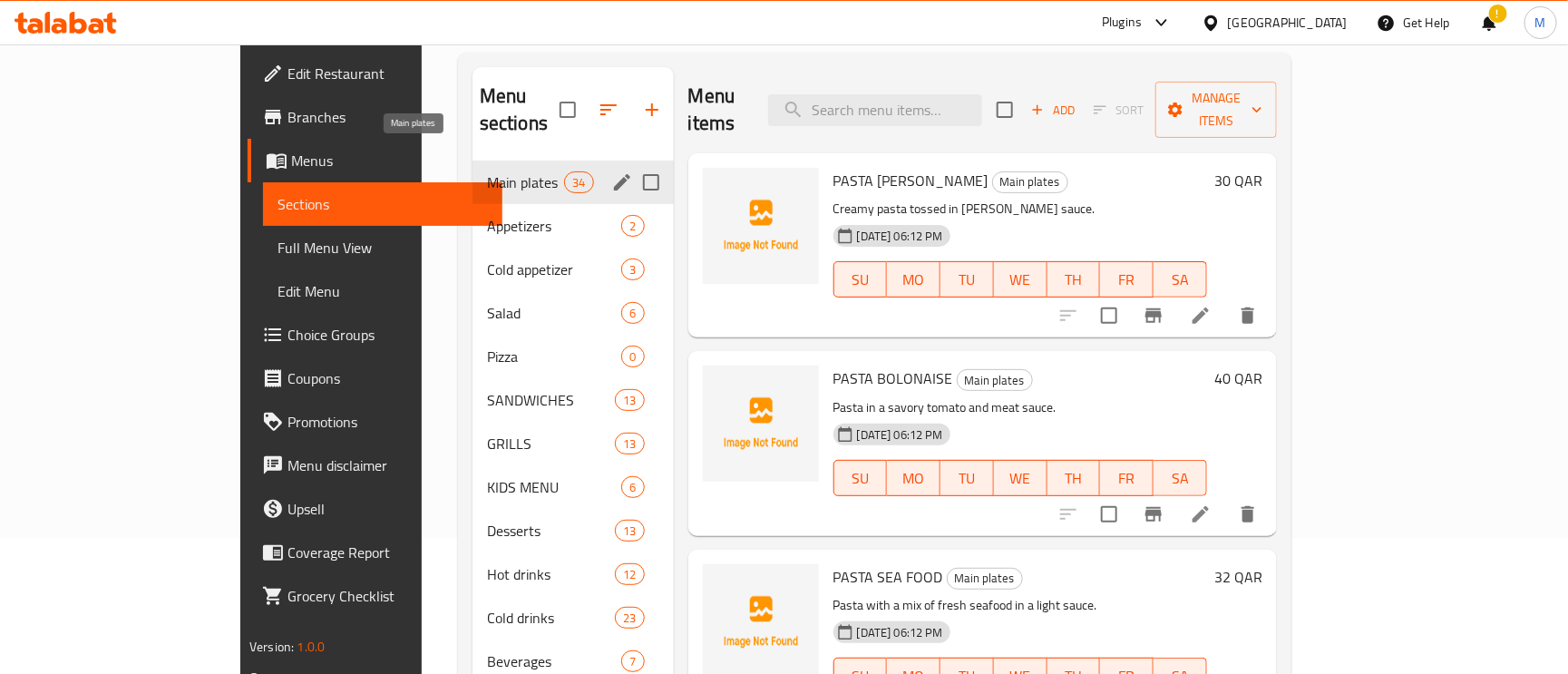
click at [487, 171] on span "Main plates" at bounding box center [526, 182] width 77 height 22
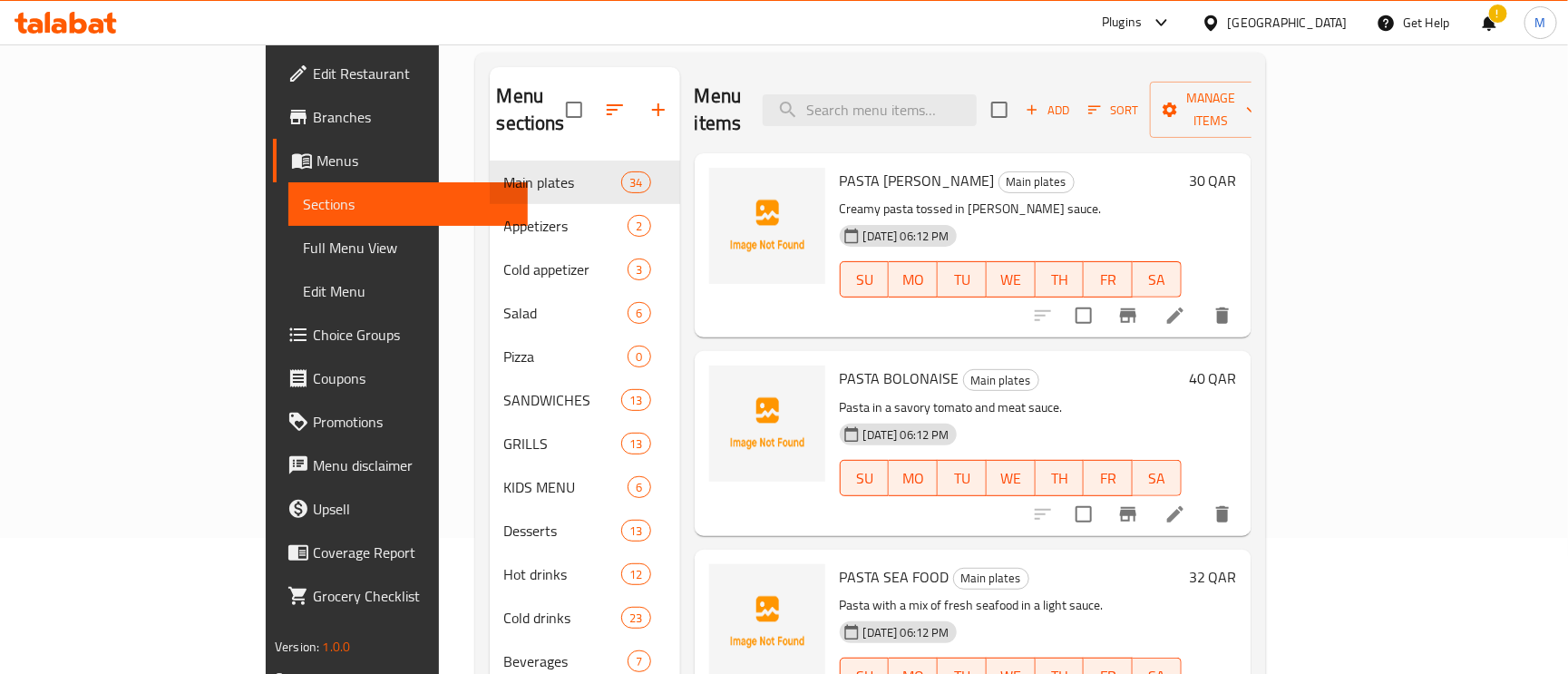
click at [490, 123] on div "Menu sections" at bounding box center [585, 110] width 190 height 86
click at [490, 154] on nav "Main plates 34 Appetizers 2 Cold appetizer 3 Salad 6 Pizza 0 SANDWICHES 13 GRIL…" at bounding box center [585, 422] width 190 height 537
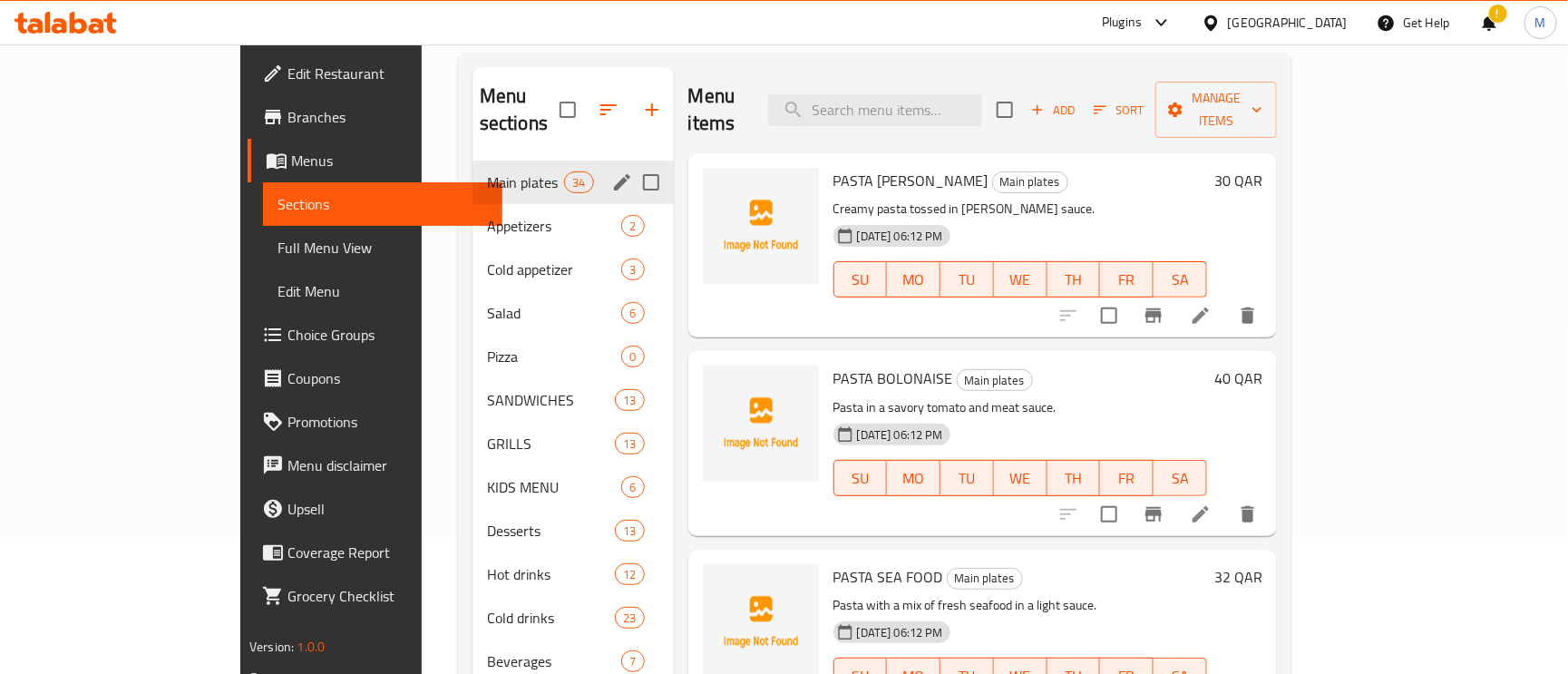
click at [487, 171] on span "Main plates" at bounding box center [526, 182] width 77 height 22
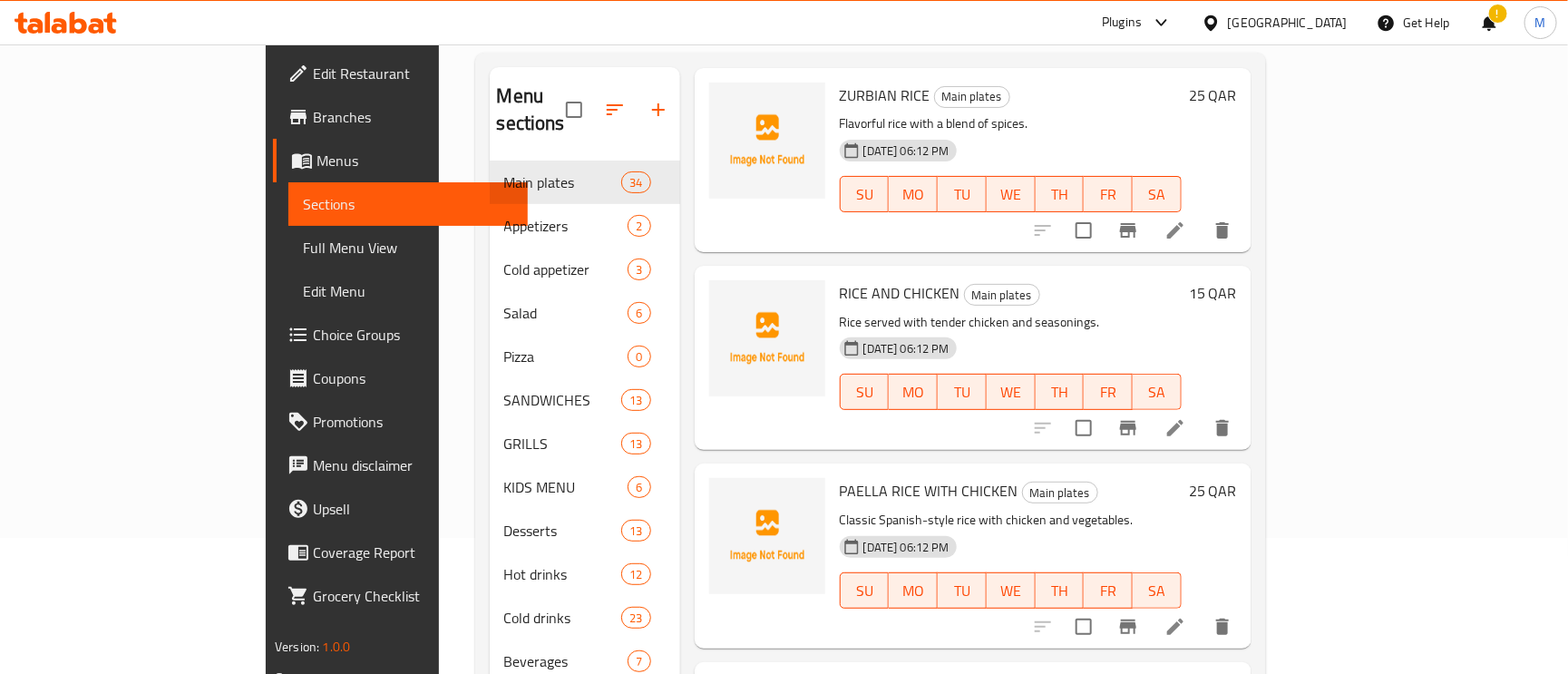
scroll to position [2313, 0]
